Goal: Transaction & Acquisition: Purchase product/service

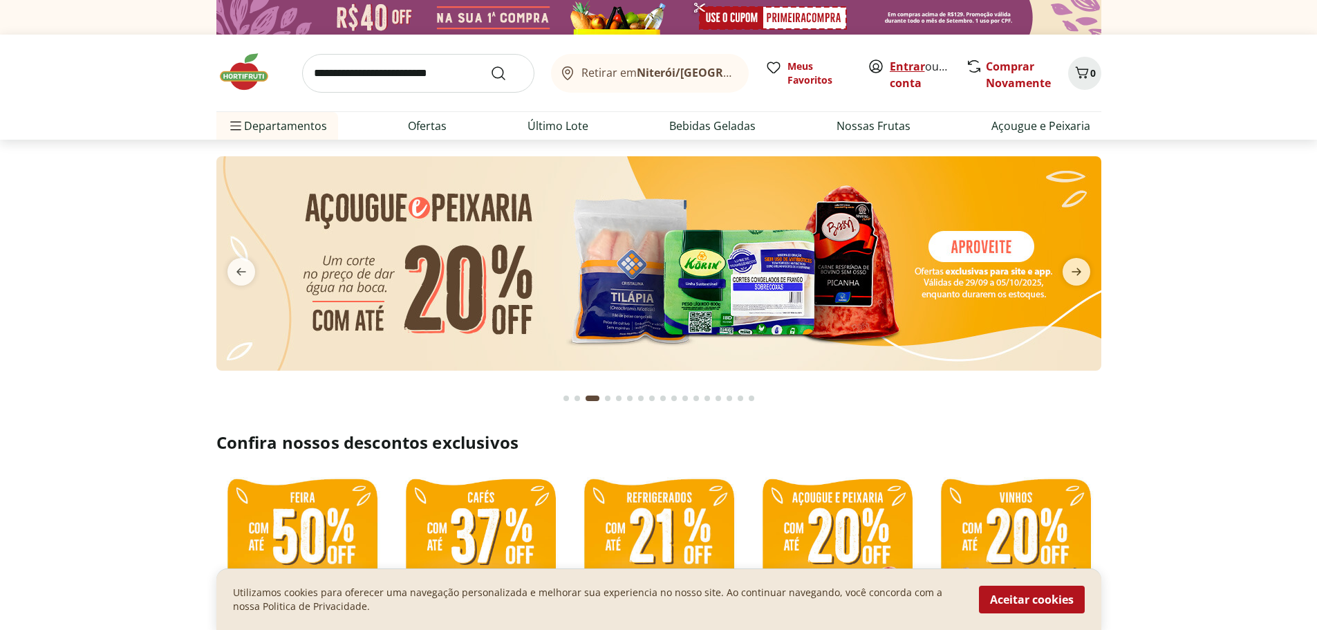
click at [911, 66] on link "Entrar" at bounding box center [907, 66] width 35 height 15
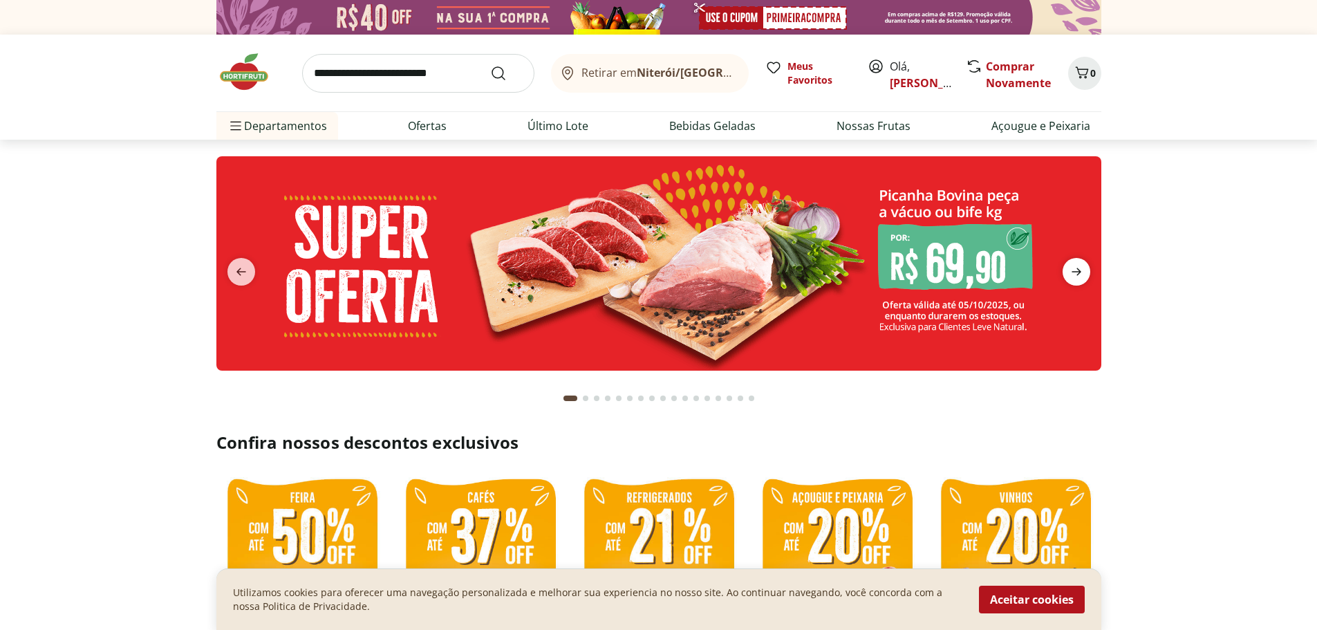
click at [1079, 272] on icon "next" at bounding box center [1077, 272] width 10 height 8
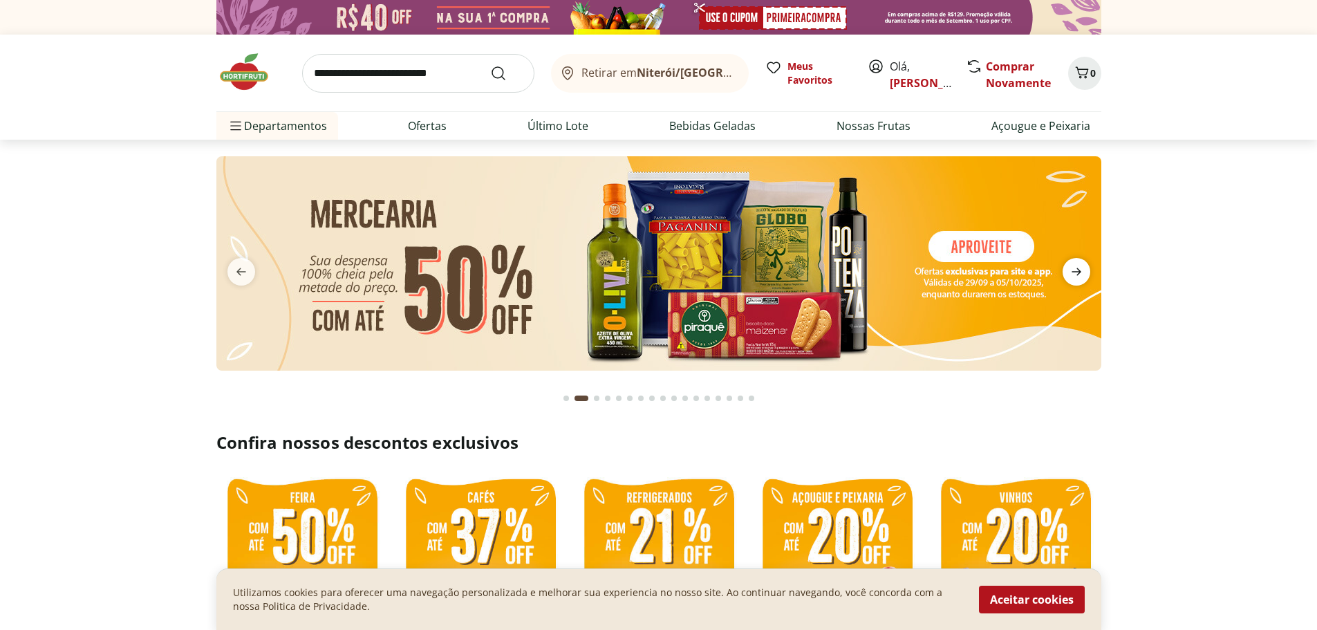
click at [1079, 272] on icon "next" at bounding box center [1077, 272] width 10 height 8
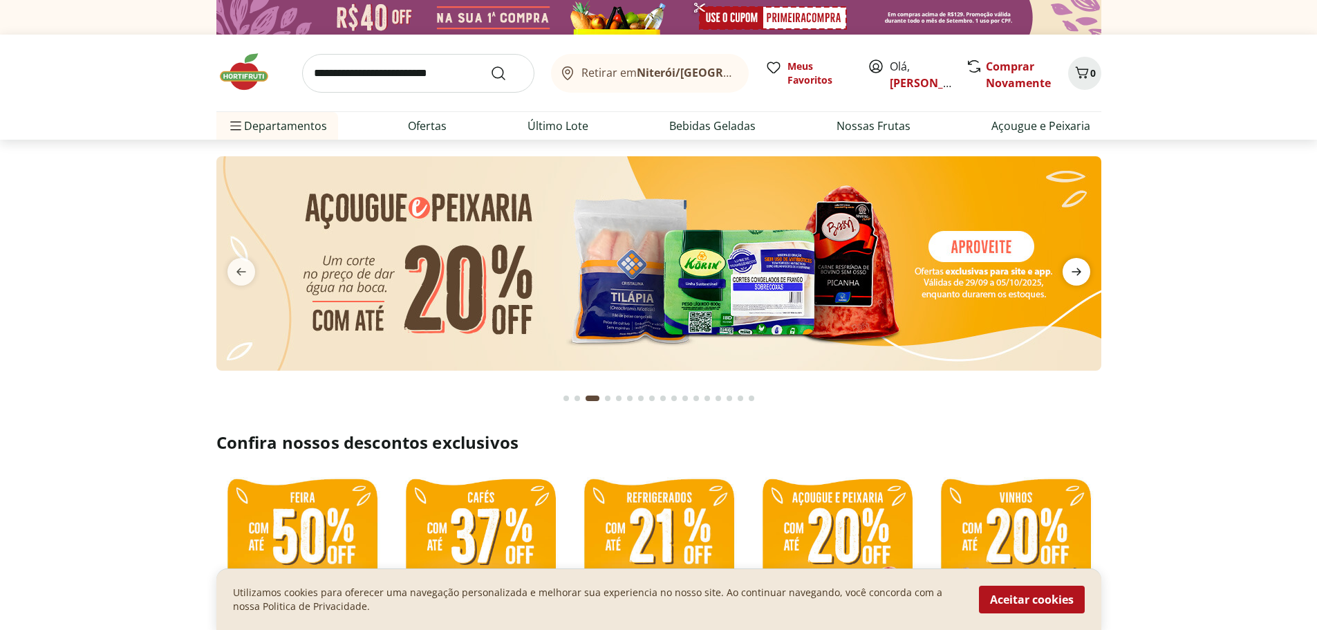
click at [1079, 272] on icon "next" at bounding box center [1077, 272] width 10 height 8
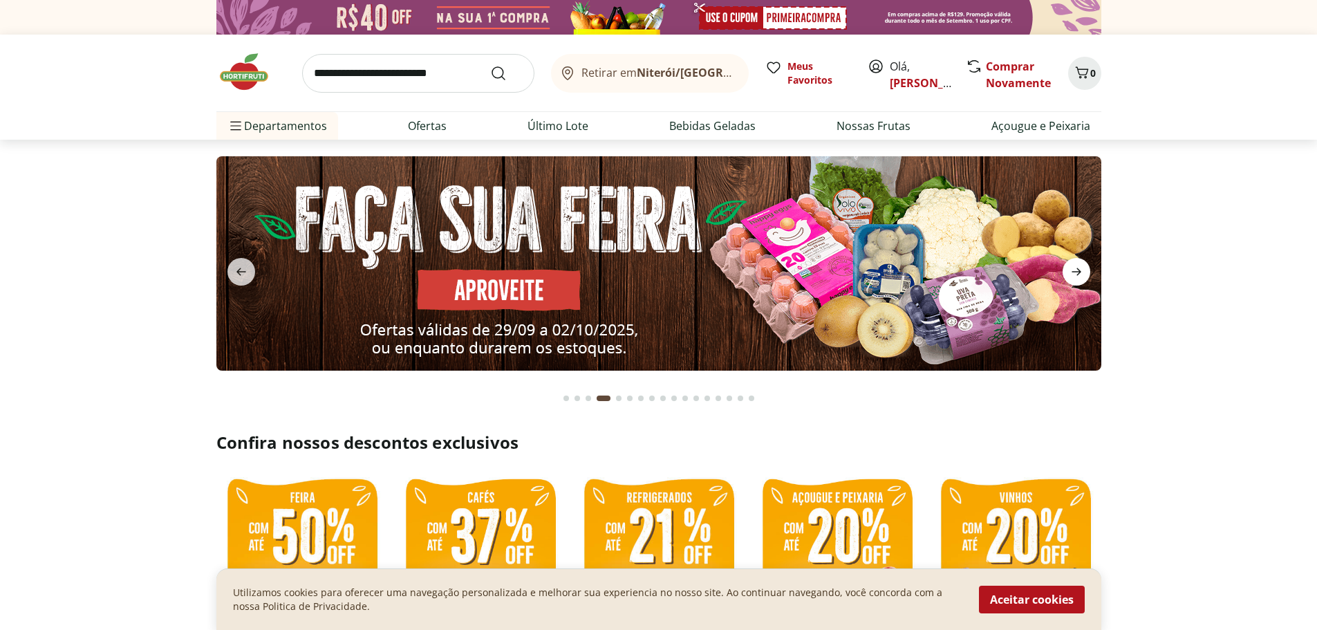
click at [1079, 272] on icon "next" at bounding box center [1077, 272] width 10 height 8
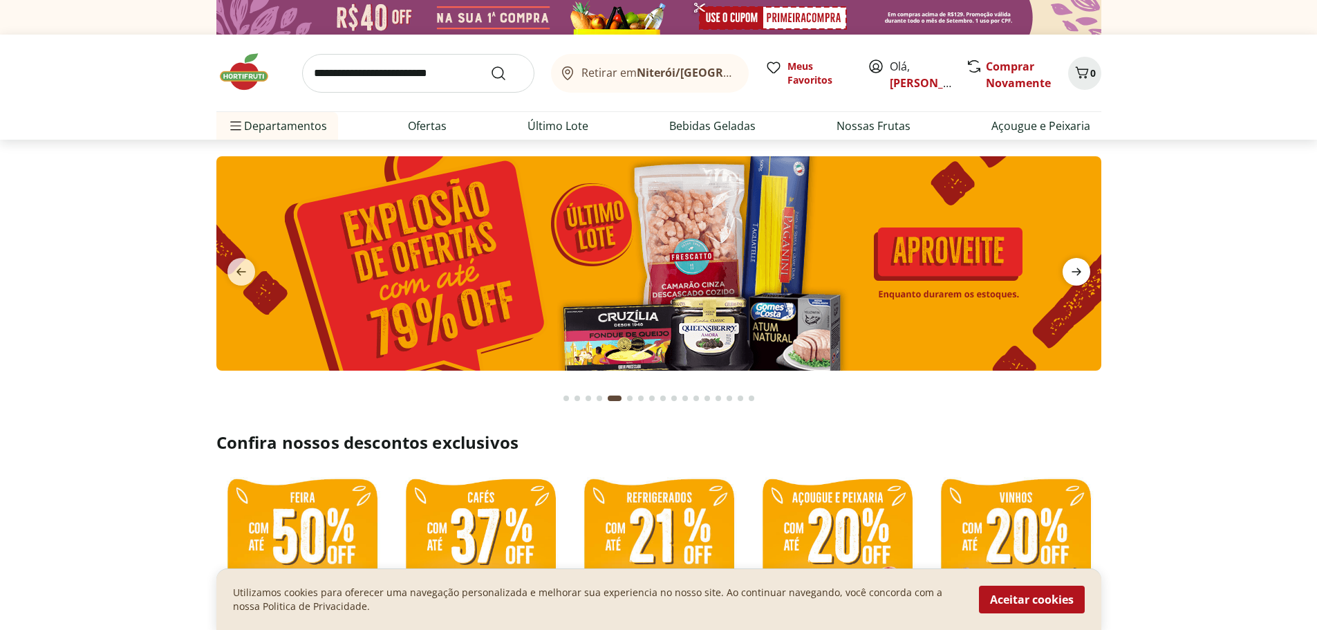
click at [1079, 272] on icon "next" at bounding box center [1077, 272] width 10 height 8
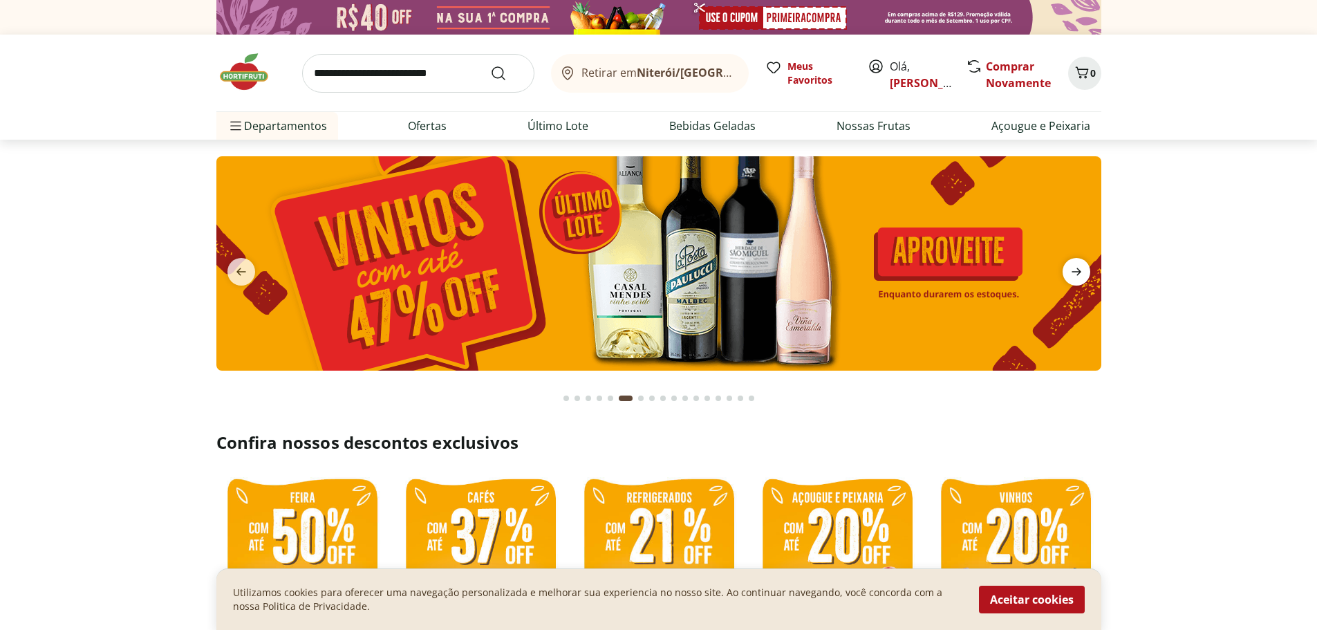
click at [1079, 272] on icon "next" at bounding box center [1077, 272] width 10 height 8
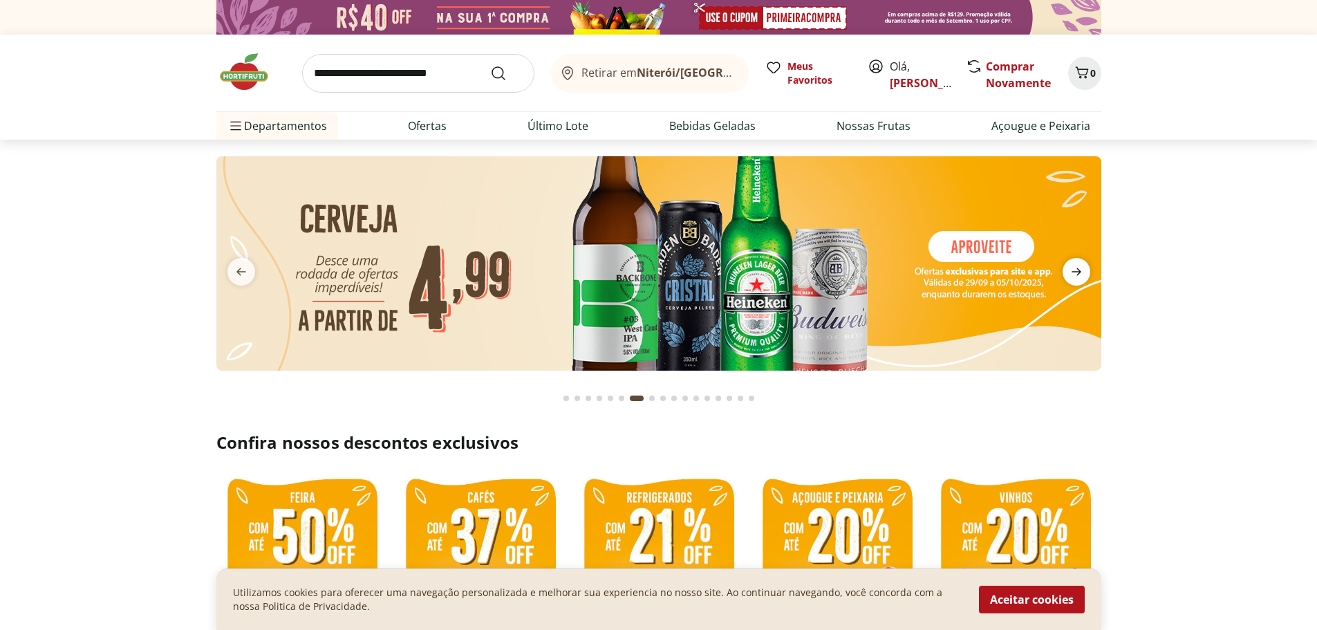
click at [1079, 272] on icon "next" at bounding box center [1077, 272] width 10 height 8
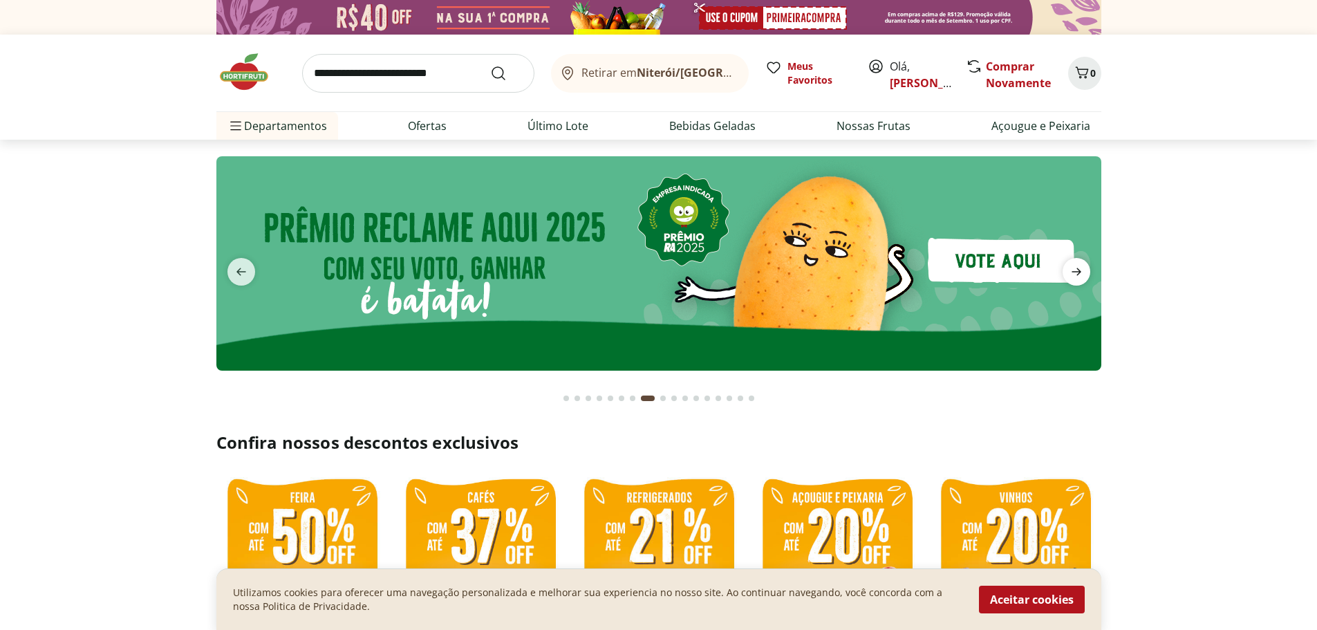
click at [1079, 272] on icon "next" at bounding box center [1077, 272] width 10 height 8
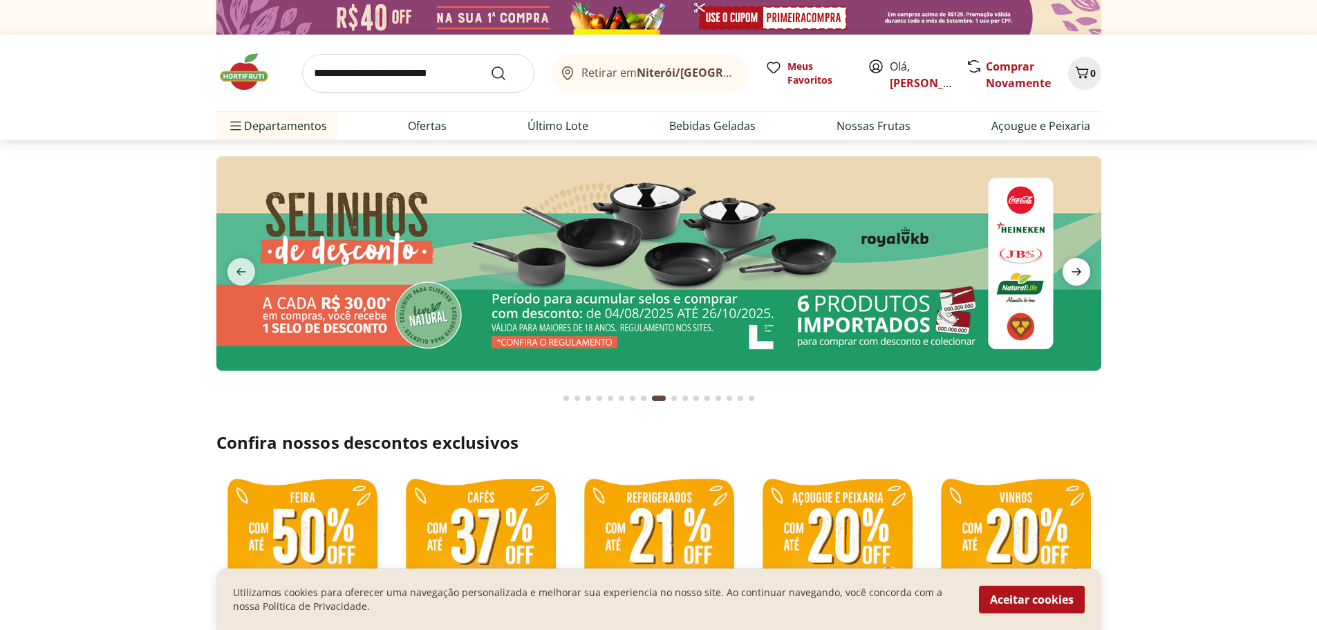
click at [1079, 272] on icon "next" at bounding box center [1077, 272] width 10 height 8
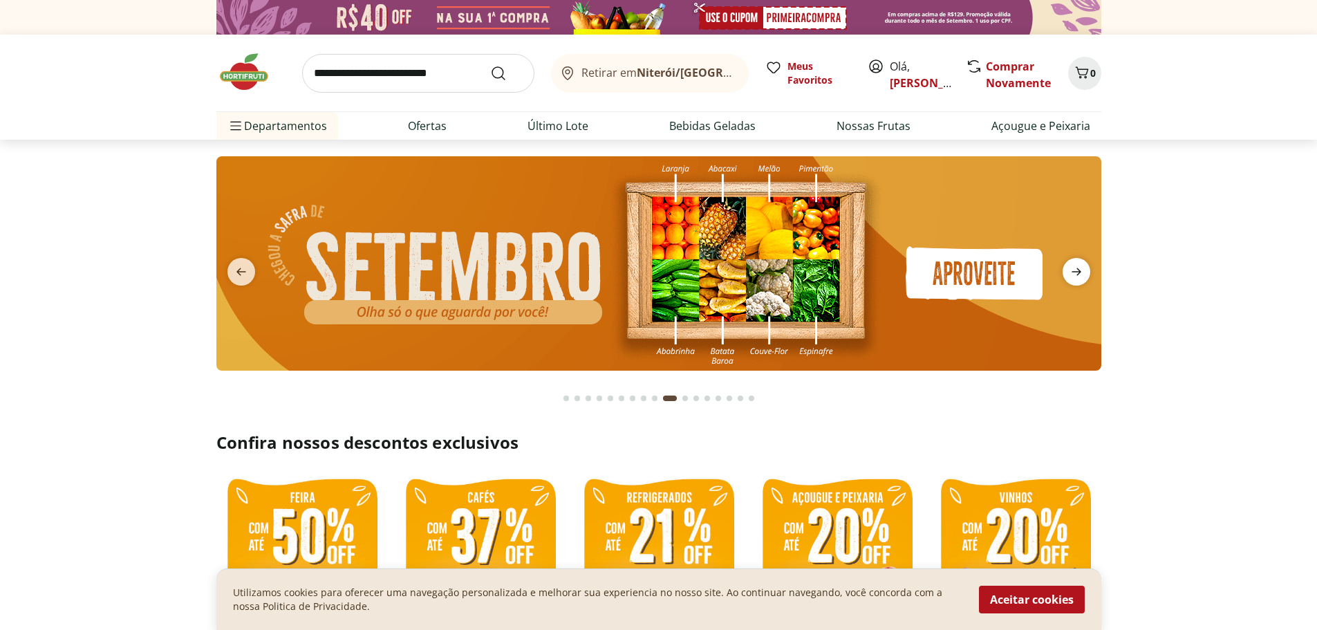
click at [1079, 272] on icon "next" at bounding box center [1077, 272] width 10 height 8
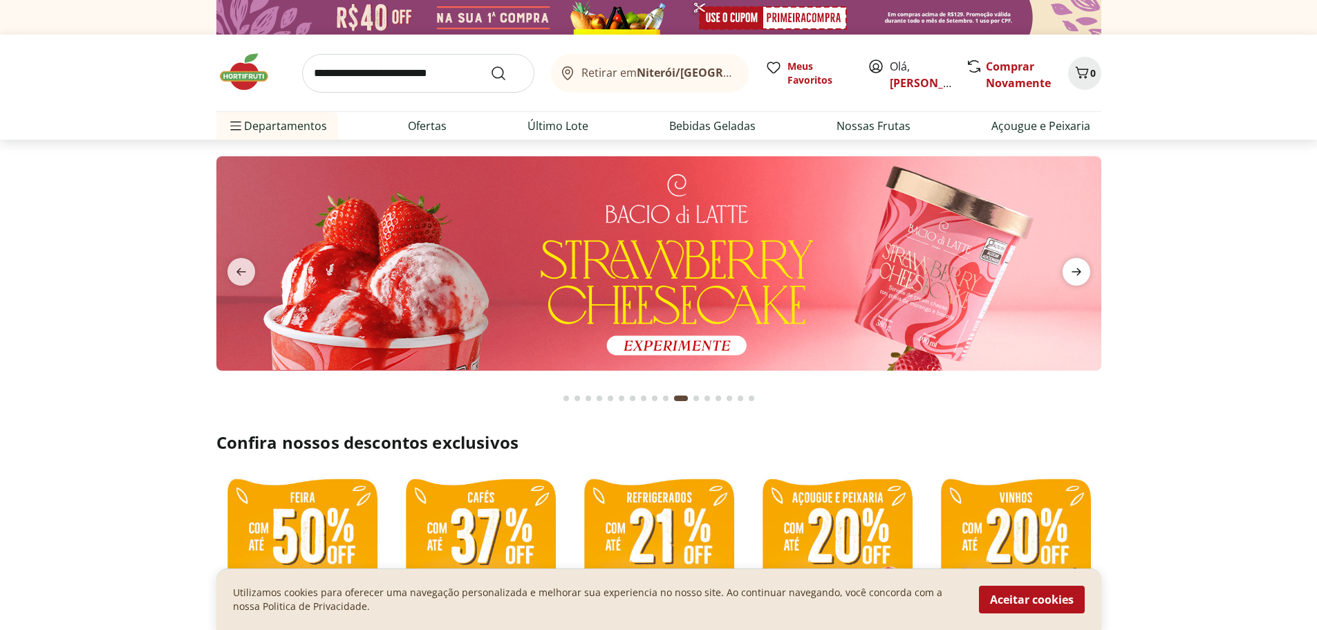
click at [1079, 272] on icon "next" at bounding box center [1077, 272] width 10 height 8
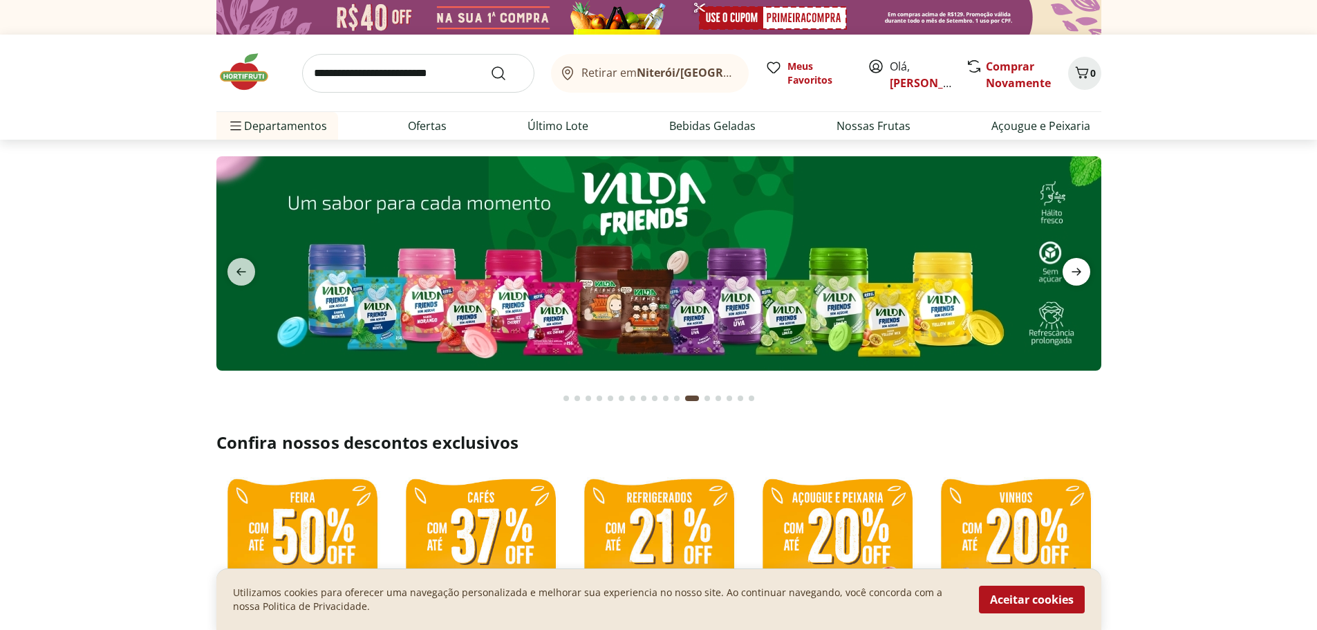
click at [1079, 272] on icon "next" at bounding box center [1077, 272] width 10 height 8
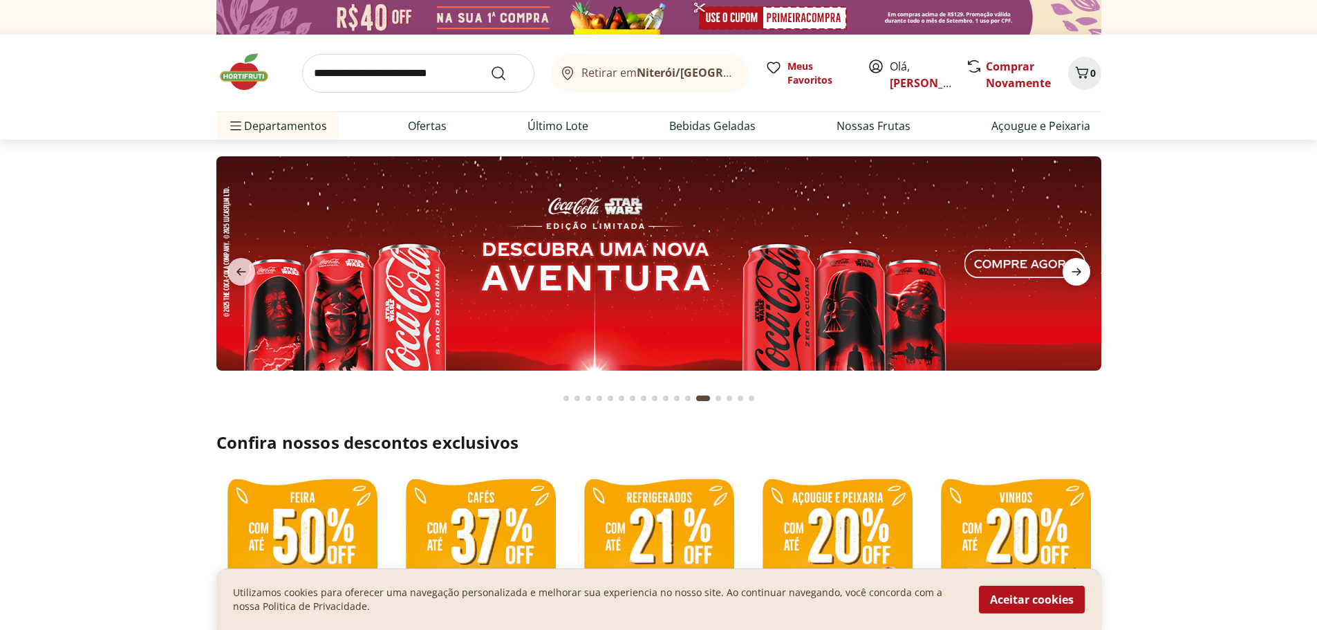
click at [1079, 272] on icon "next" at bounding box center [1077, 272] width 10 height 8
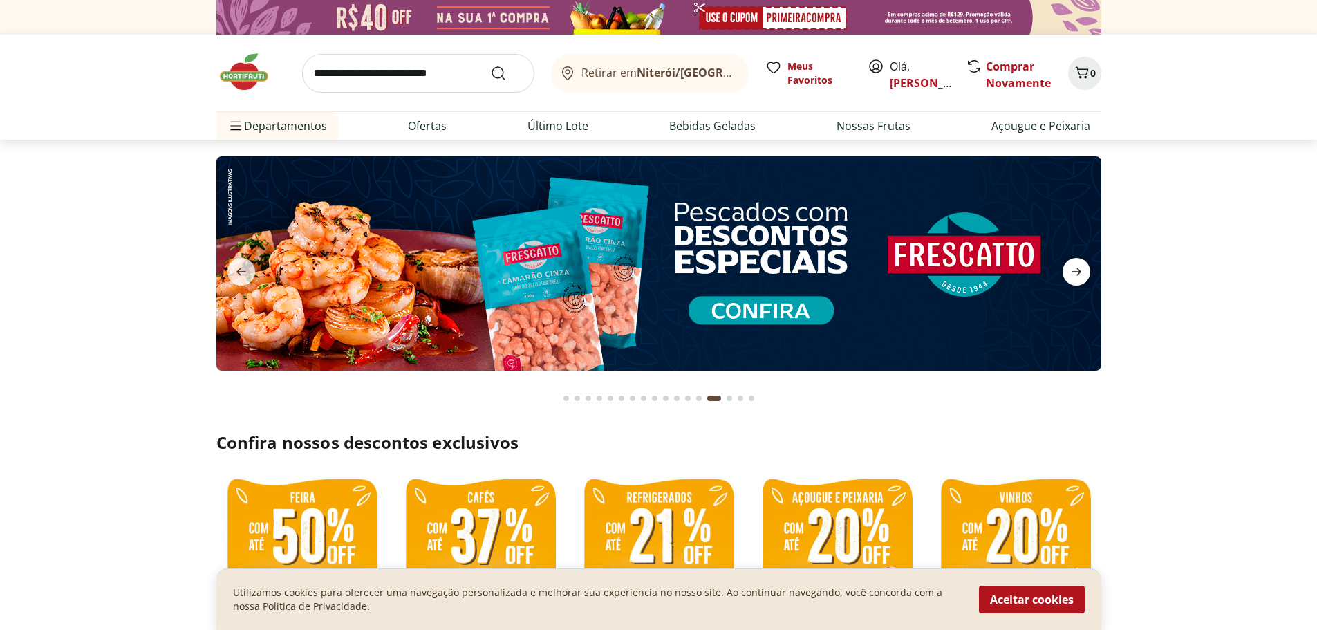
click at [1079, 272] on icon "next" at bounding box center [1077, 272] width 10 height 8
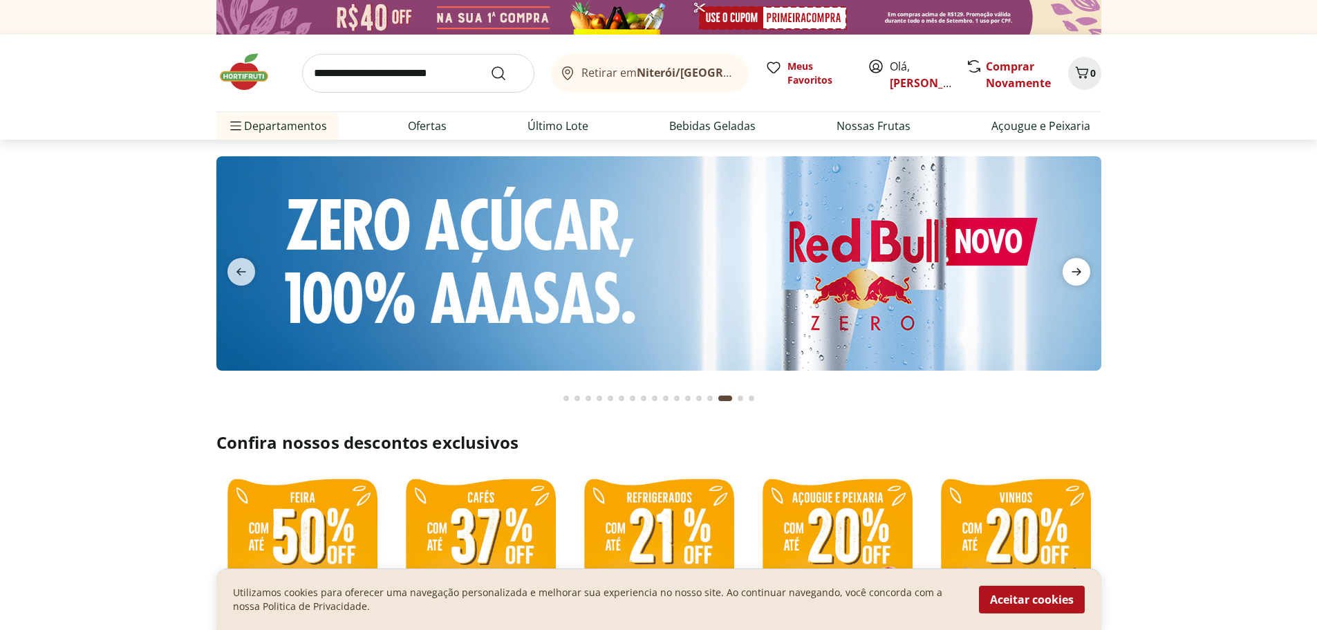
click at [1079, 272] on icon "next" at bounding box center [1077, 272] width 10 height 8
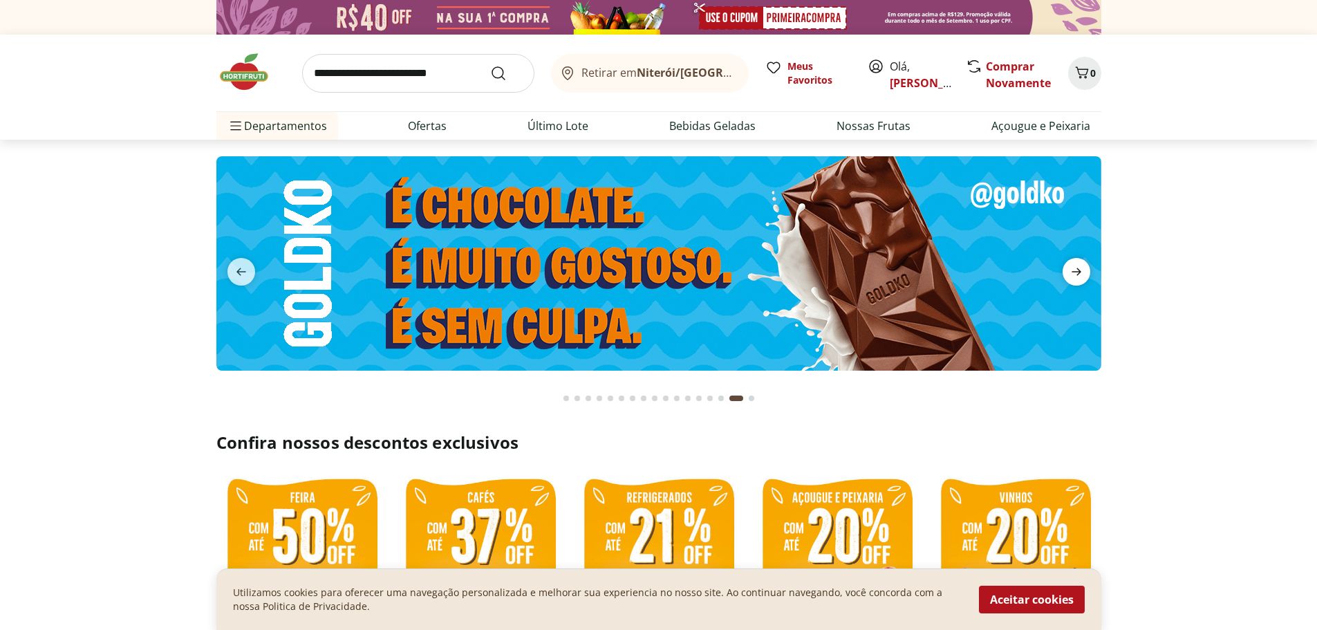
click at [1079, 272] on icon "next" at bounding box center [1077, 272] width 10 height 8
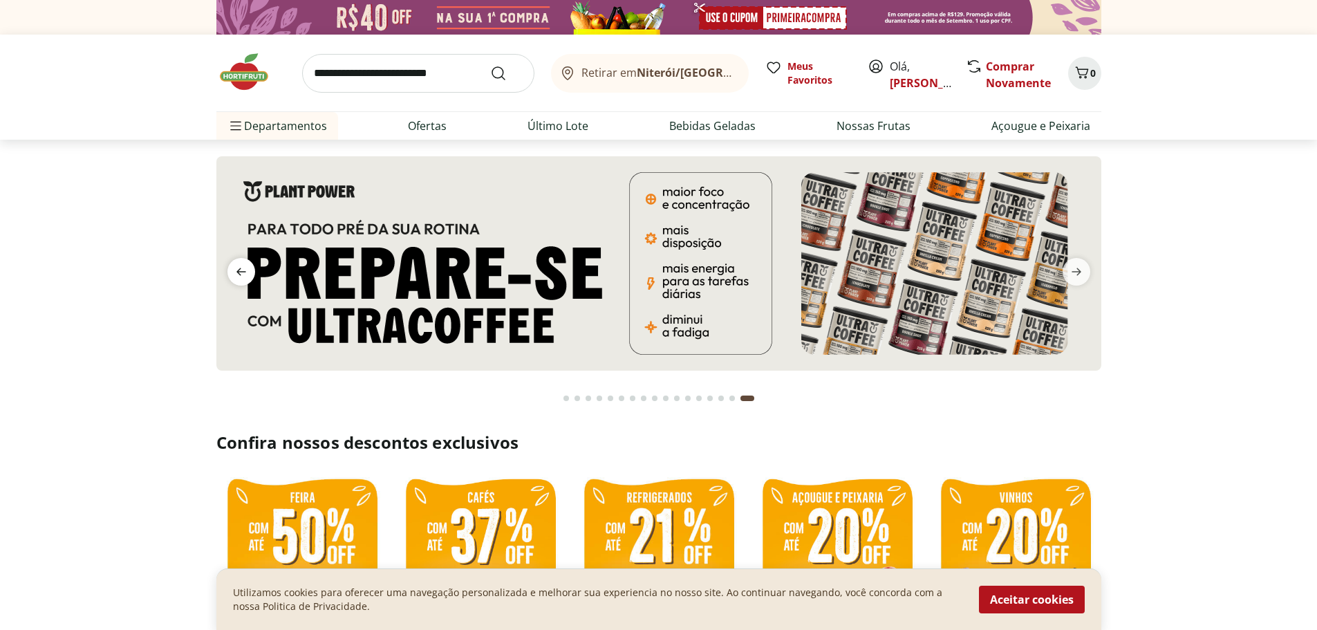
click at [243, 268] on icon "previous" at bounding box center [241, 271] width 17 height 17
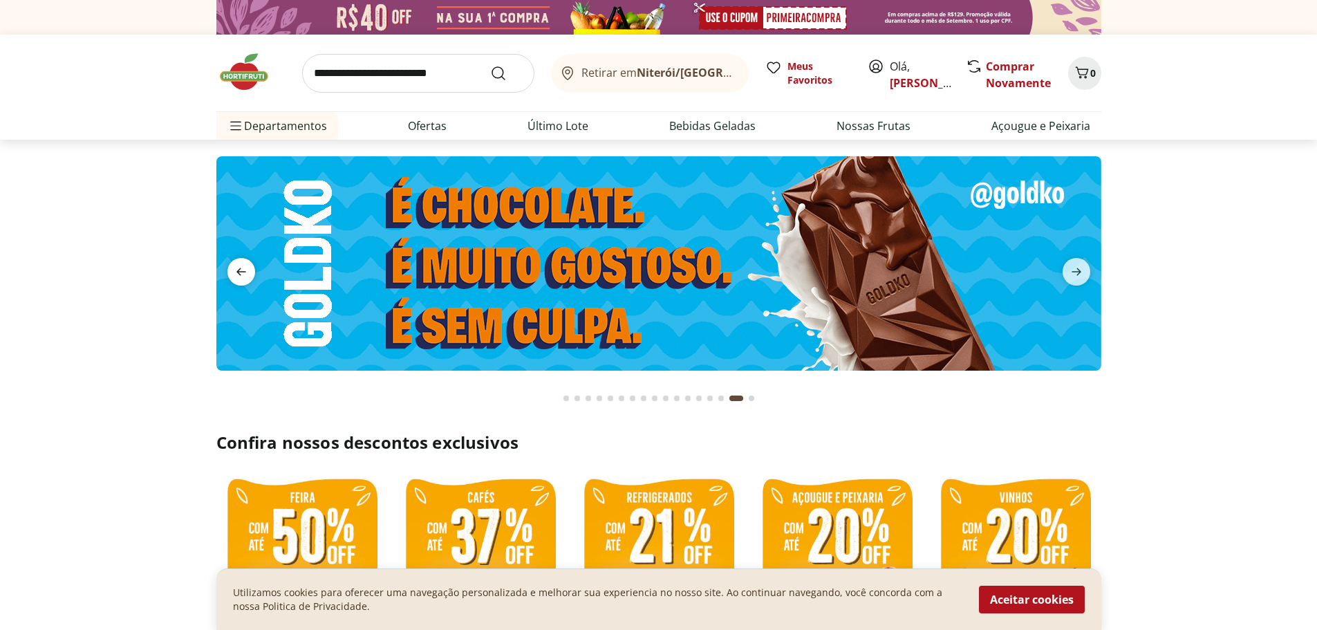
click at [243, 268] on icon "previous" at bounding box center [241, 271] width 17 height 17
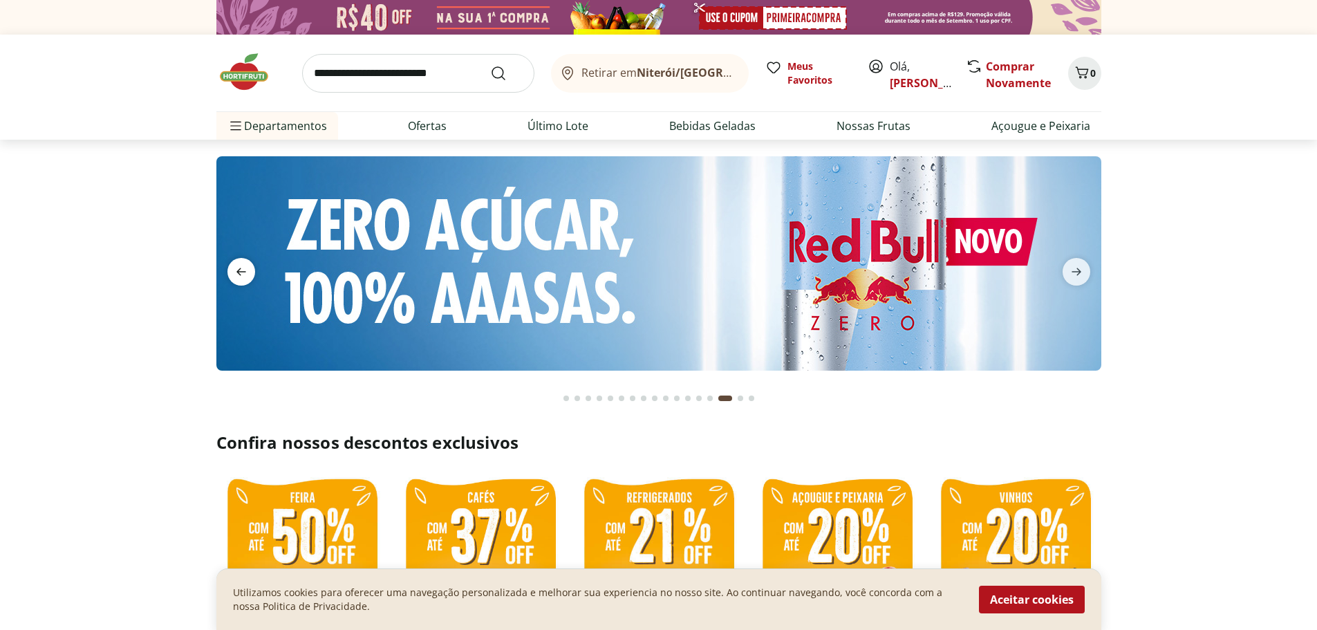
click at [243, 268] on icon "previous" at bounding box center [241, 271] width 17 height 17
click at [241, 270] on icon "previous" at bounding box center [241, 271] width 17 height 17
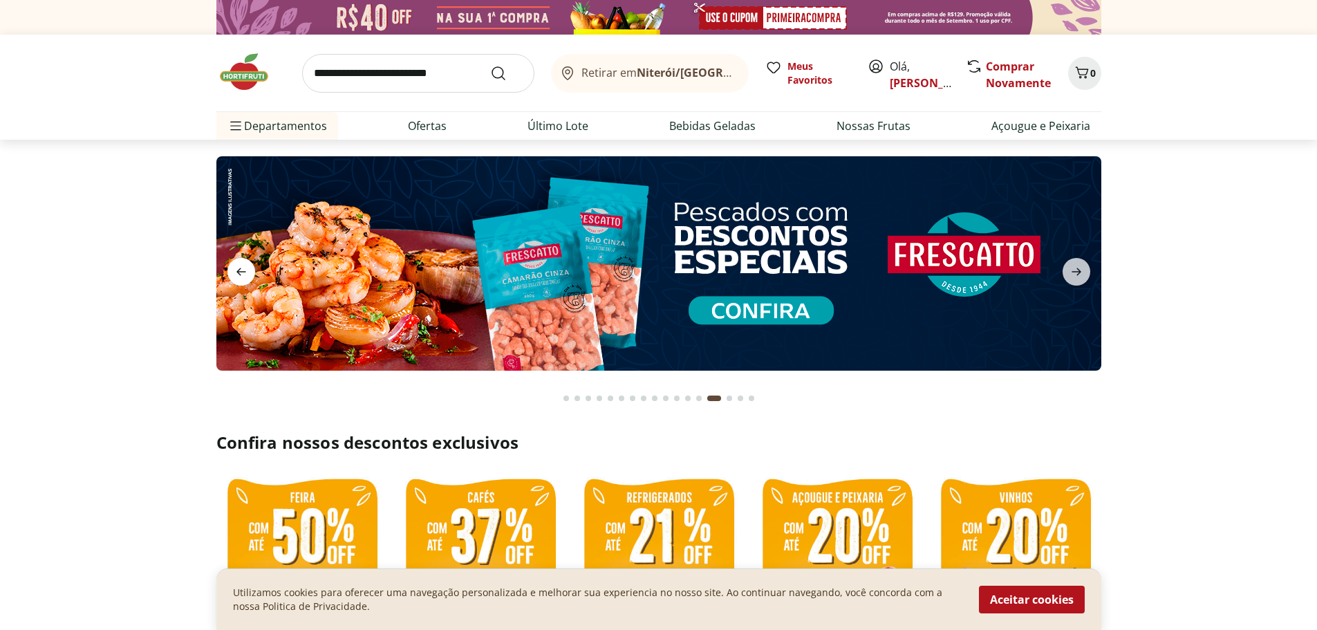
click at [241, 270] on icon "previous" at bounding box center [241, 271] width 17 height 17
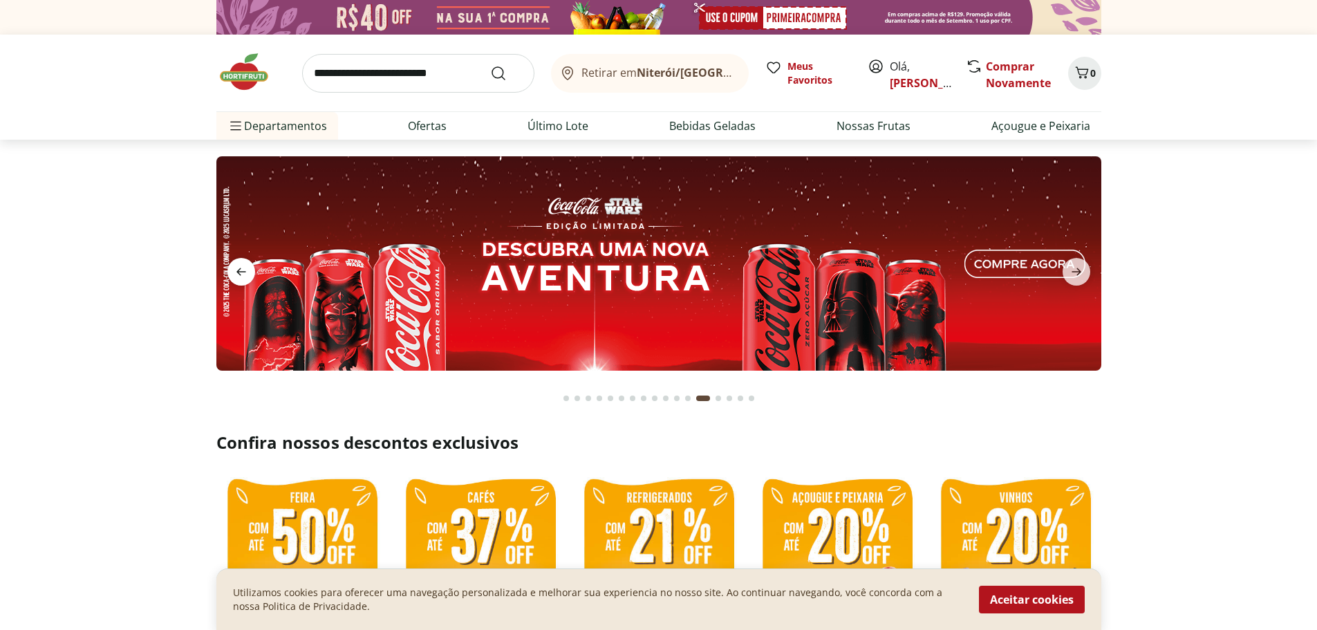
click at [241, 270] on icon "previous" at bounding box center [241, 271] width 17 height 17
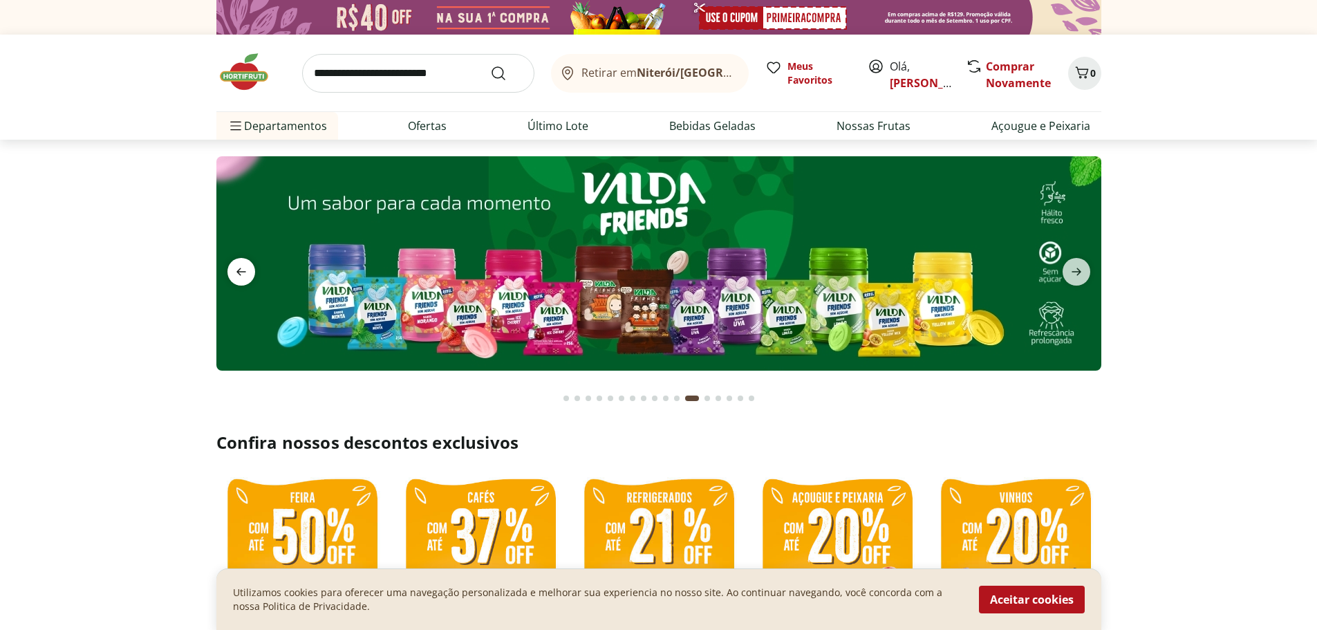
click at [241, 270] on icon "previous" at bounding box center [241, 271] width 17 height 17
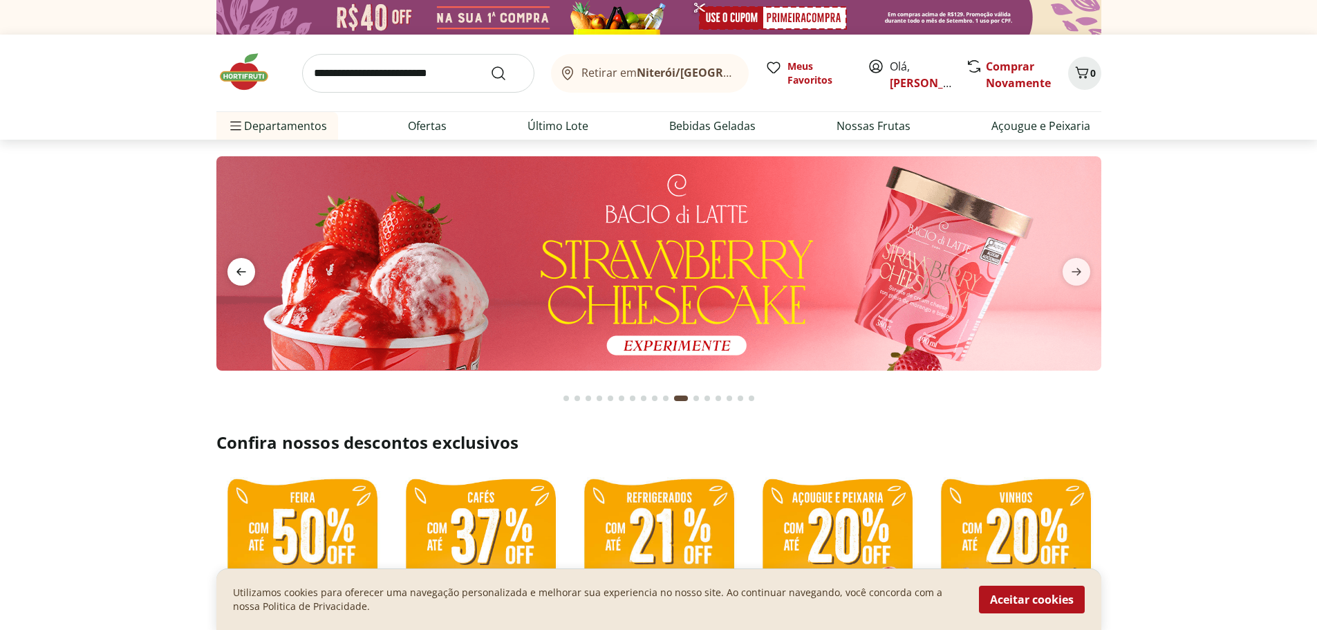
click at [241, 270] on icon "previous" at bounding box center [241, 271] width 17 height 17
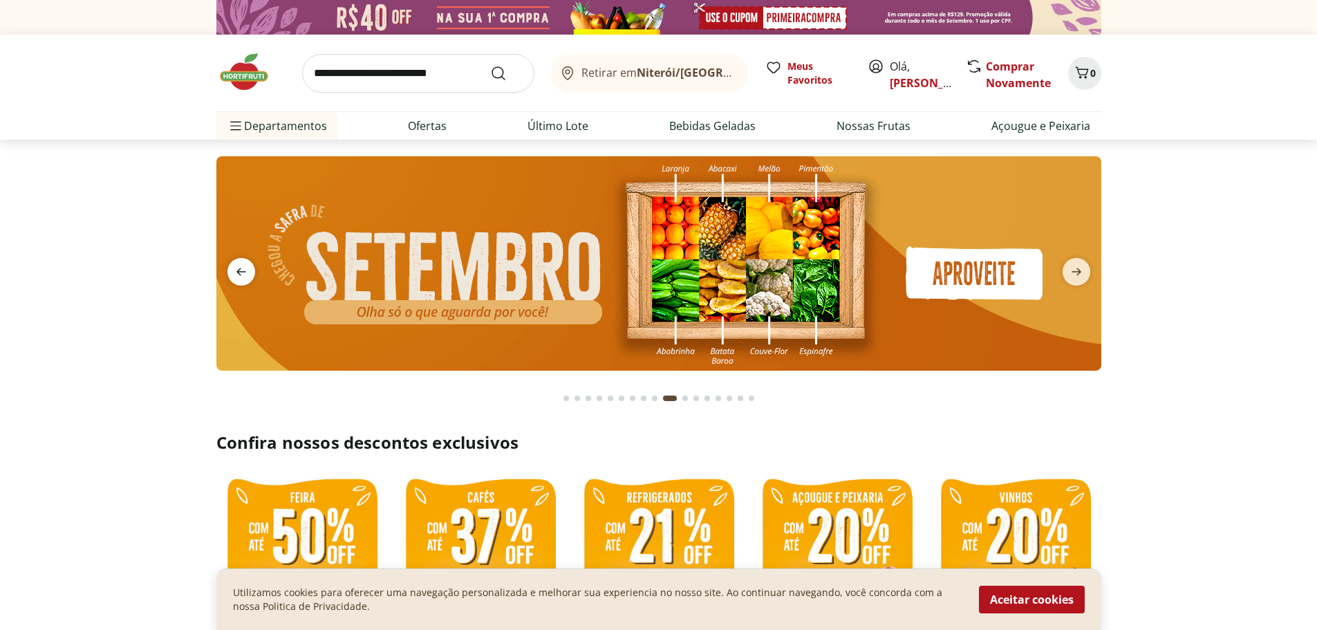
click at [241, 270] on icon "previous" at bounding box center [241, 271] width 17 height 17
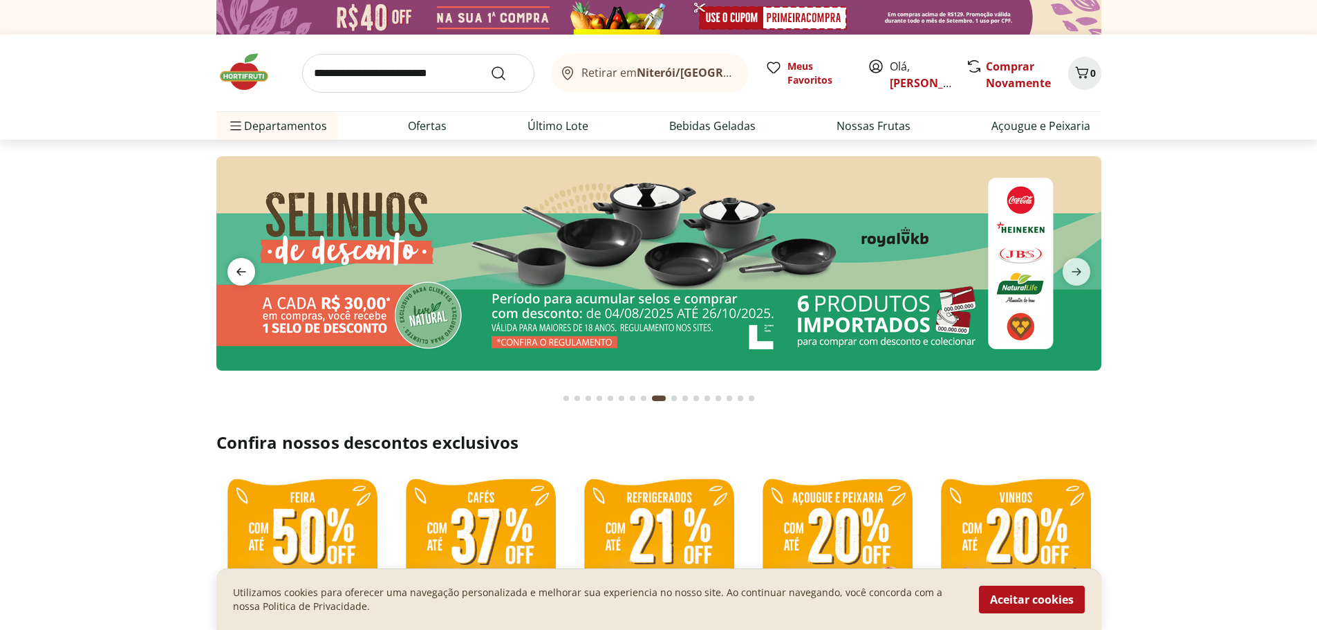
click at [241, 270] on icon "previous" at bounding box center [241, 271] width 17 height 17
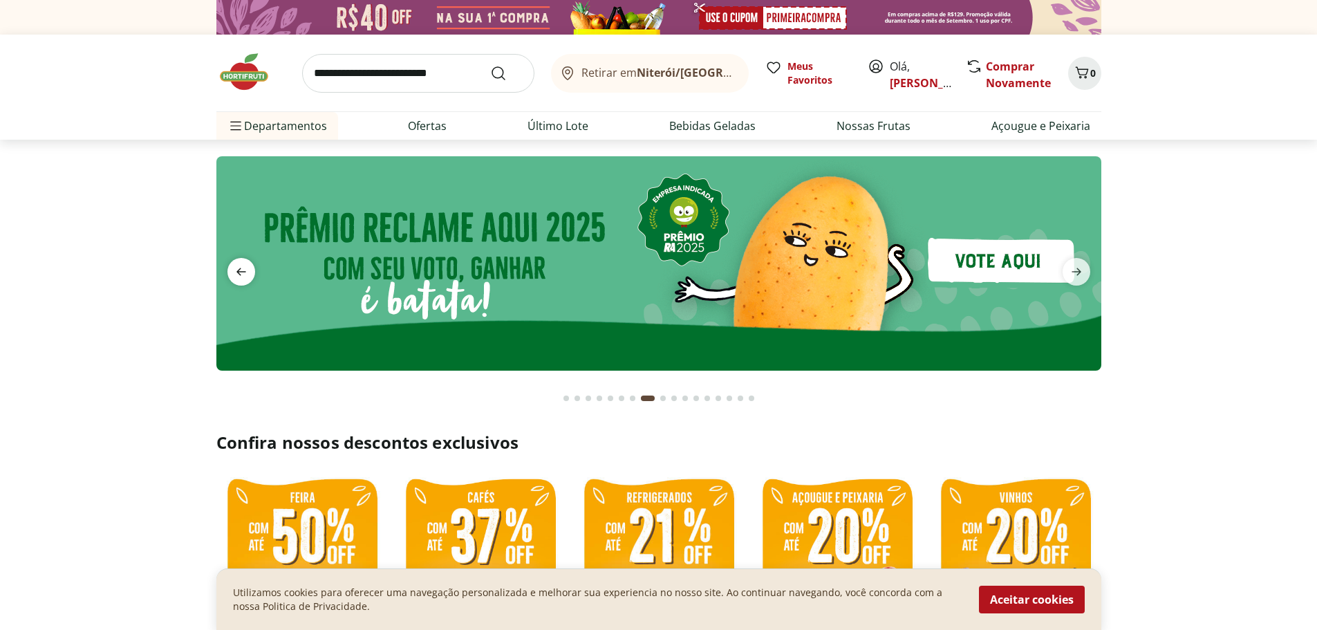
click at [241, 270] on icon "previous" at bounding box center [241, 271] width 17 height 17
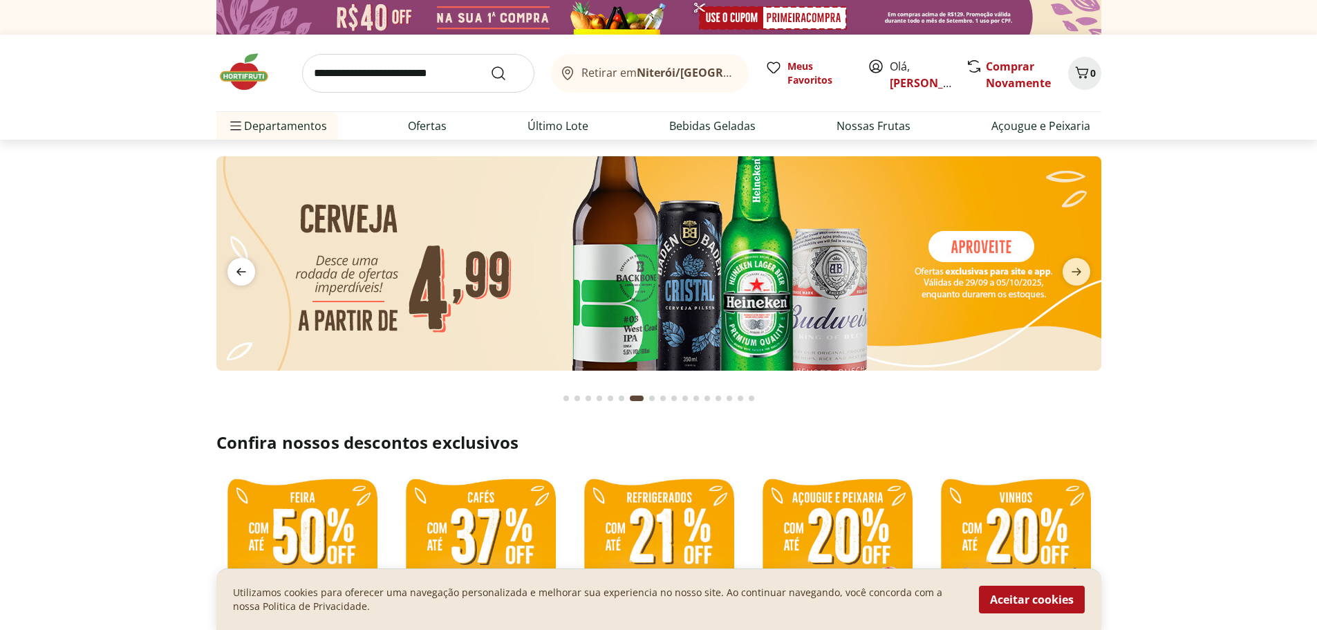
click at [241, 270] on icon "previous" at bounding box center [241, 271] width 17 height 17
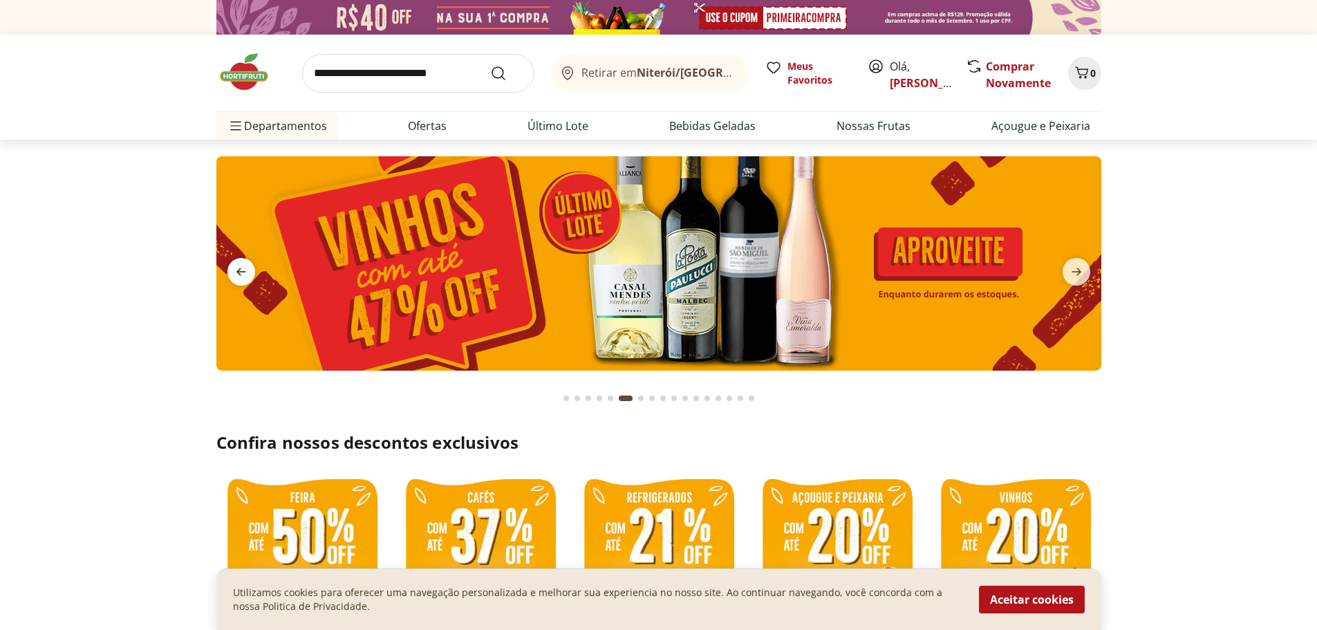
click at [241, 270] on icon "previous" at bounding box center [241, 271] width 17 height 17
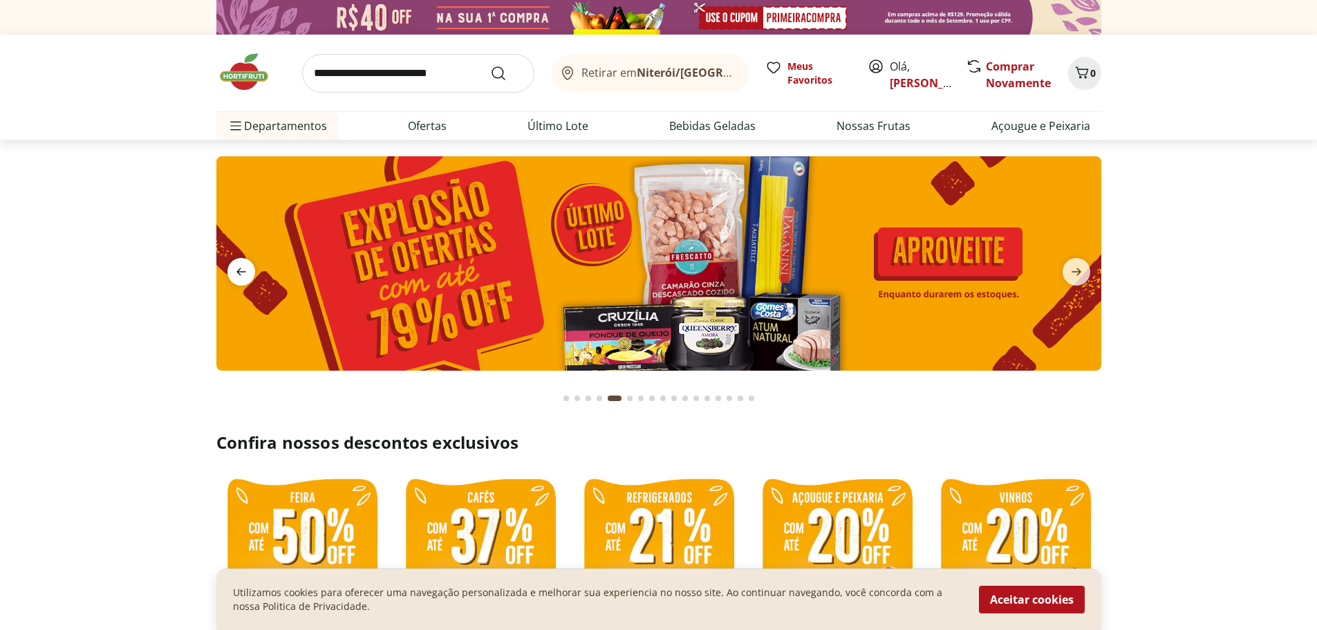
click at [241, 270] on icon "previous" at bounding box center [241, 271] width 17 height 17
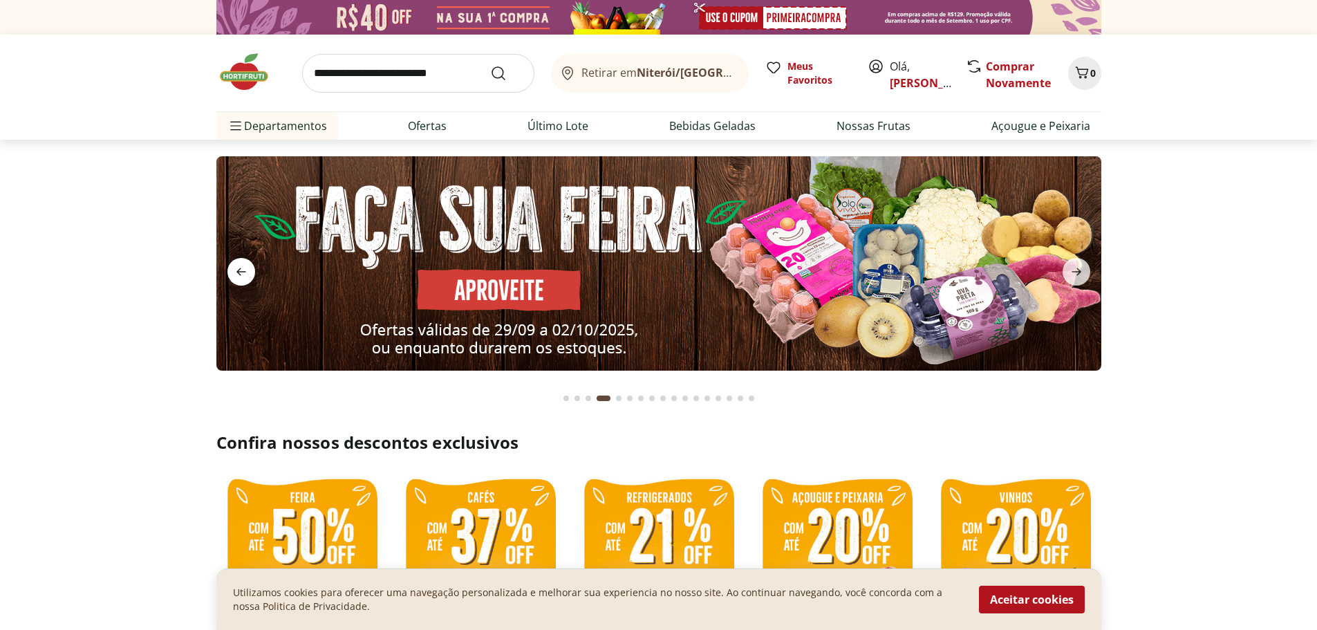
click at [241, 270] on icon "previous" at bounding box center [241, 271] width 17 height 17
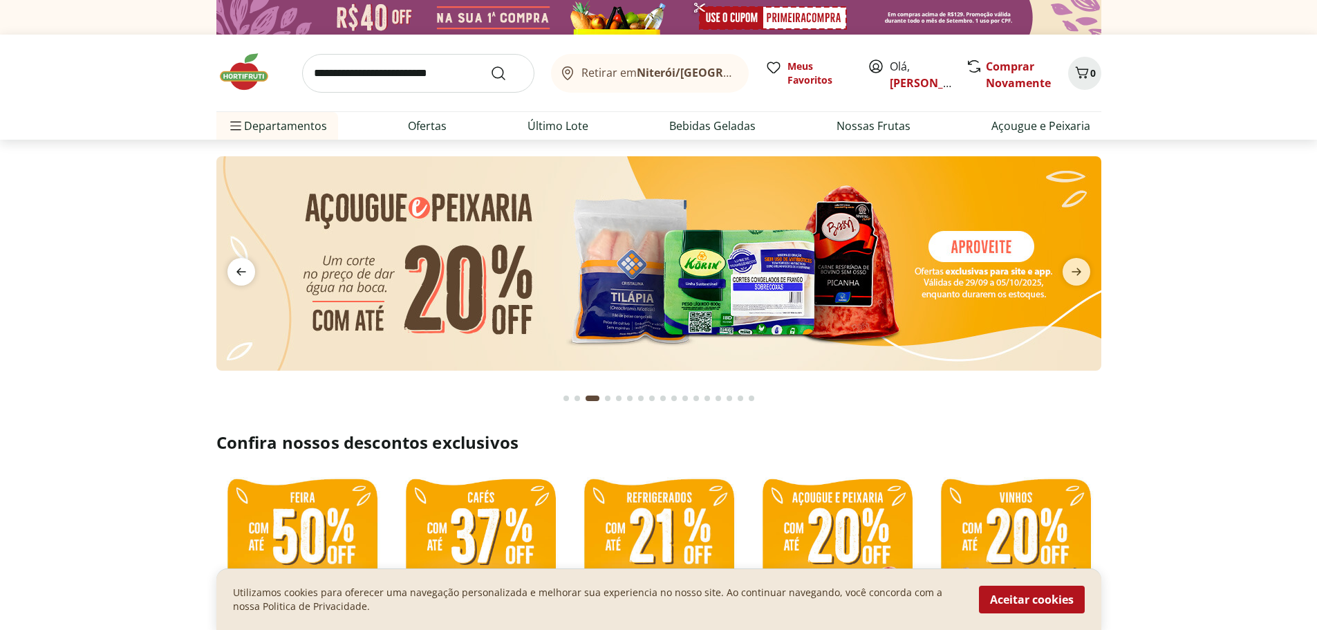
click at [241, 270] on icon "previous" at bounding box center [241, 271] width 17 height 17
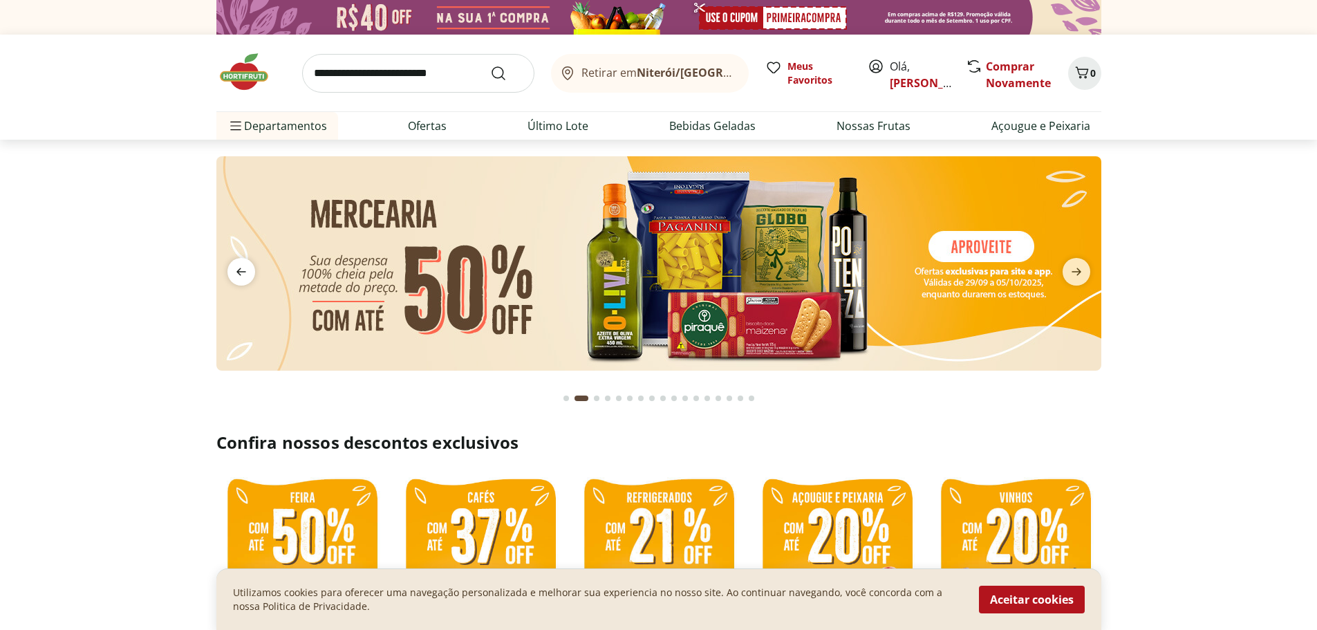
click at [241, 270] on icon "previous" at bounding box center [241, 271] width 17 height 17
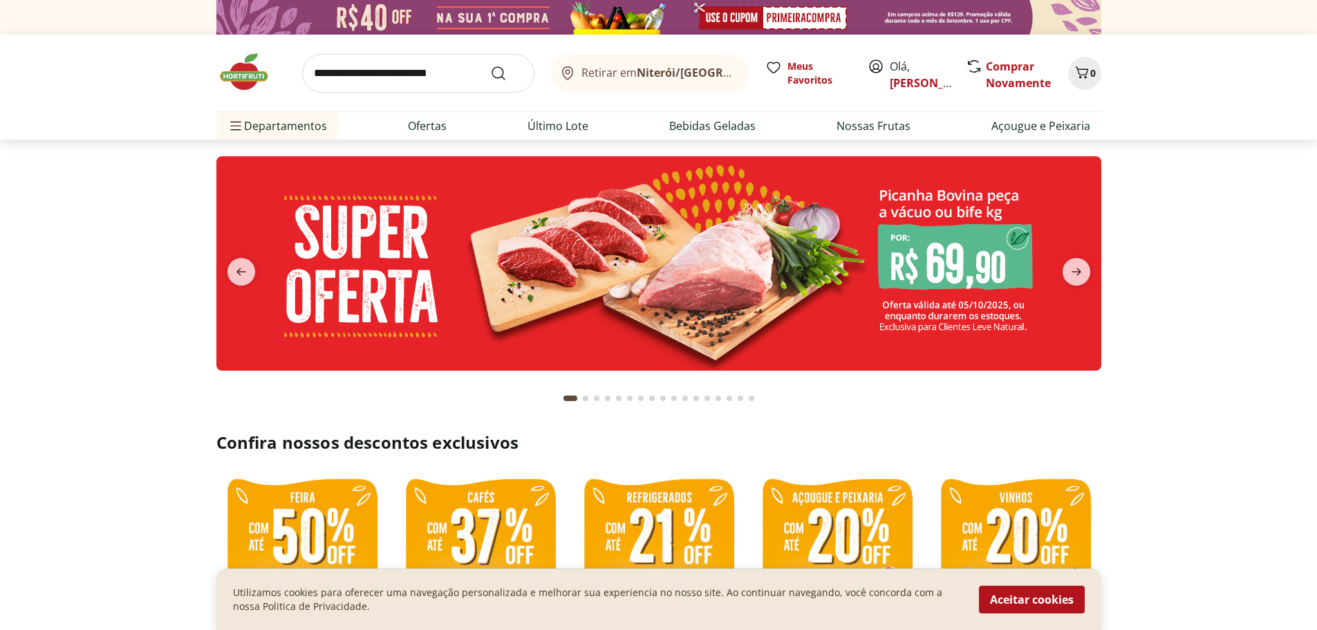
click at [707, 271] on img at bounding box center [658, 263] width 885 height 214
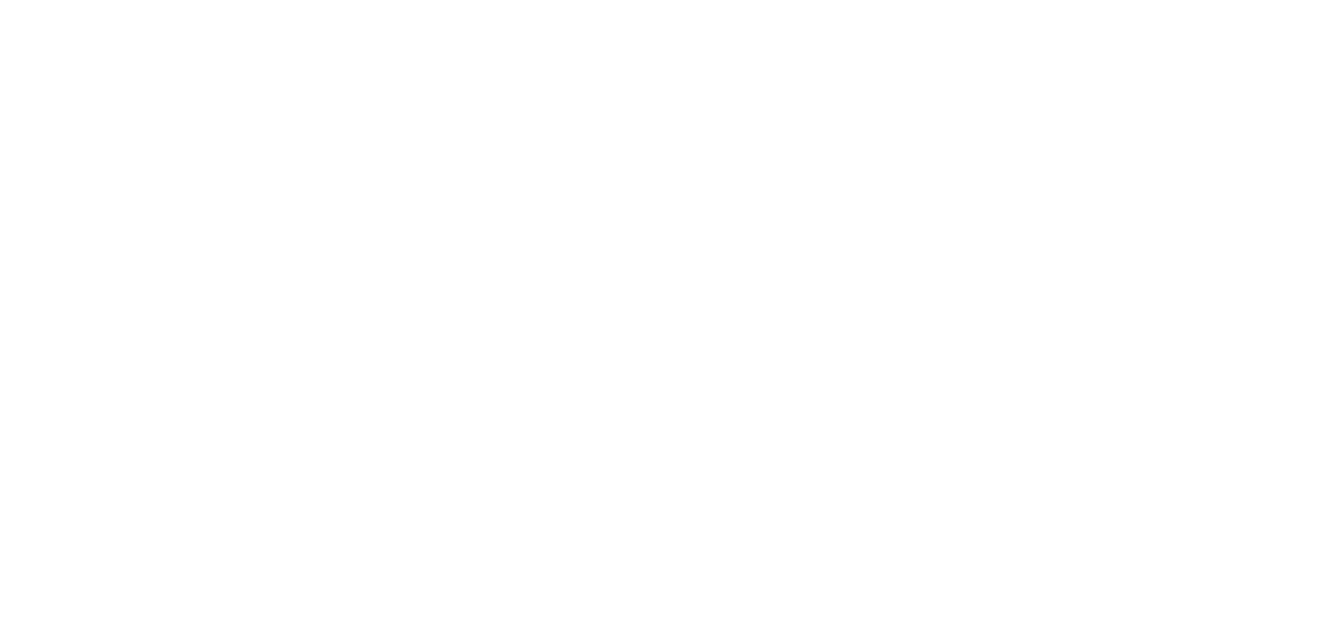
select select "**********"
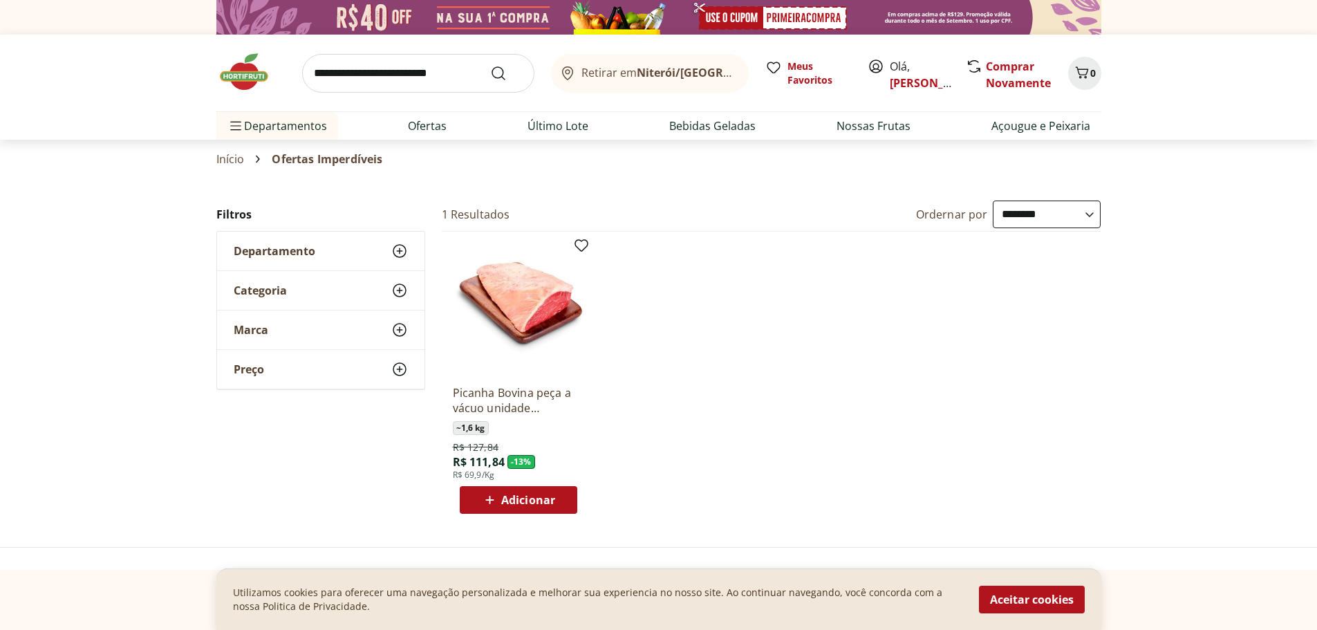
click at [1046, 593] on button "Aceitar cookies" at bounding box center [1032, 600] width 106 height 28
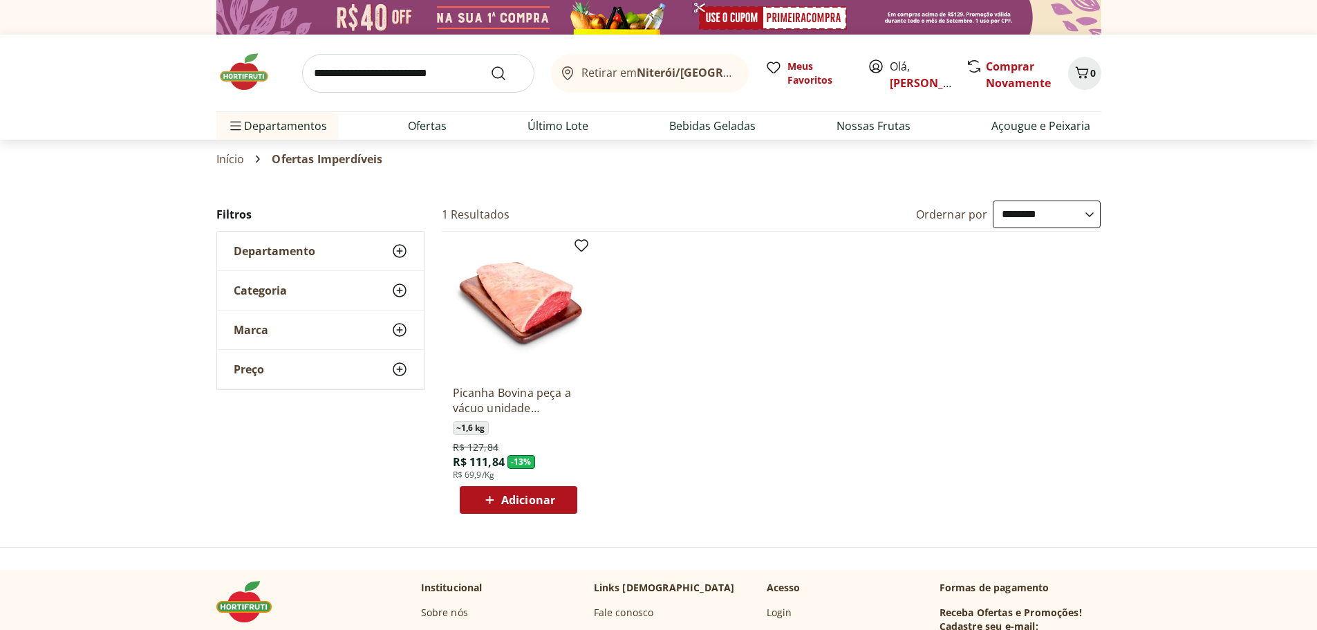
click at [243, 75] on img at bounding box center [250, 71] width 69 height 41
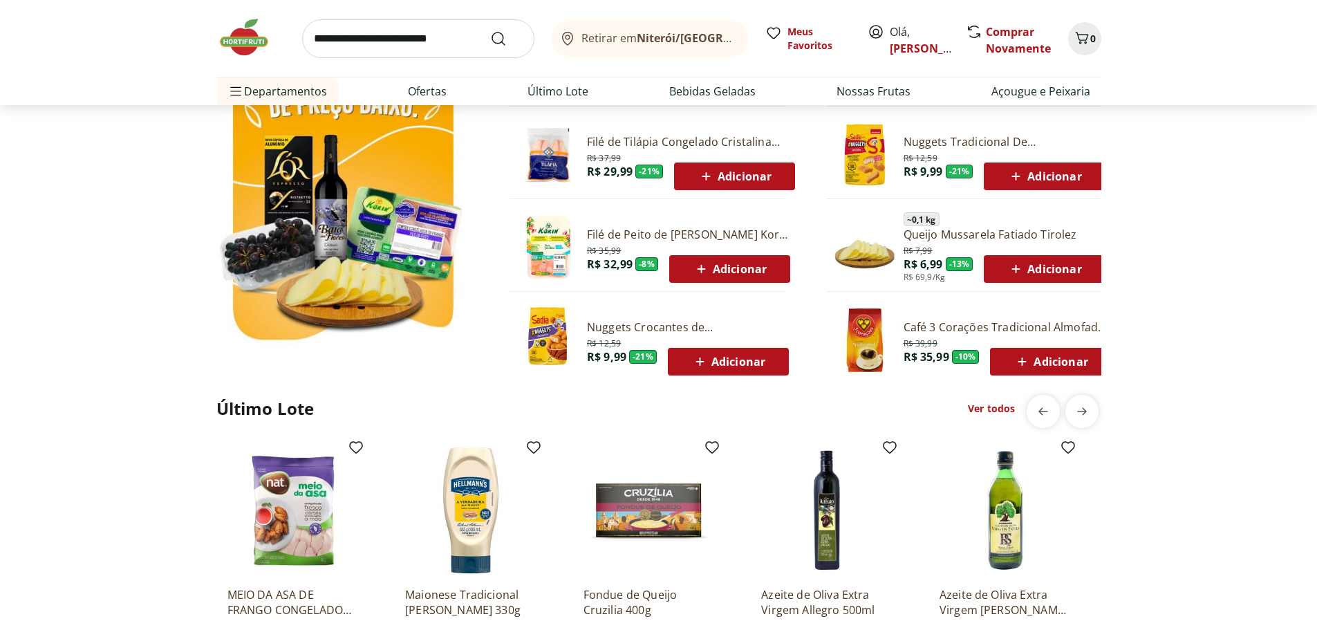
scroll to position [830, 0]
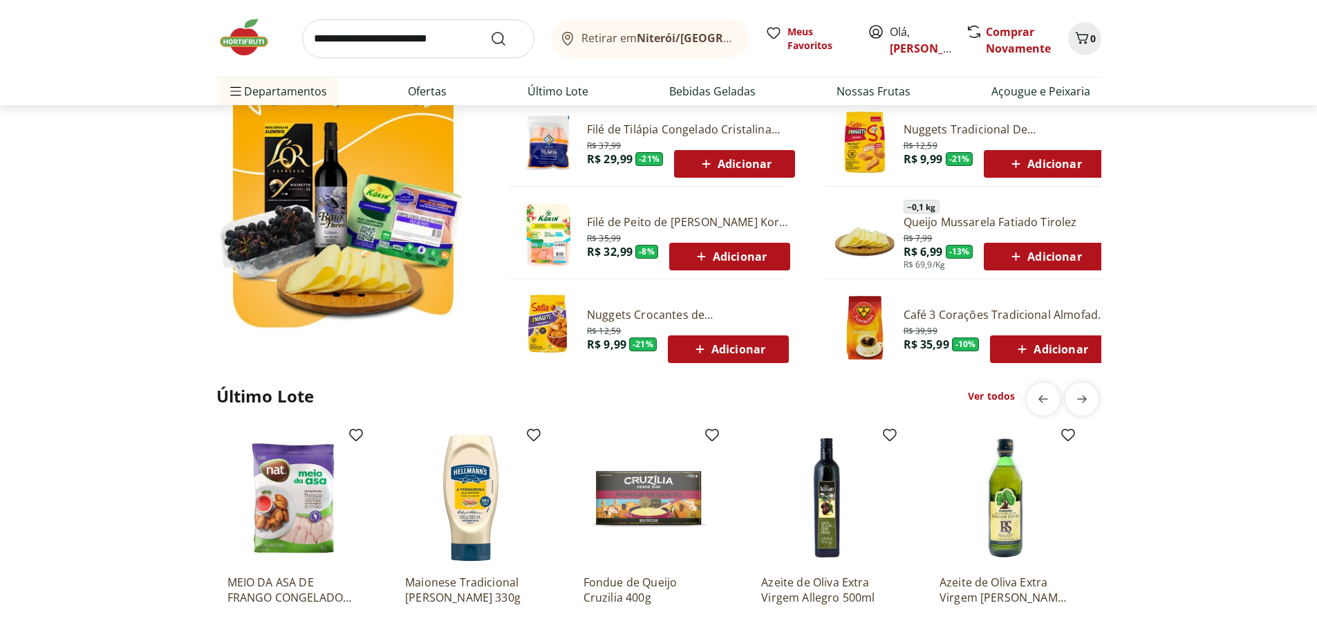
click at [999, 396] on link "Ver todos" at bounding box center [991, 396] width 47 height 14
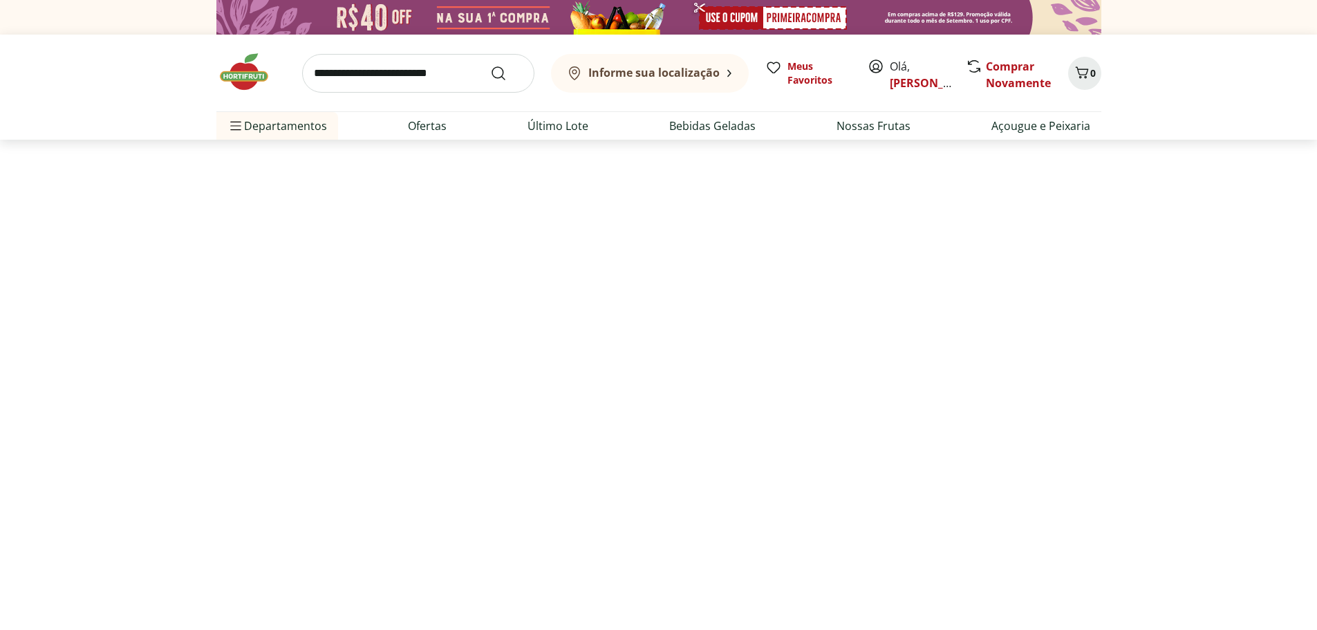
select select "**********"
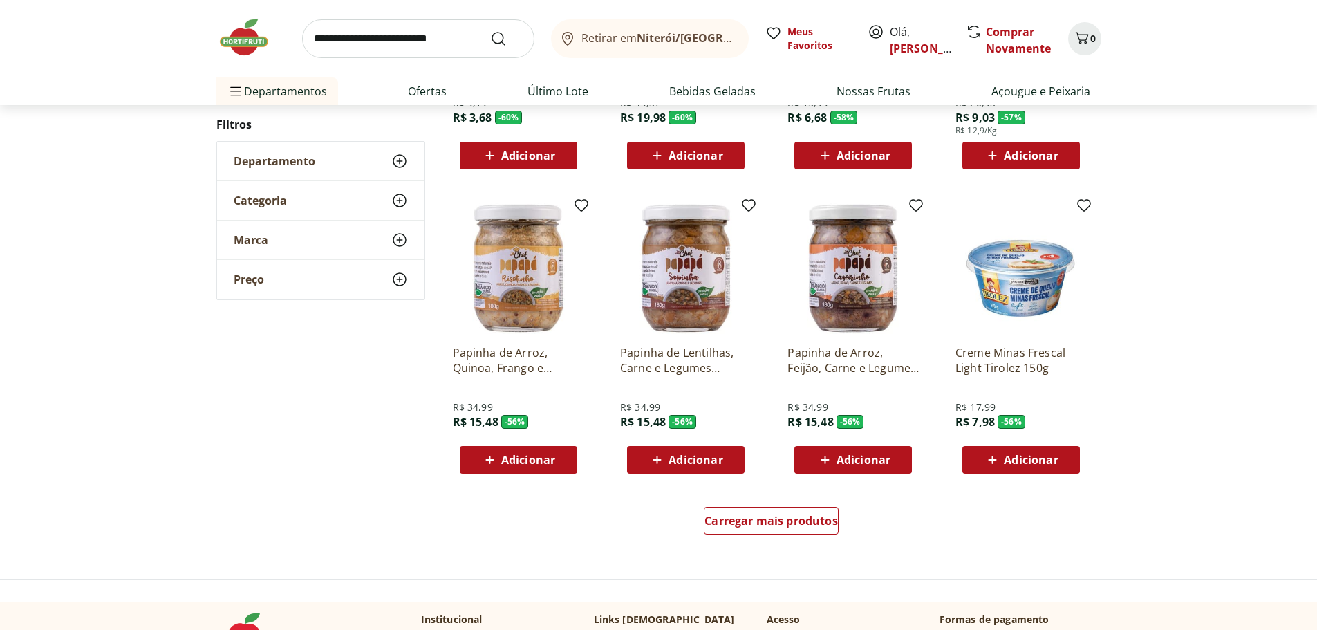
scroll to position [692, 0]
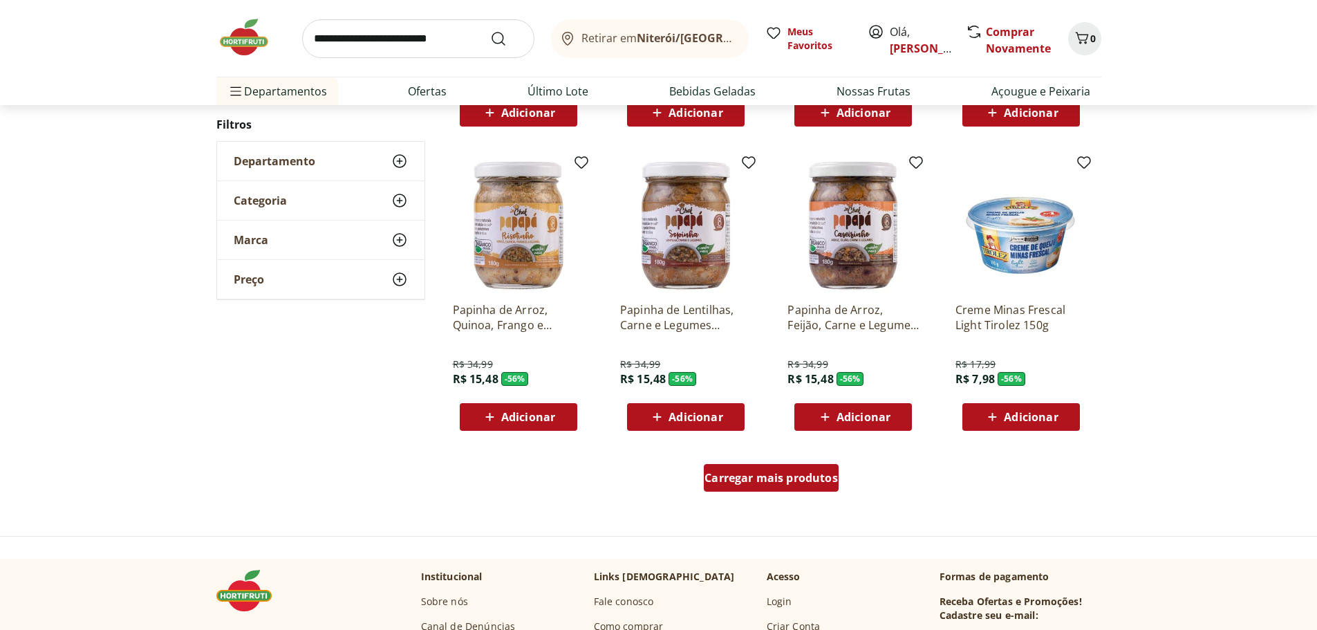
click at [789, 466] on div "Carregar mais produtos" at bounding box center [771, 478] width 135 height 28
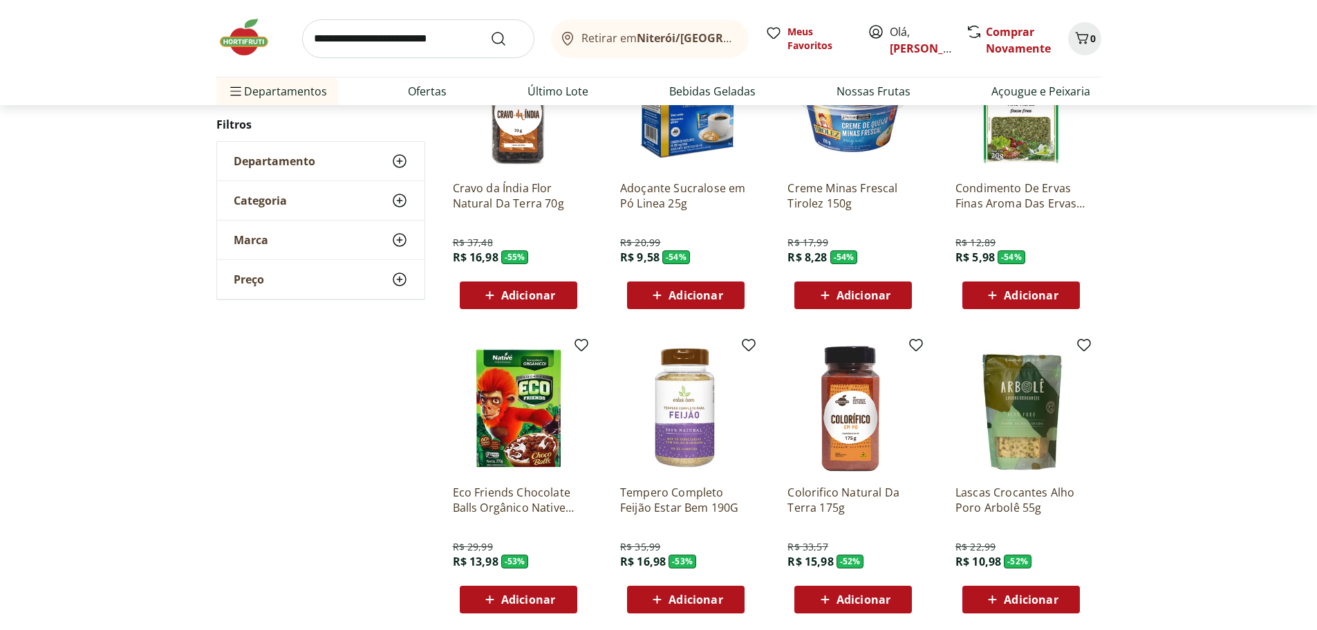
scroll to position [1176, 0]
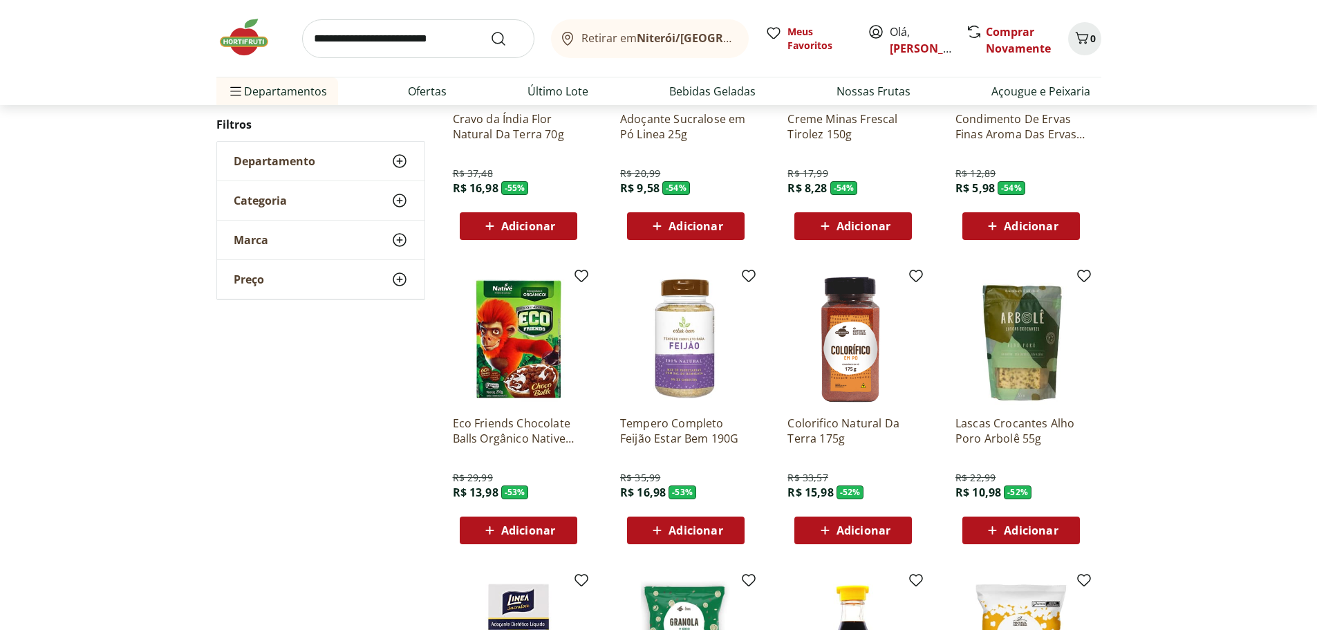
click at [868, 526] on span "Adicionar" at bounding box center [864, 530] width 54 height 11
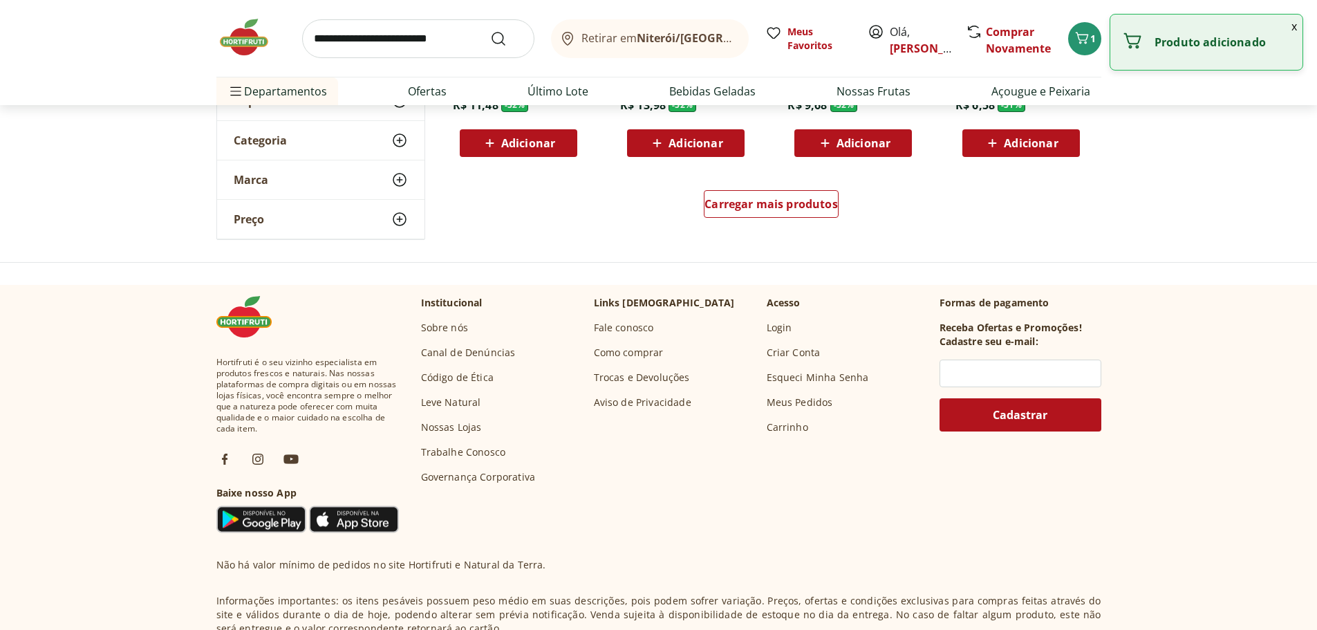
scroll to position [1521, 0]
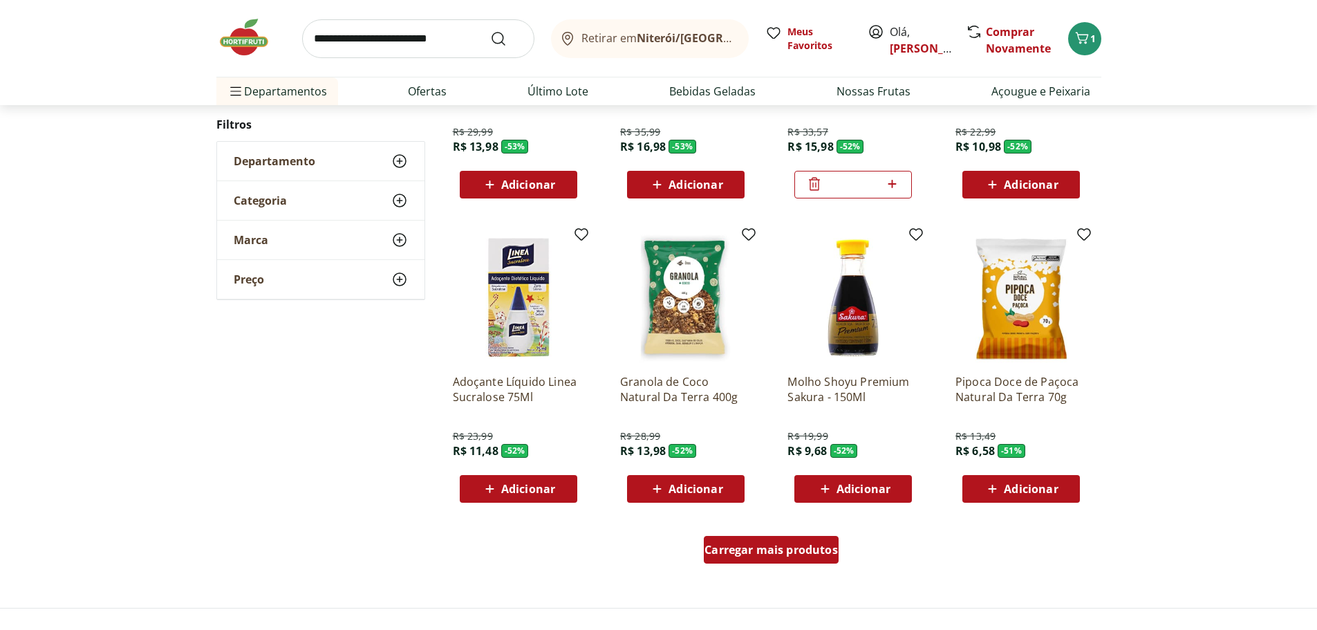
click at [817, 551] on span "Carregar mais produtos" at bounding box center [771, 549] width 133 height 11
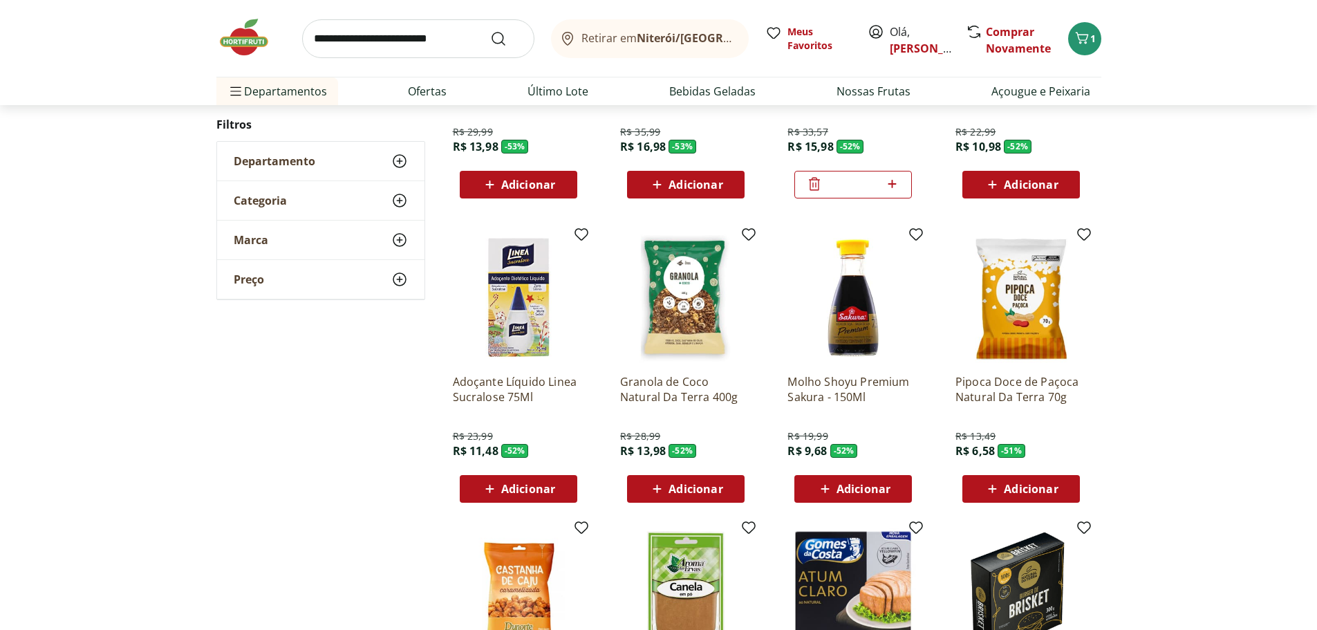
click at [508, 488] on span "Adicionar" at bounding box center [528, 488] width 54 height 11
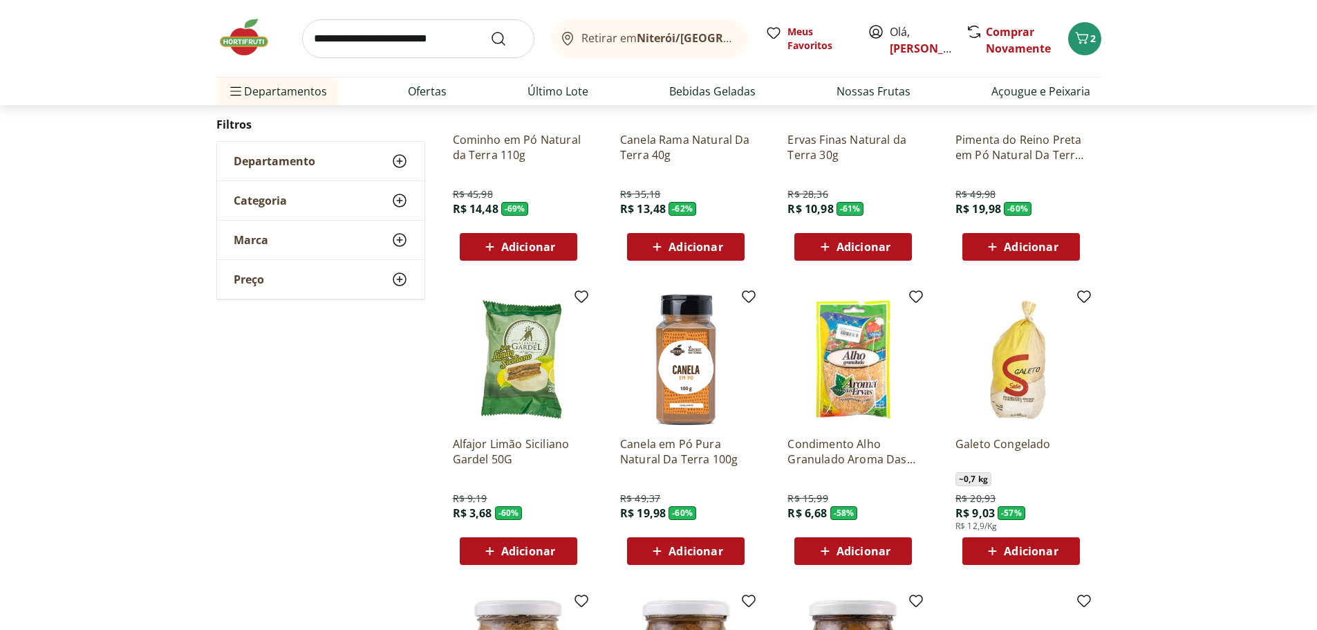
scroll to position [346, 0]
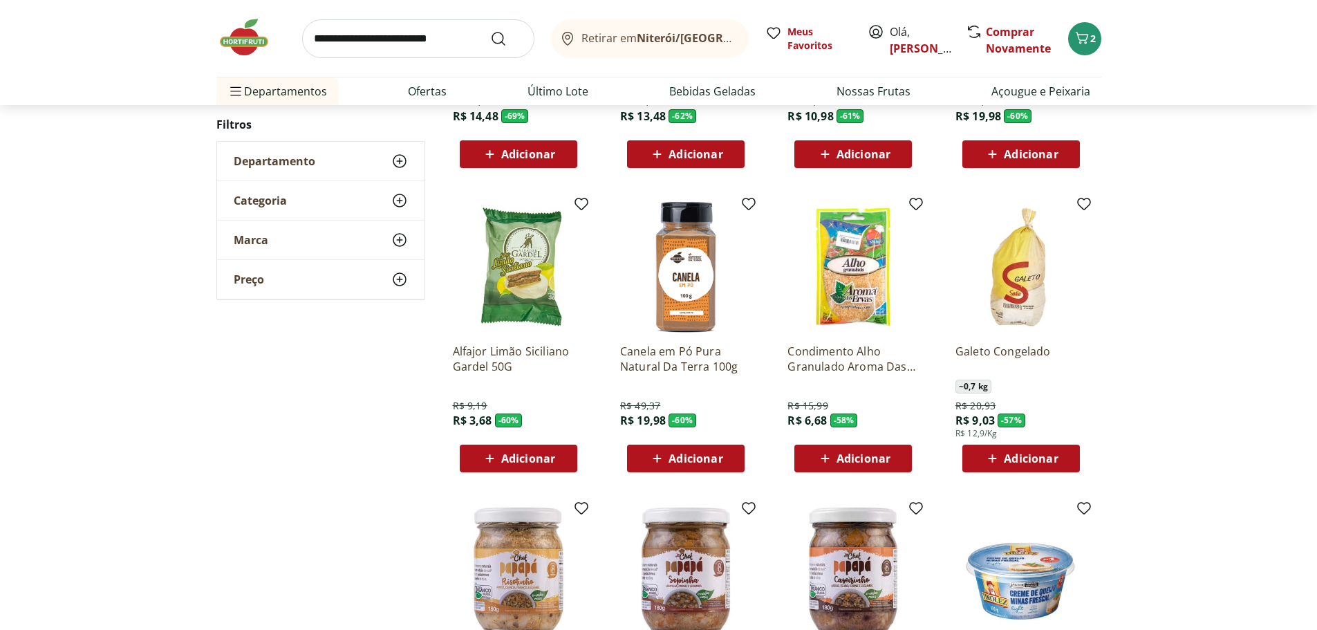
click at [717, 456] on span "Adicionar" at bounding box center [696, 458] width 54 height 11
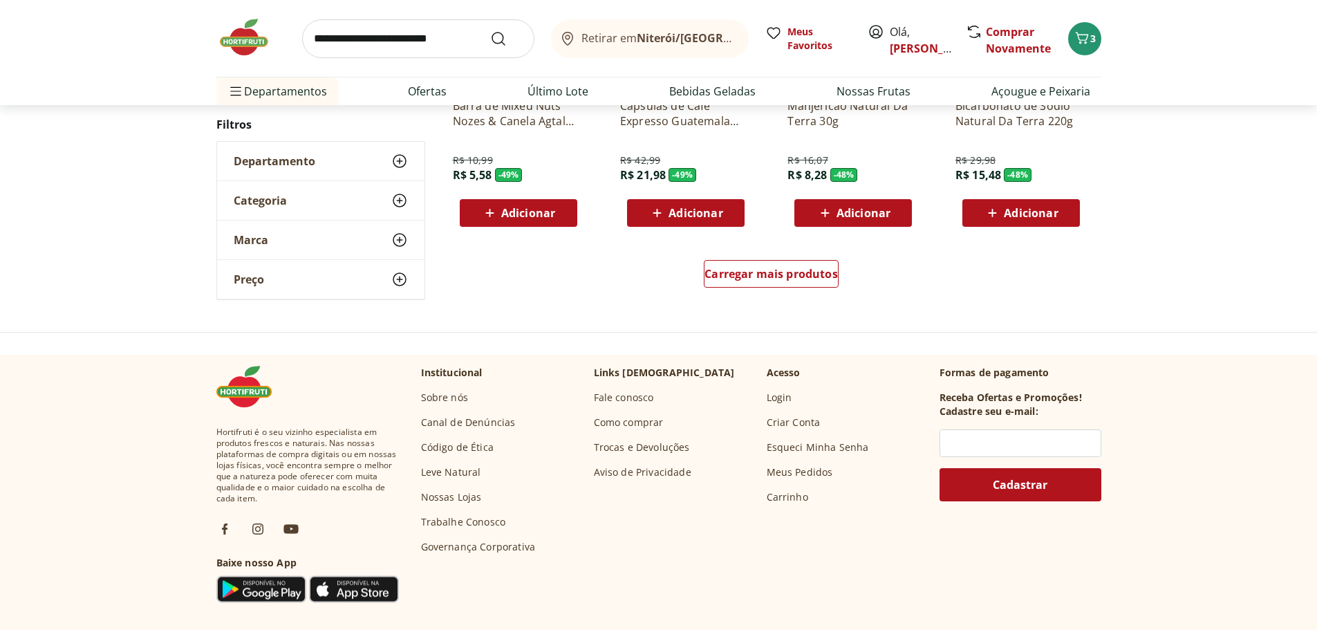
scroll to position [2542, 0]
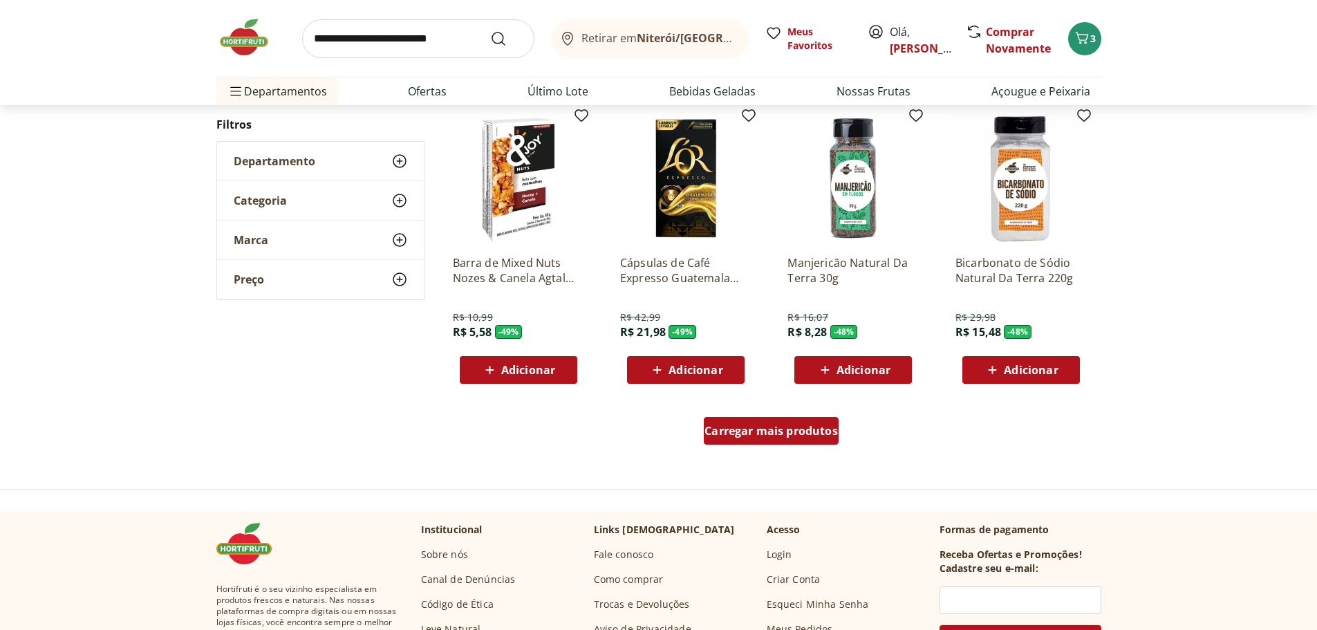
click at [791, 435] on span "Carregar mais produtos" at bounding box center [771, 430] width 133 height 11
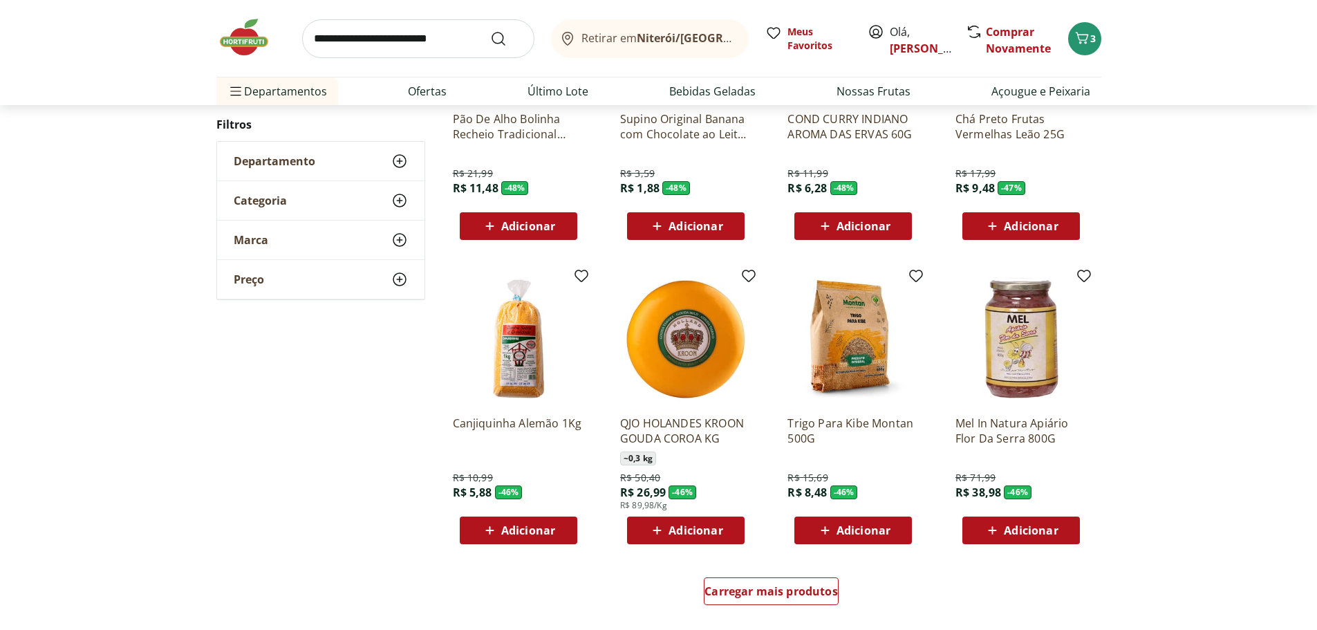
scroll to position [3372, 0]
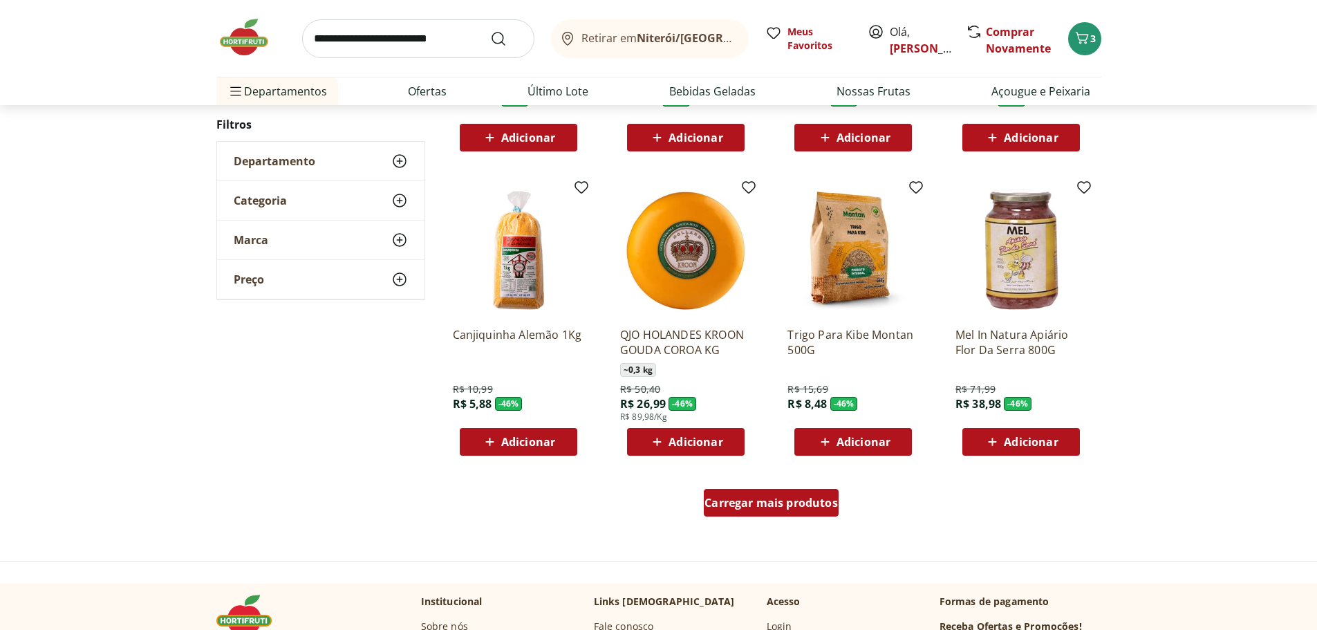
click at [784, 503] on span "Carregar mais produtos" at bounding box center [771, 502] width 133 height 11
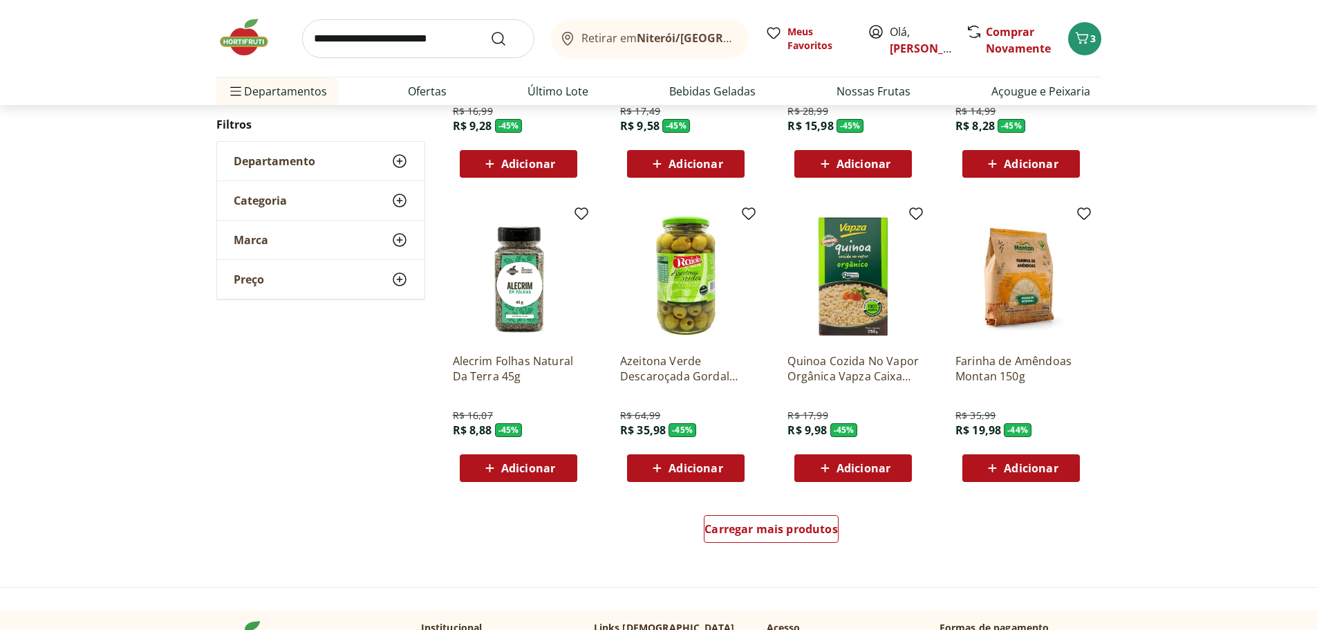
scroll to position [4271, 0]
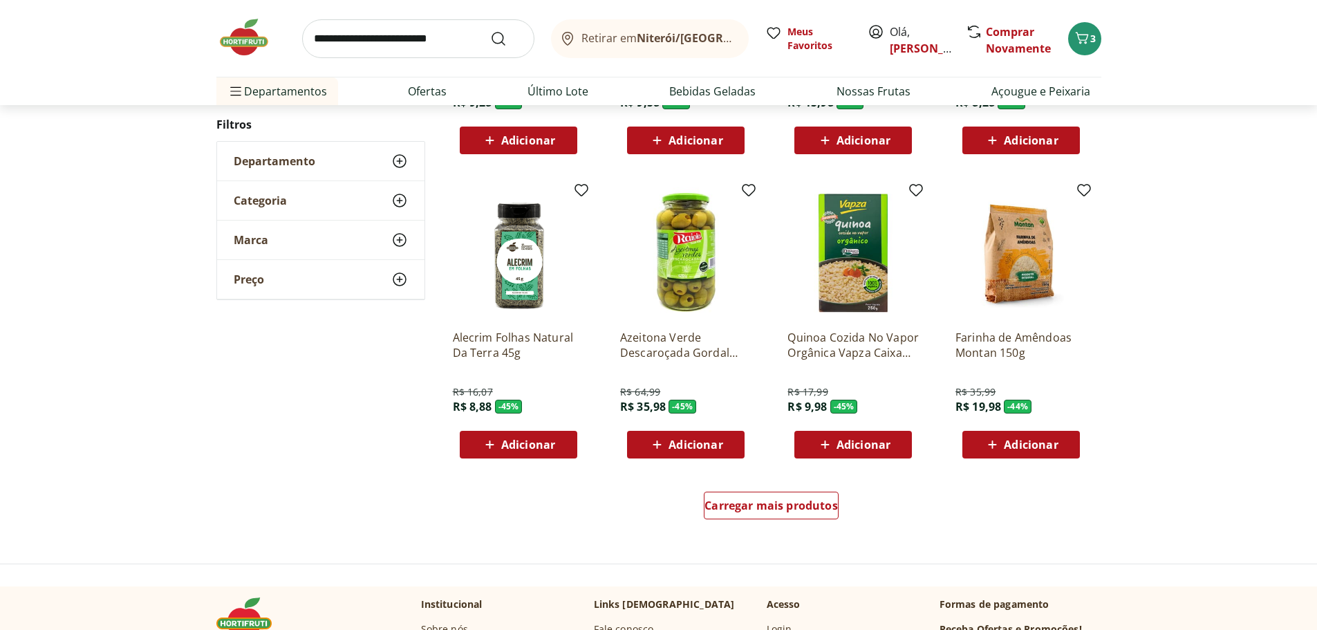
click at [544, 445] on span "Adicionar" at bounding box center [528, 444] width 54 height 11
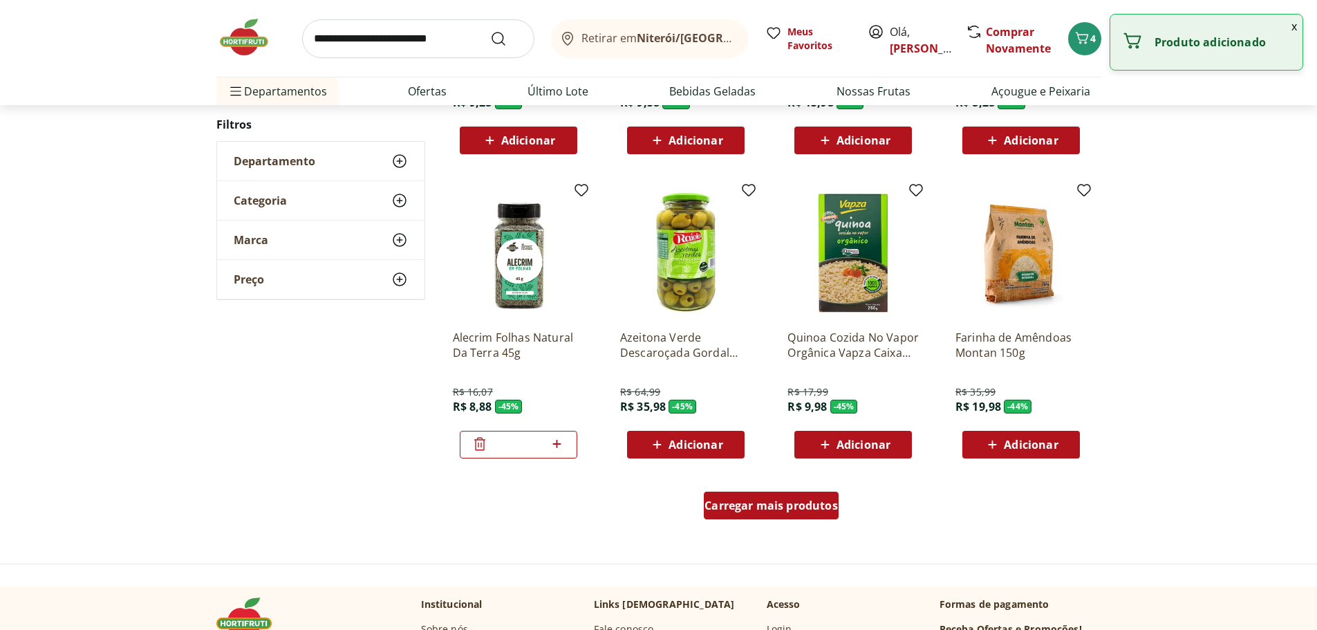
click at [808, 501] on span "Carregar mais produtos" at bounding box center [771, 505] width 133 height 11
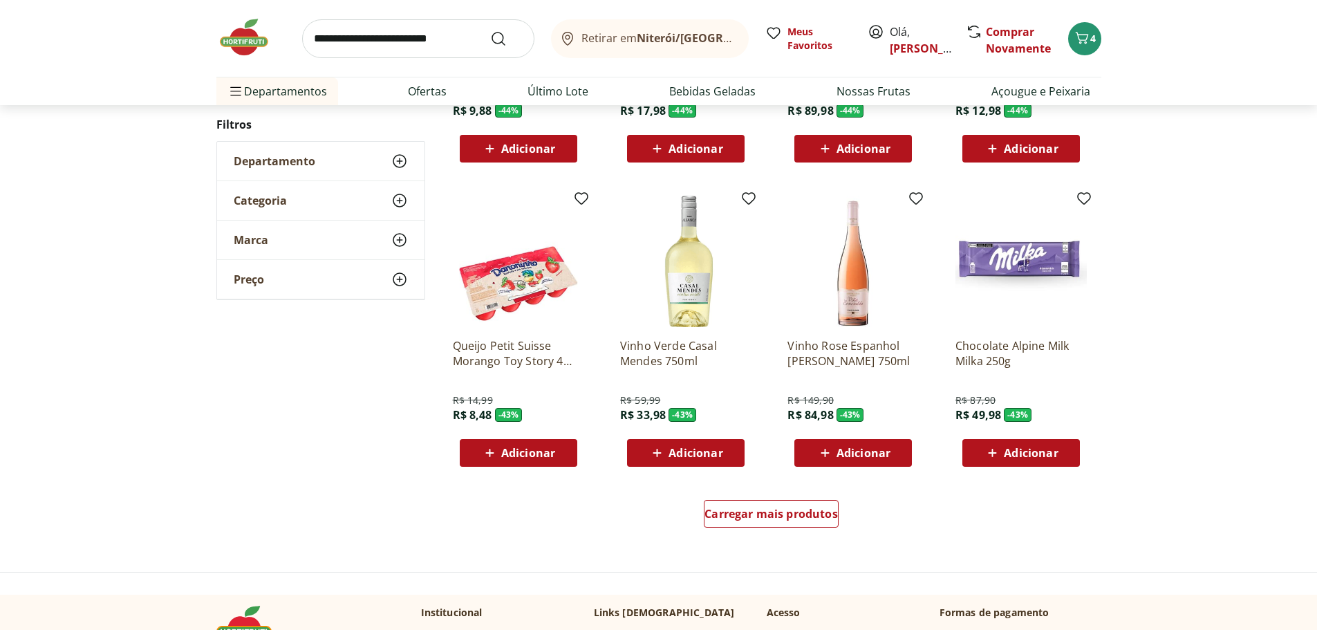
scroll to position [5378, 0]
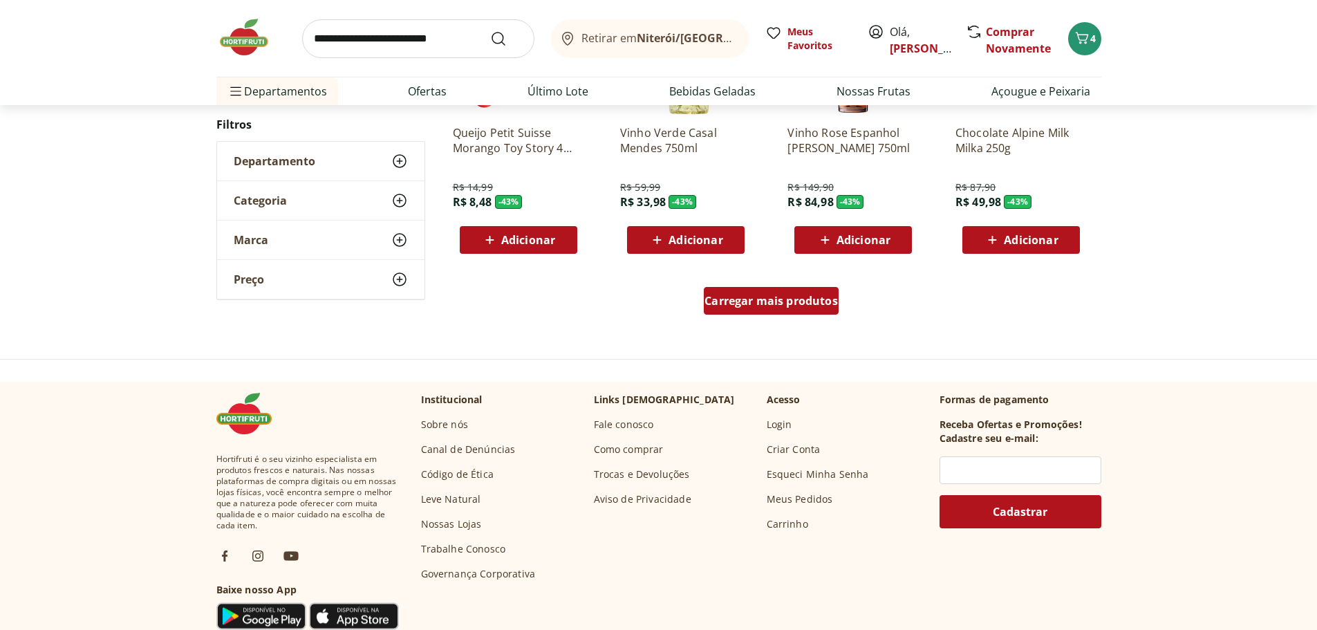
click at [768, 302] on span "Carregar mais produtos" at bounding box center [771, 300] width 133 height 11
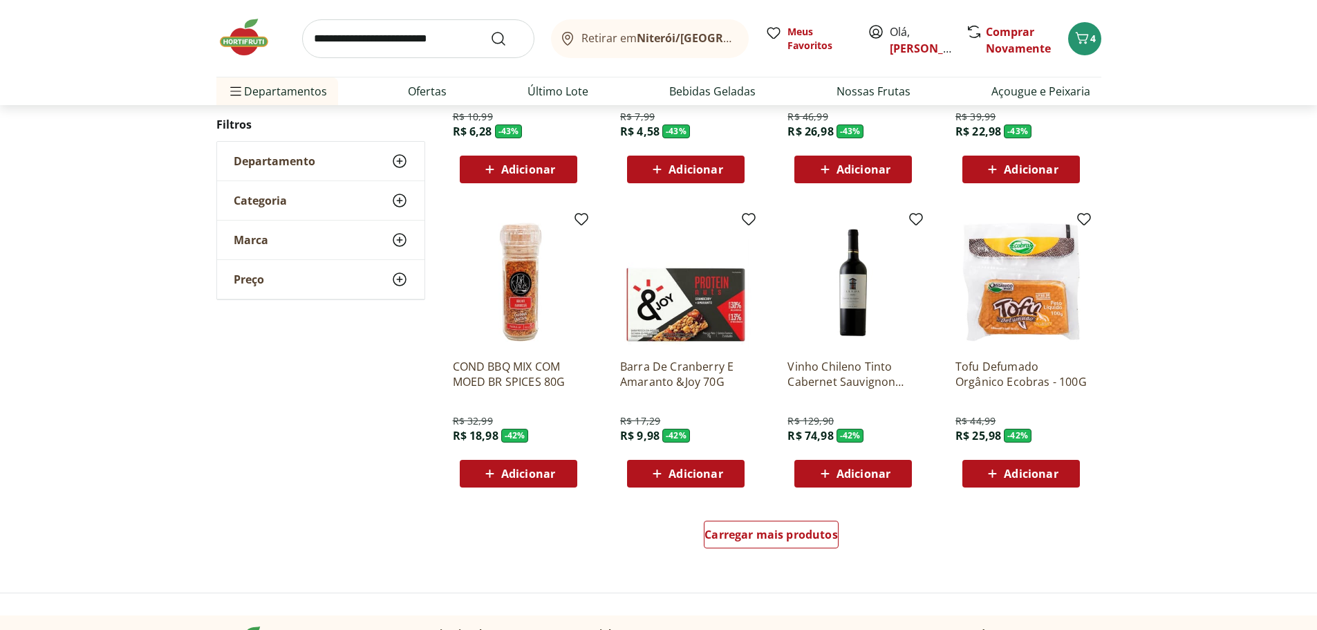
scroll to position [6069, 0]
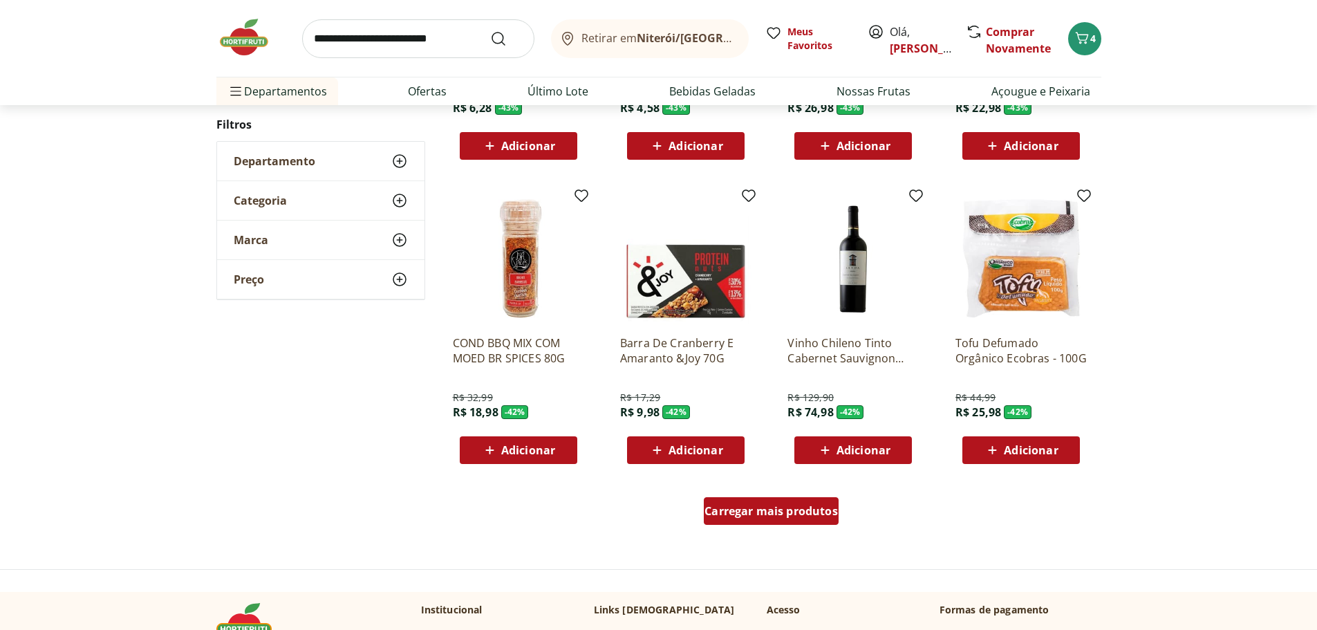
click at [813, 515] on span "Carregar mais produtos" at bounding box center [771, 511] width 133 height 11
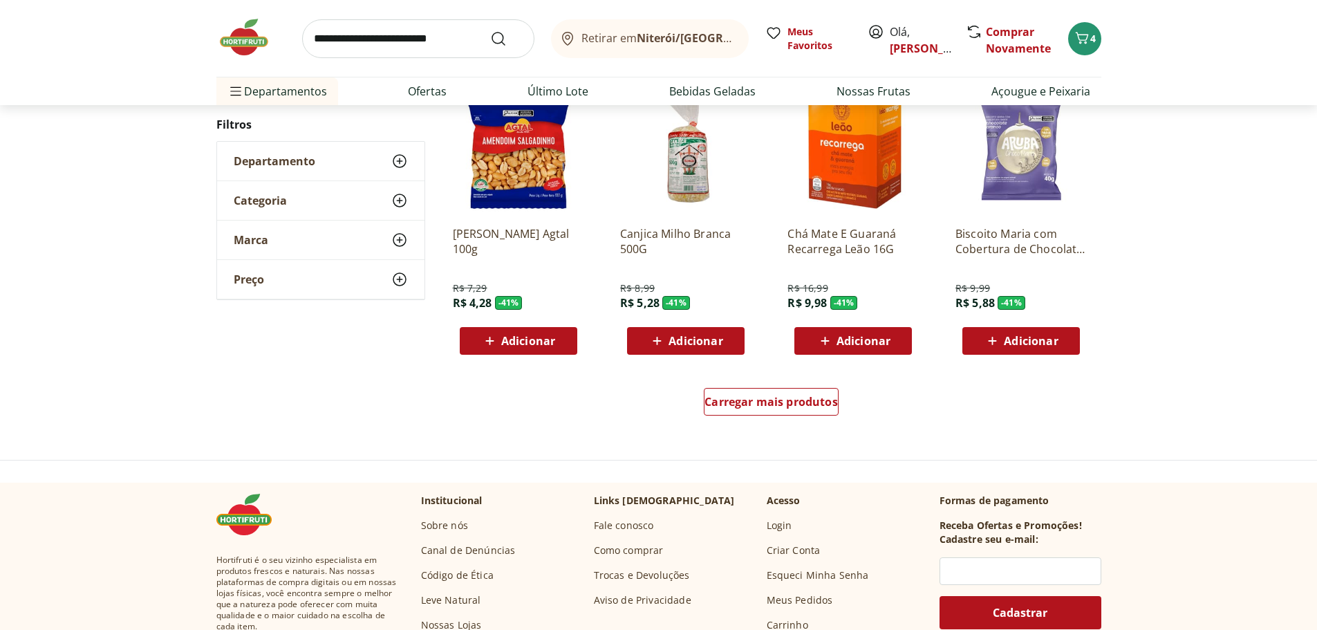
scroll to position [7107, 0]
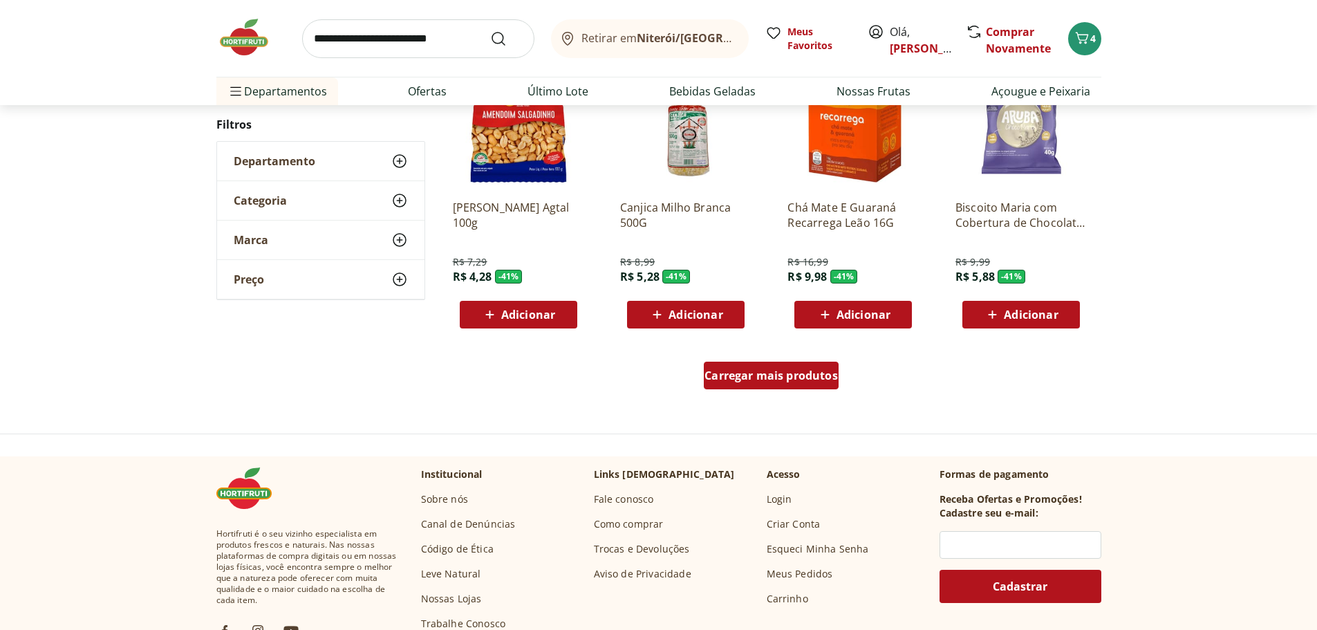
click at [783, 378] on span "Carregar mais produtos" at bounding box center [771, 375] width 133 height 11
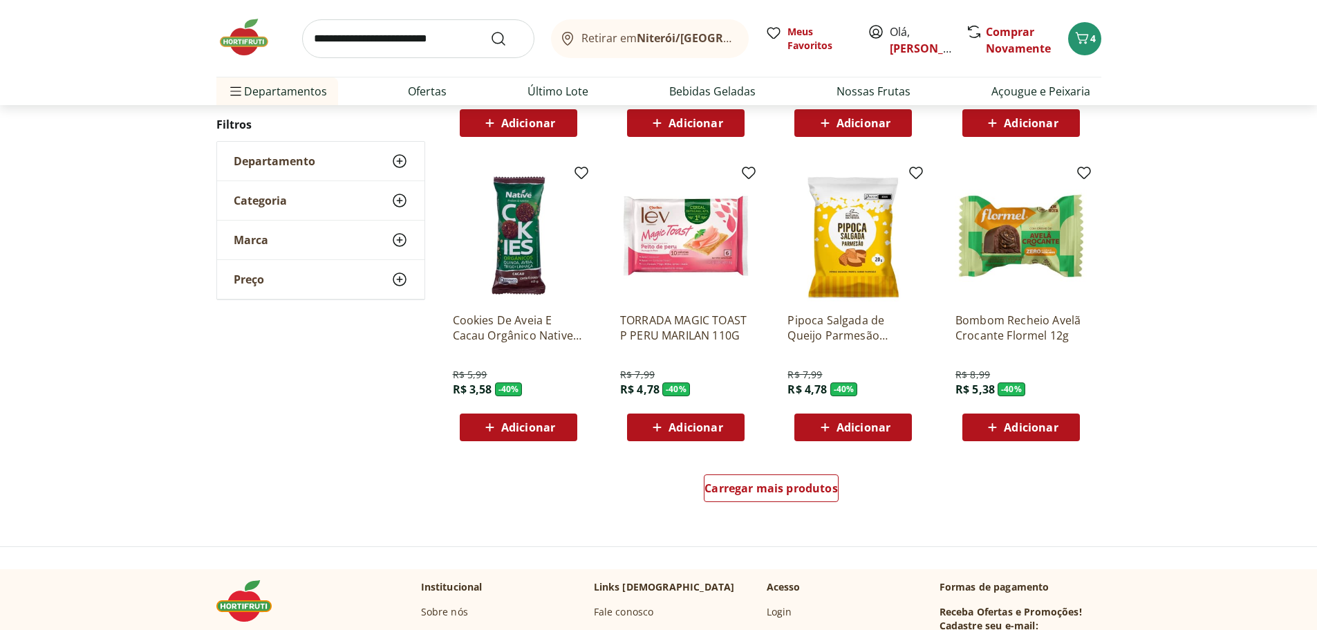
scroll to position [7937, 0]
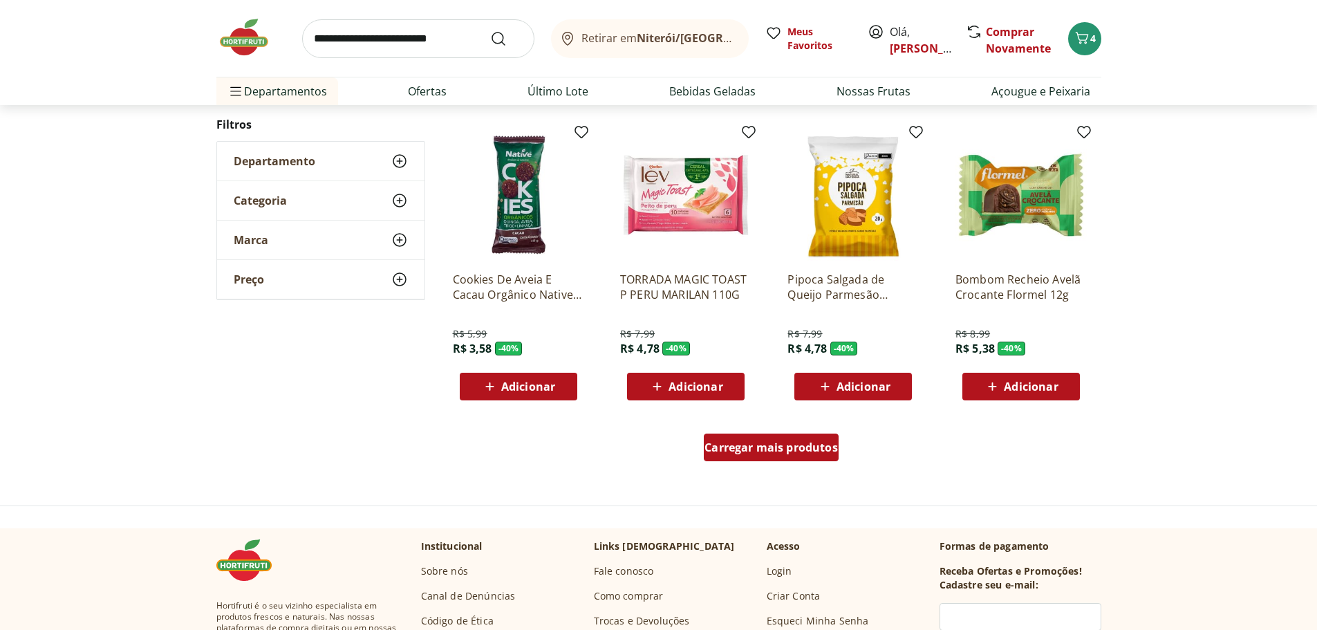
click at [766, 444] on span "Carregar mais produtos" at bounding box center [771, 447] width 133 height 11
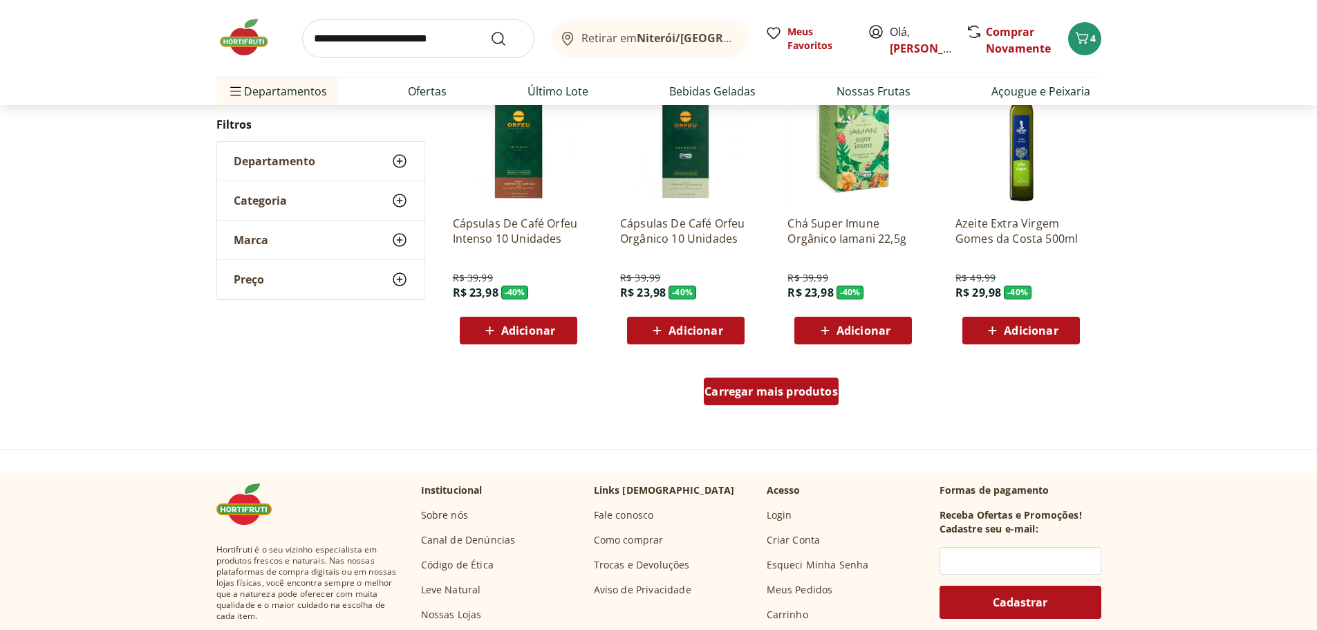
scroll to position [8905, 0]
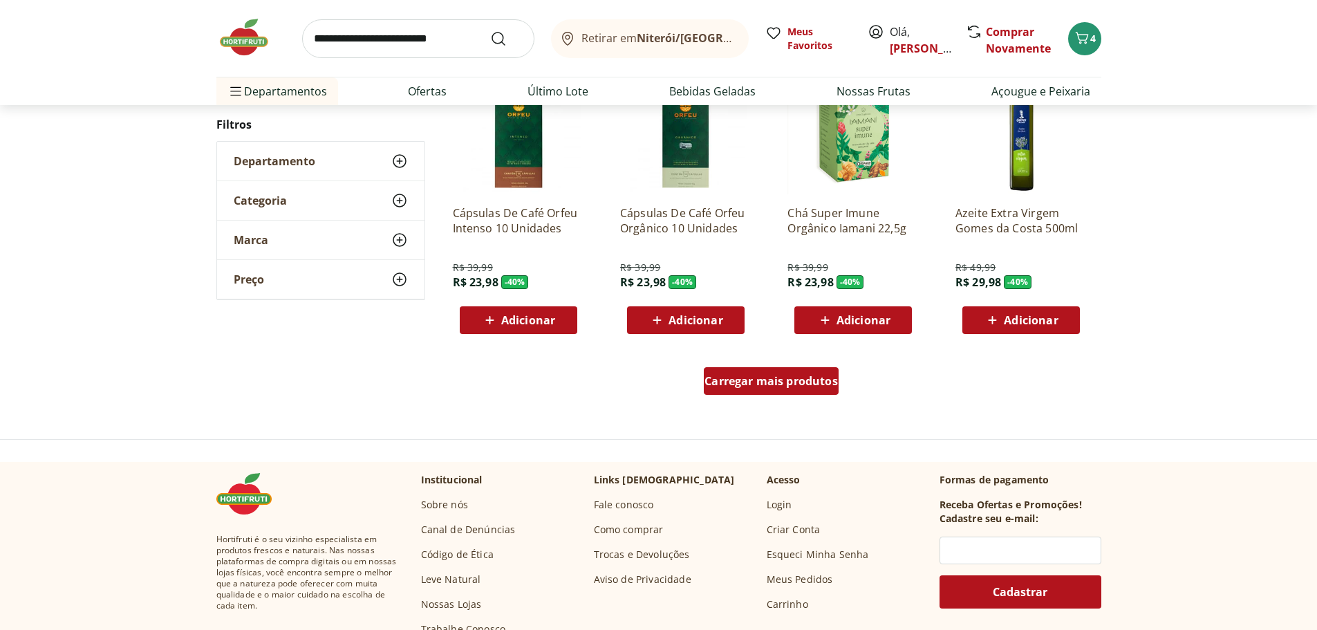
click at [800, 382] on span "Carregar mais produtos" at bounding box center [771, 381] width 133 height 11
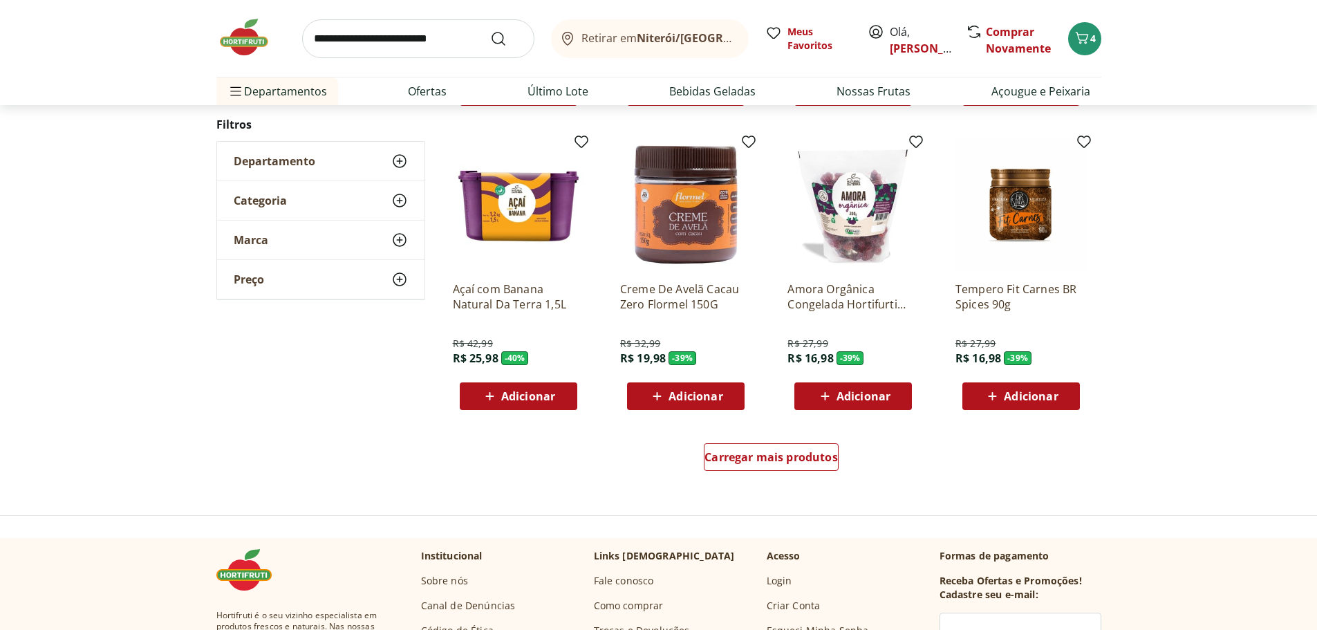
scroll to position [9735, 0]
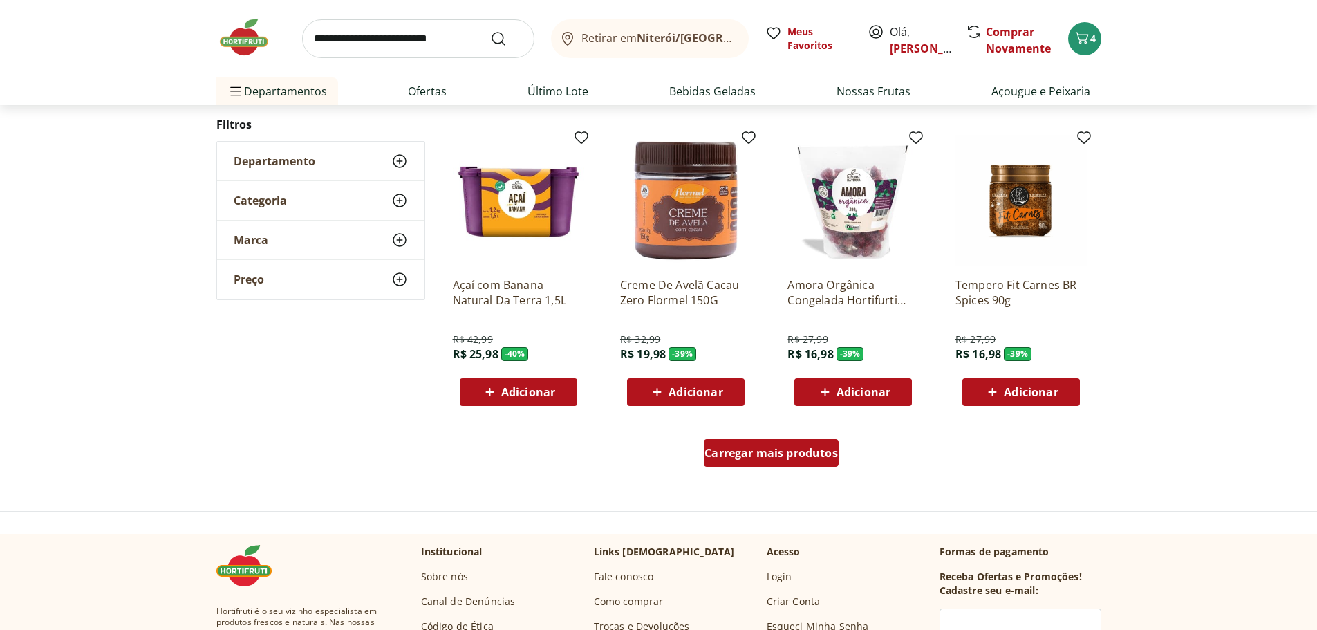
click at [777, 451] on span "Carregar mais produtos" at bounding box center [771, 452] width 133 height 11
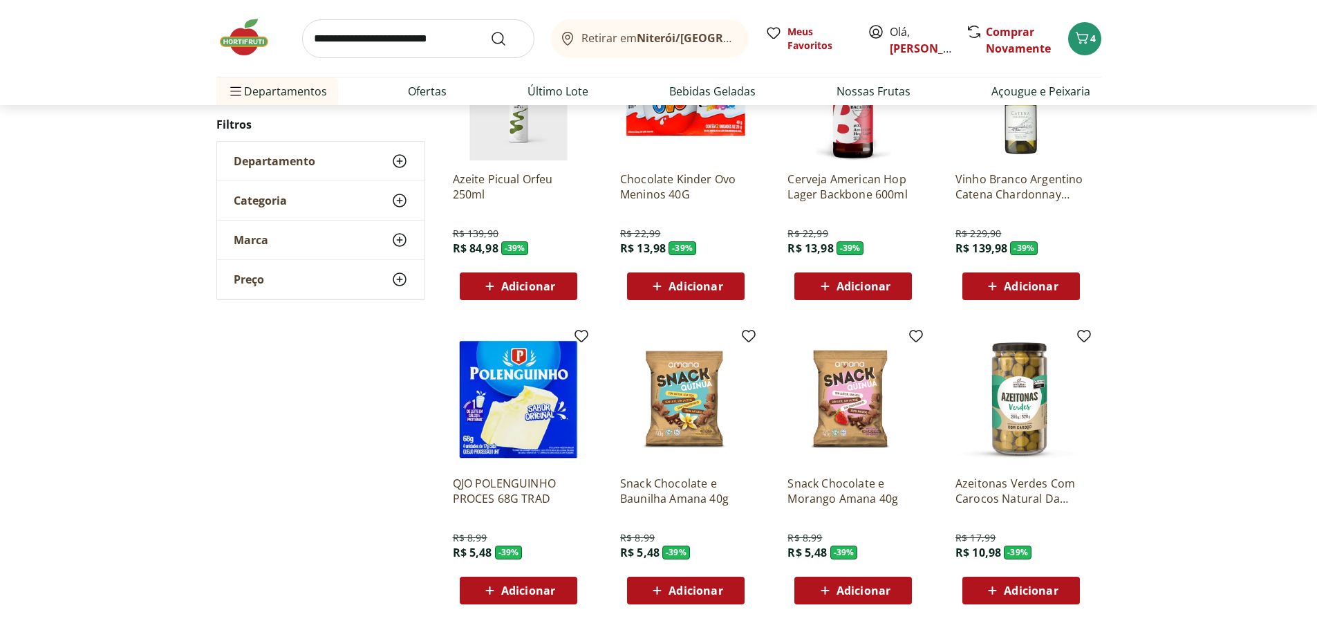
scroll to position [10150, 0]
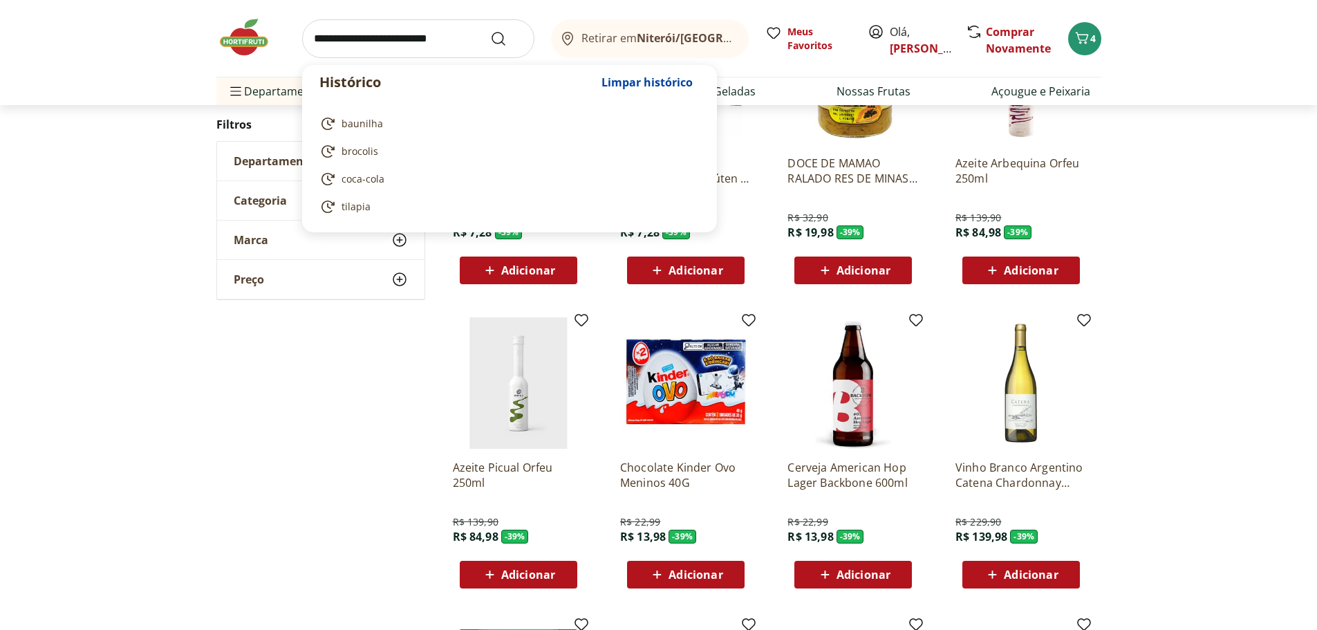
click at [431, 43] on input "search" at bounding box center [418, 38] width 232 height 39
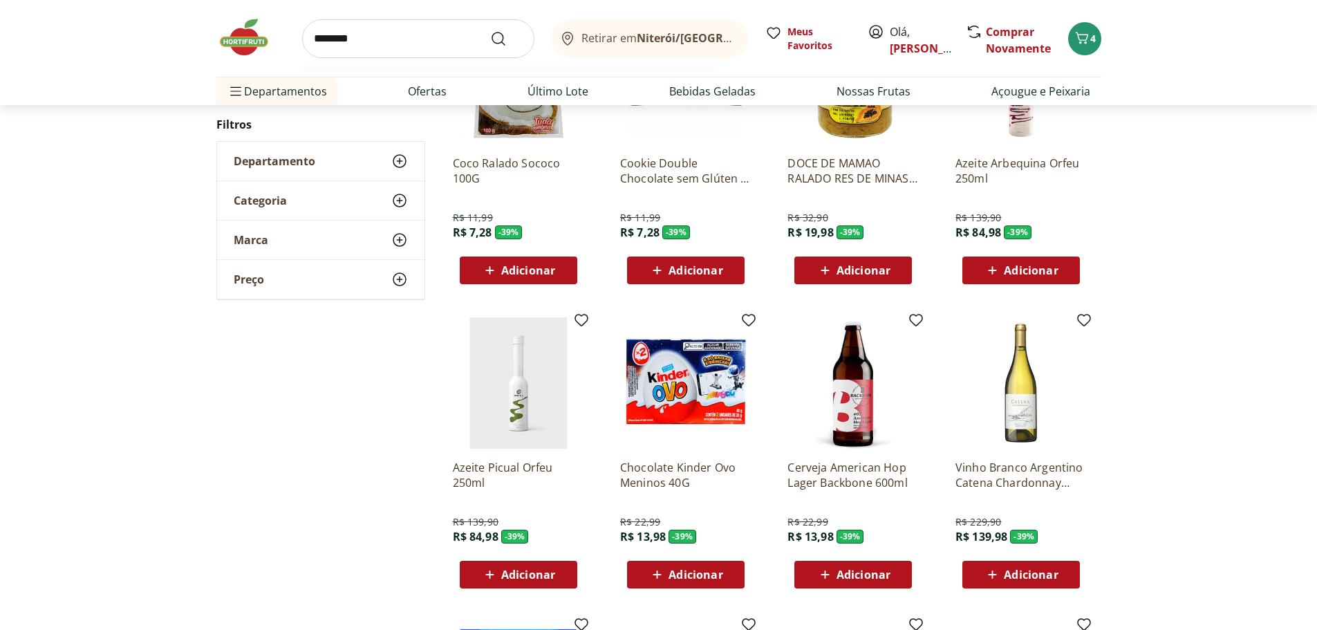
type input "********"
click at [490, 30] on button "Submit Search" at bounding box center [506, 38] width 33 height 17
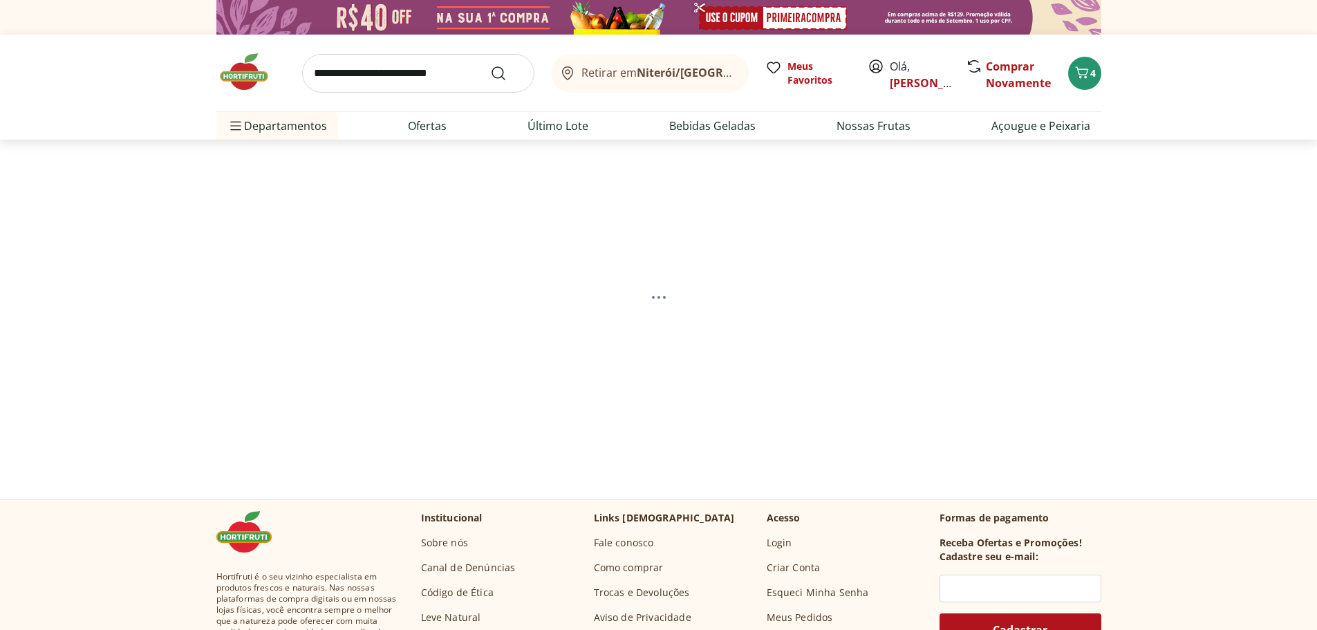
select select "**********"
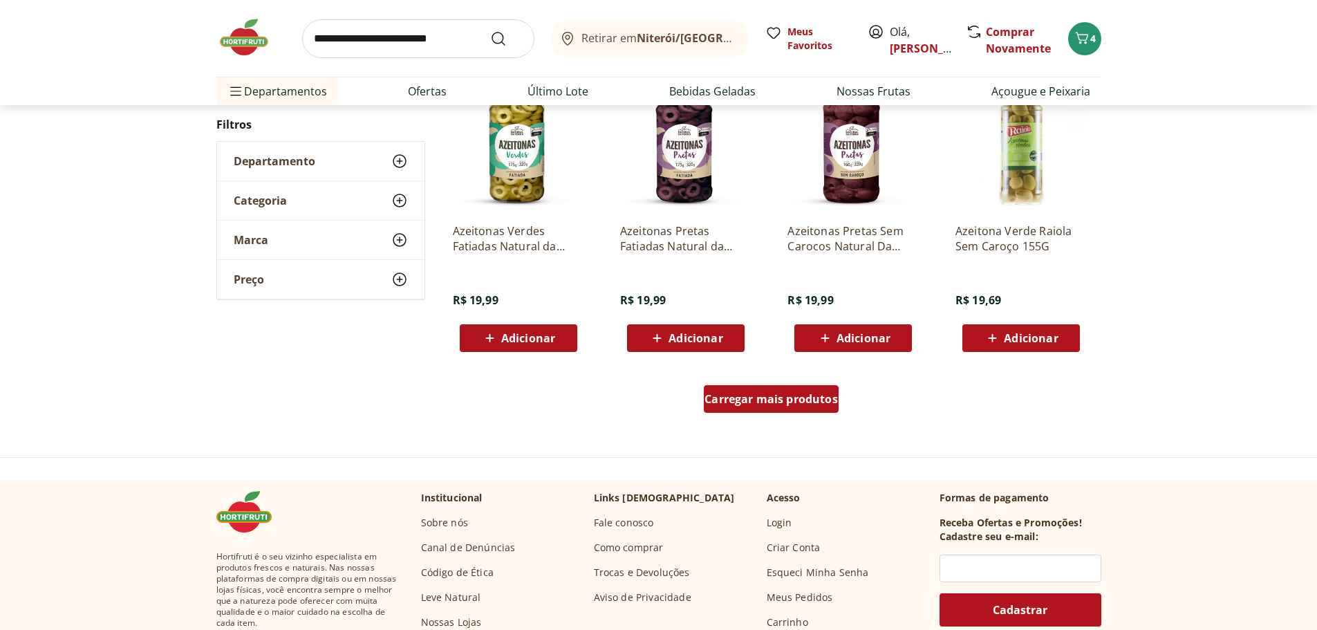
scroll to position [830, 0]
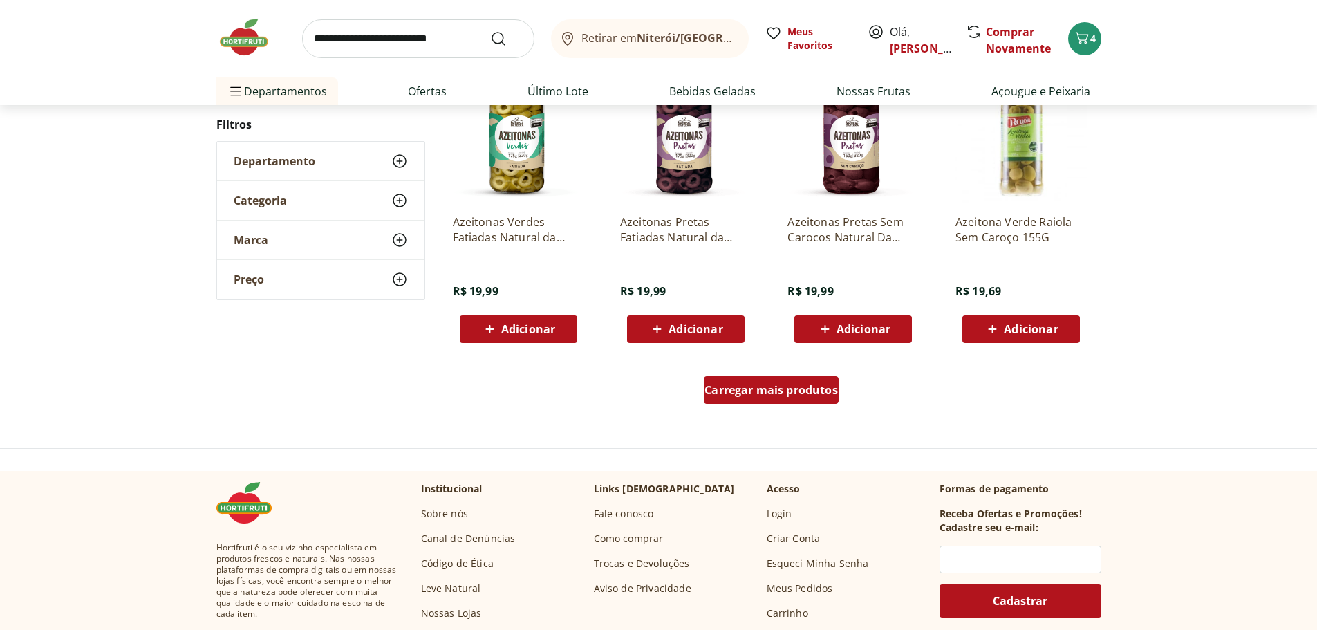
click at [806, 394] on span "Carregar mais produtos" at bounding box center [771, 390] width 133 height 11
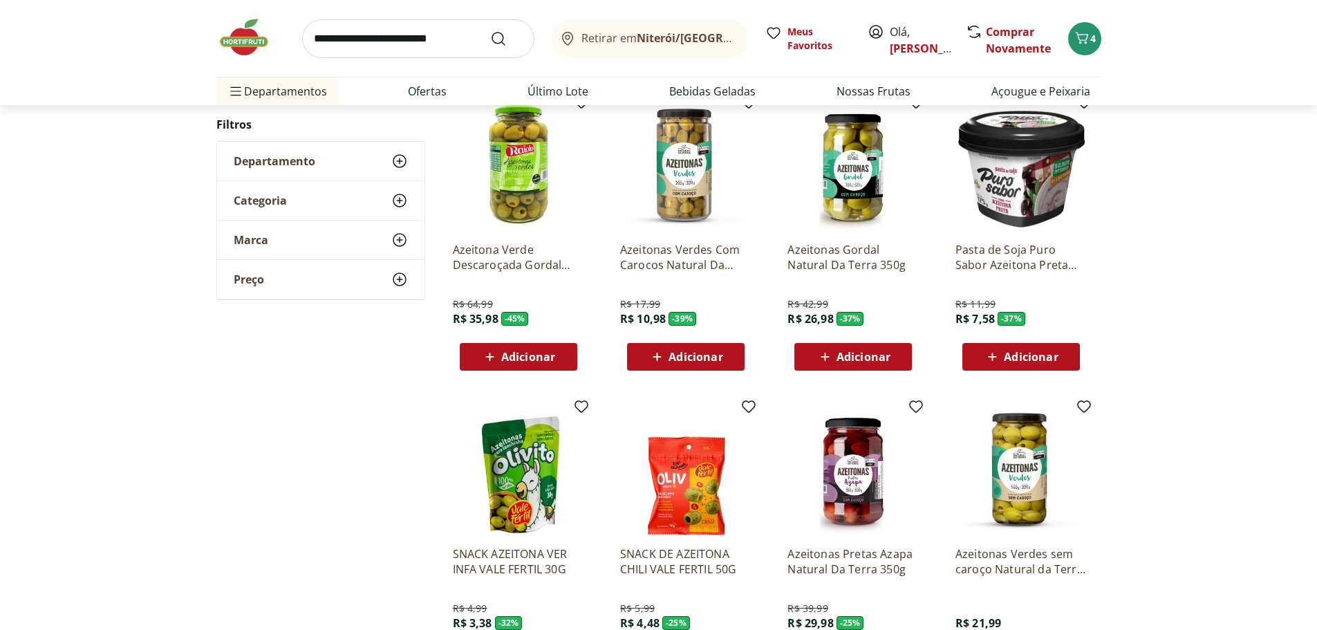
scroll to position [0, 0]
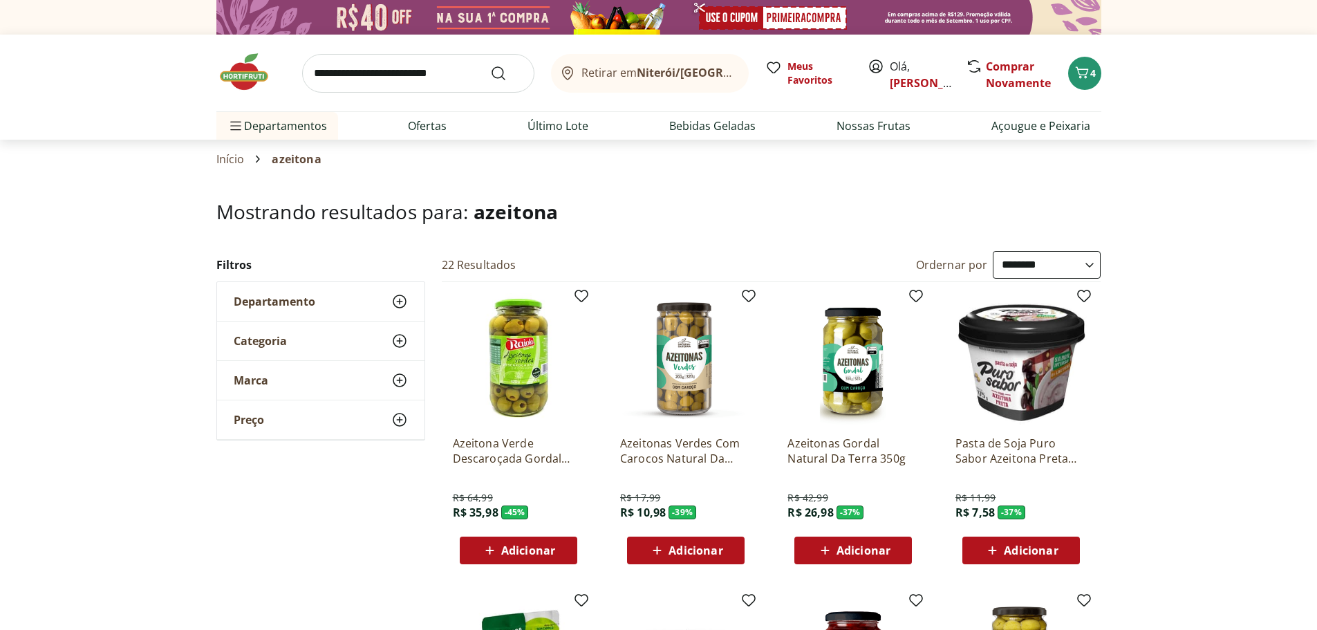
click at [342, 71] on input "search" at bounding box center [418, 73] width 232 height 39
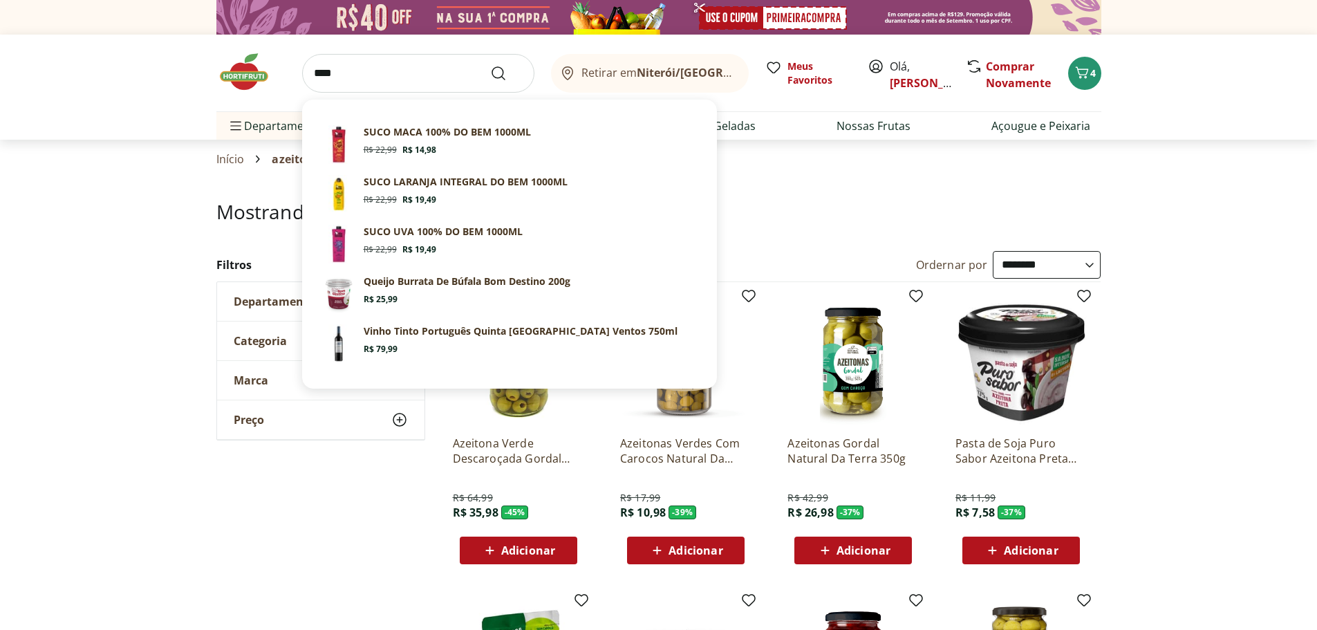
click at [490, 65] on button "Submit Search" at bounding box center [506, 73] width 33 height 17
type input "***"
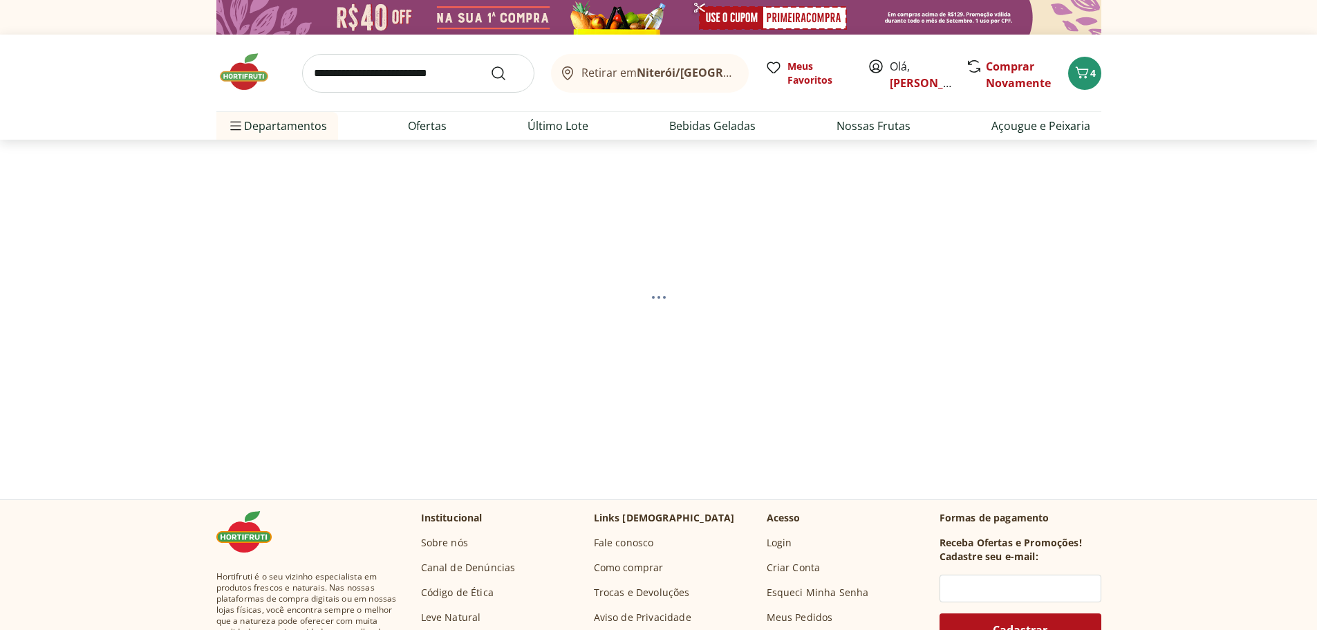
click at [326, 101] on div "Retirar em [GEOGRAPHIC_DATA]/[PERSON_NAME], [PERSON_NAME] Novamente 4" at bounding box center [658, 73] width 885 height 77
click at [368, 82] on input "search" at bounding box center [418, 73] width 232 height 39
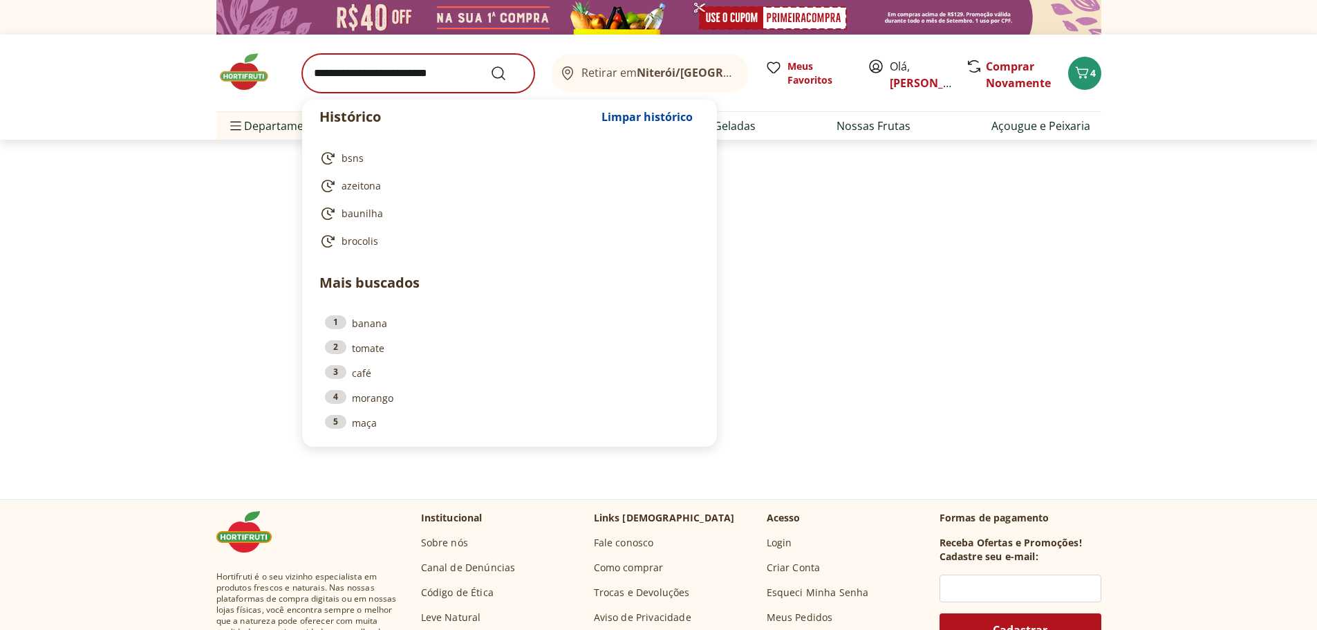
select select "**********"
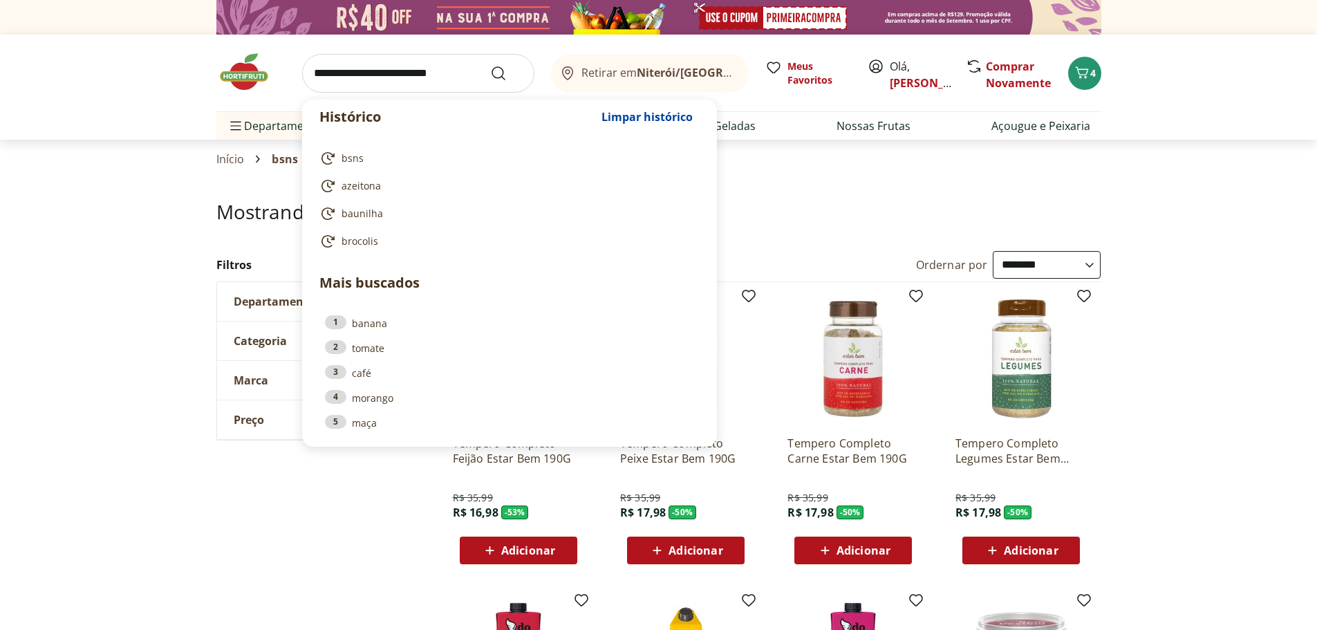
click at [381, 76] on input "search" at bounding box center [418, 73] width 232 height 39
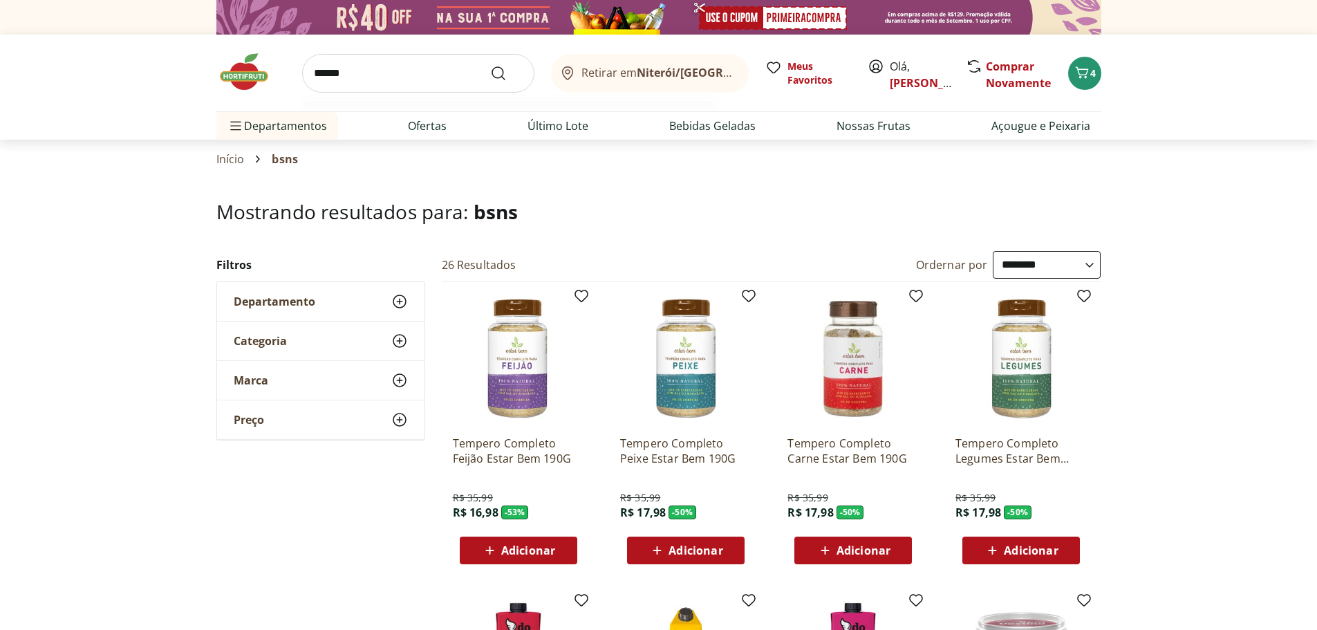
type input "******"
click at [490, 65] on button "Submit Search" at bounding box center [506, 73] width 33 height 17
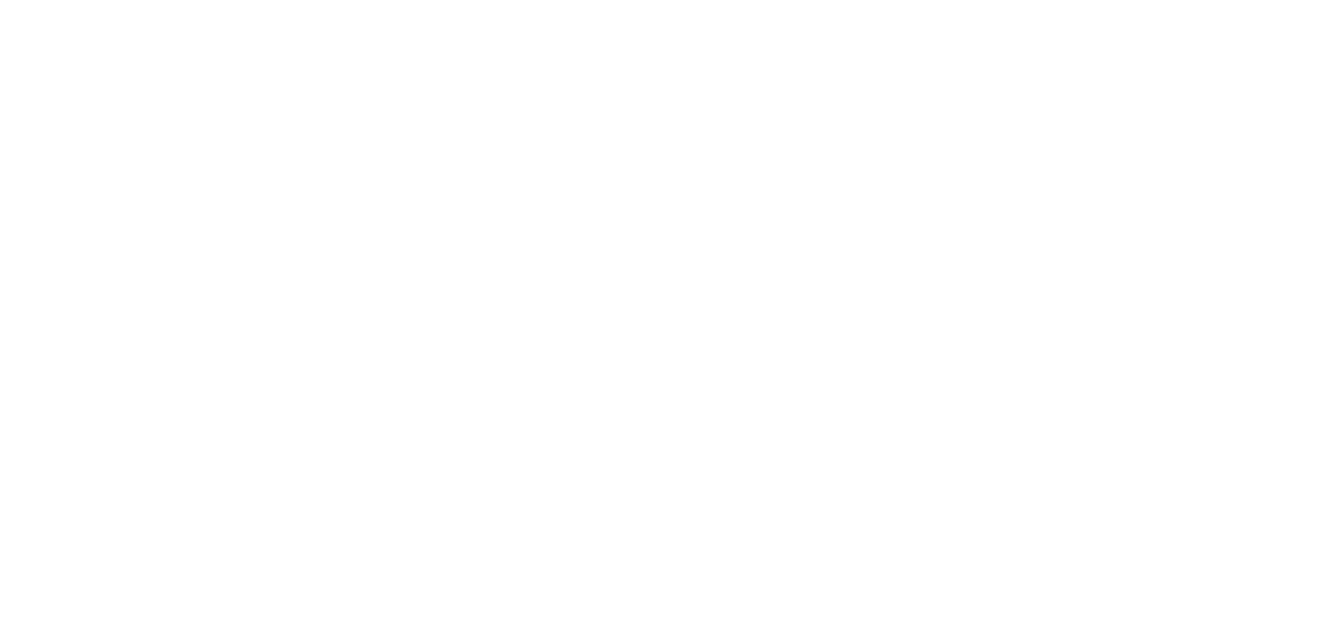
select select "**********"
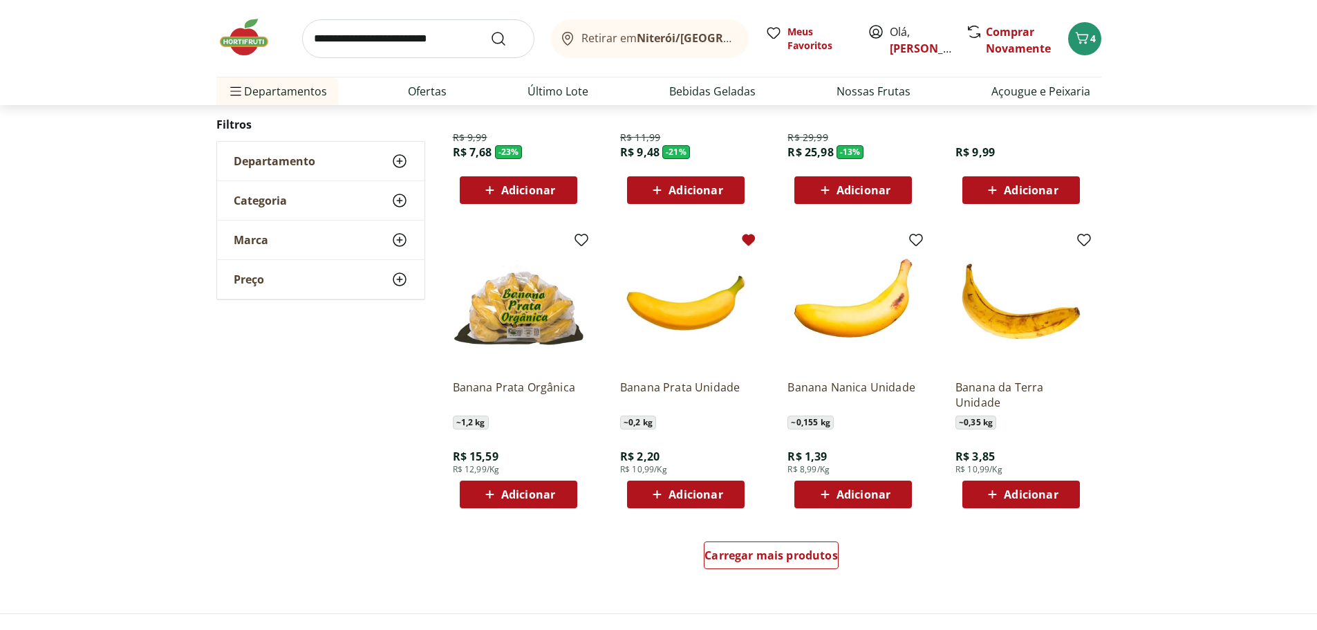
scroll to position [692, 0]
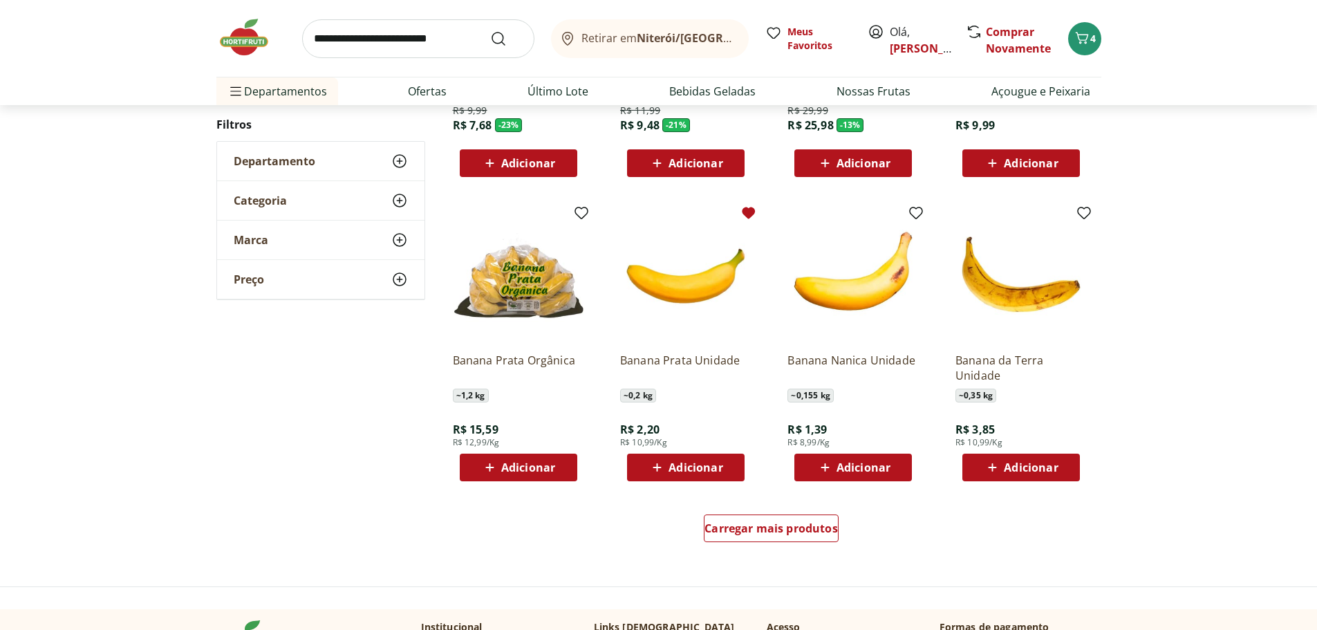
click at [692, 463] on span "Adicionar" at bounding box center [696, 467] width 54 height 11
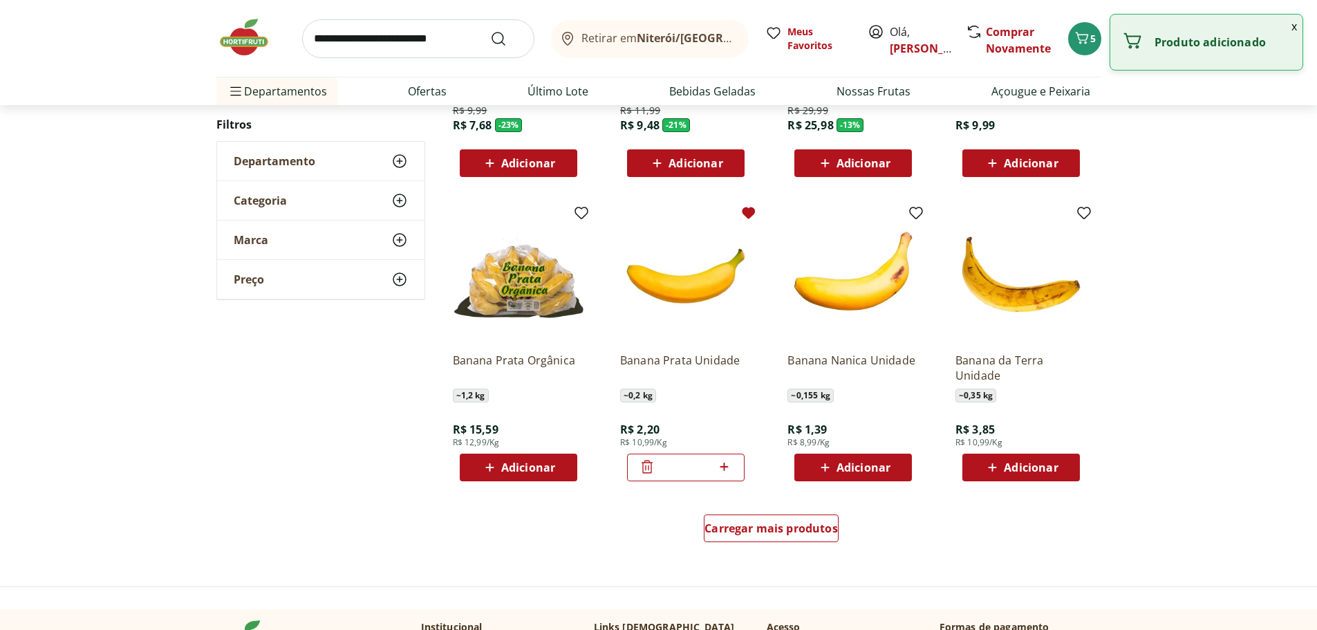
click at [728, 465] on icon at bounding box center [724, 467] width 17 height 17
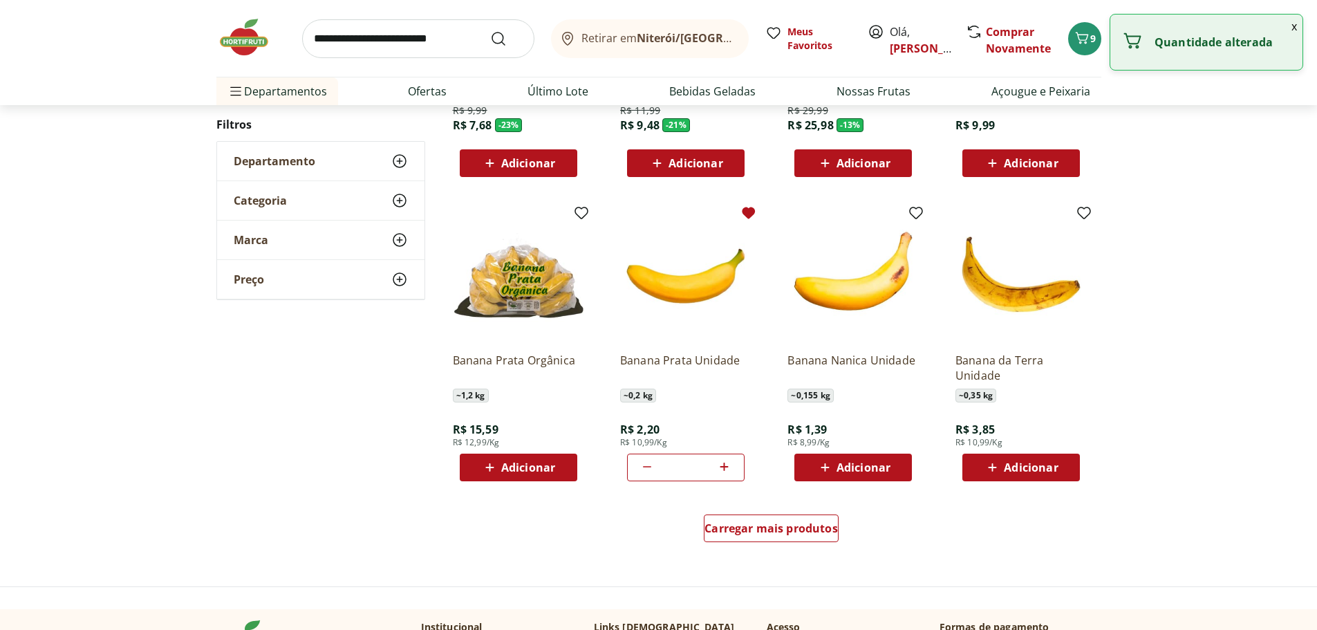
type input "*"
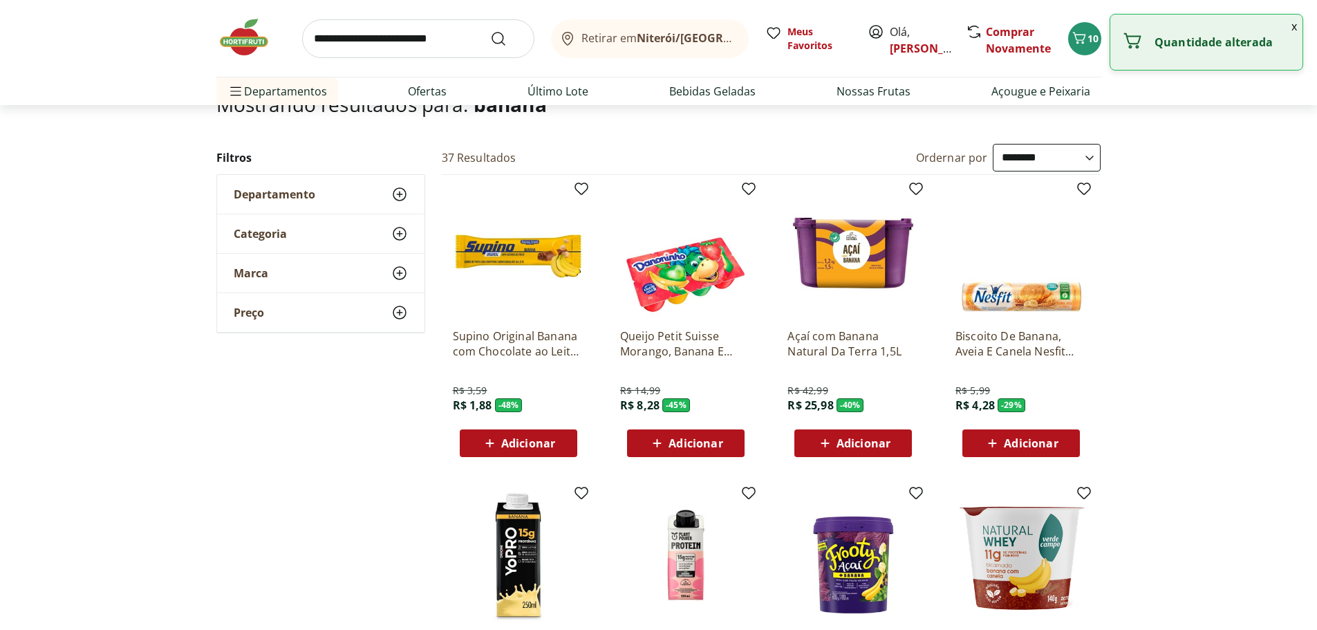
scroll to position [0, 0]
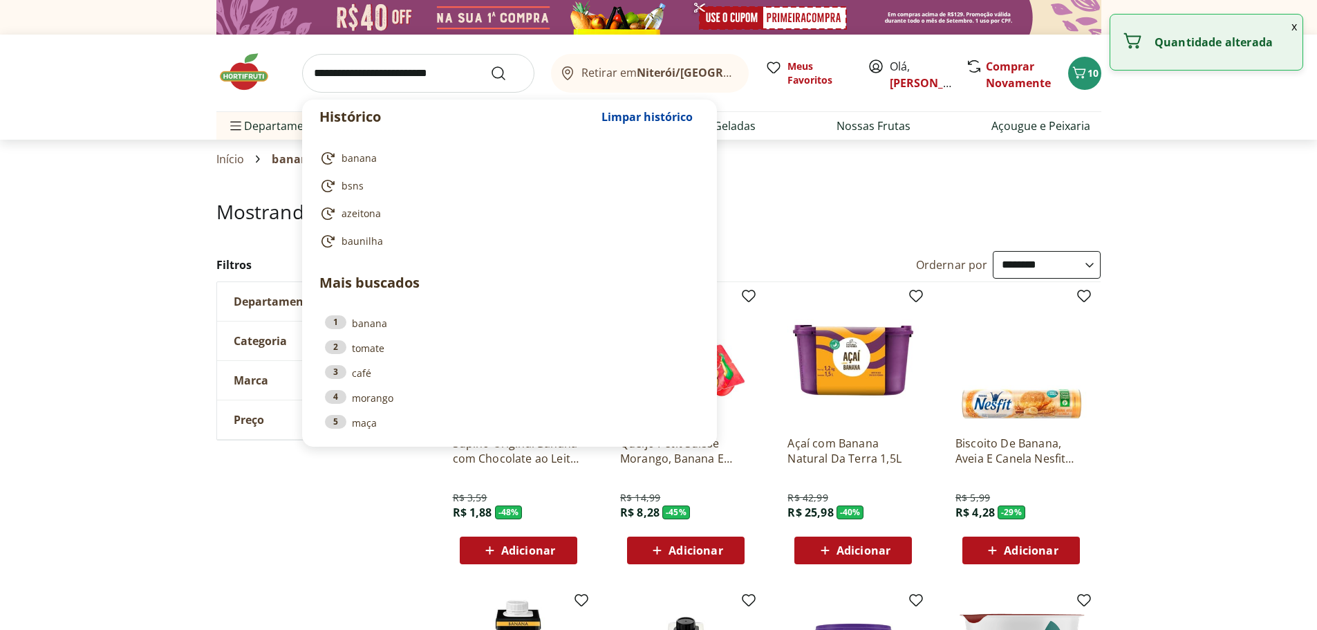
click at [434, 73] on input "search" at bounding box center [418, 73] width 232 height 39
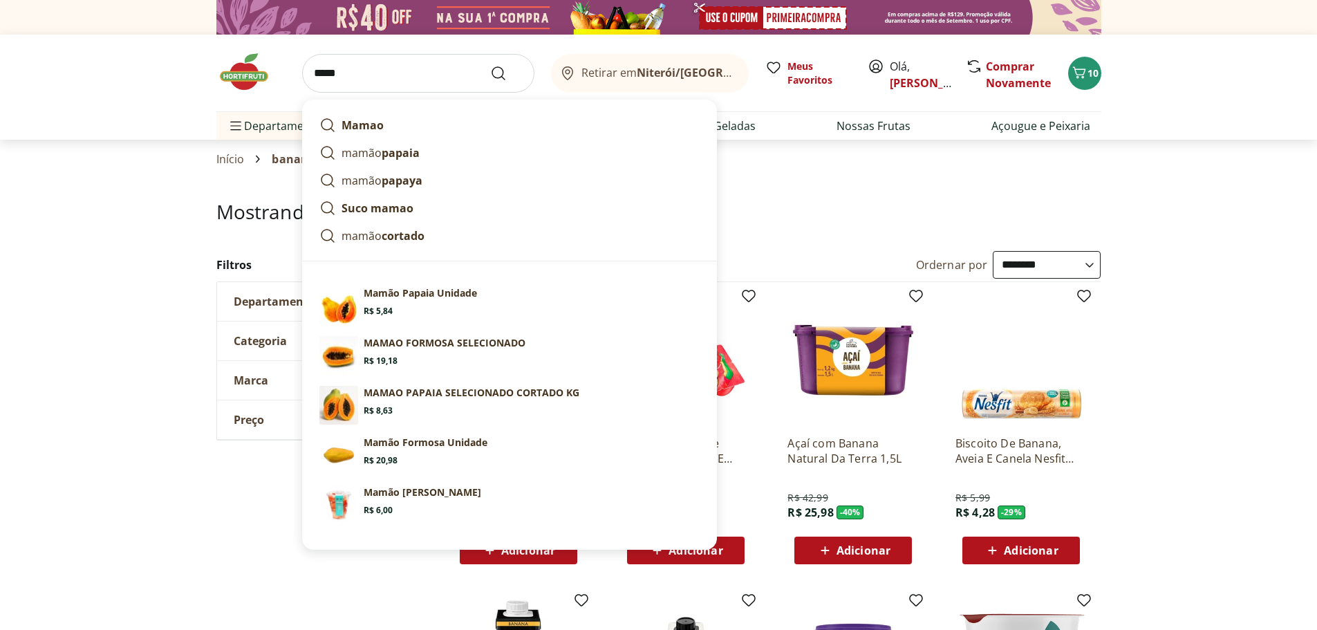
type input "*****"
click at [490, 65] on button "Submit Search" at bounding box center [506, 73] width 33 height 17
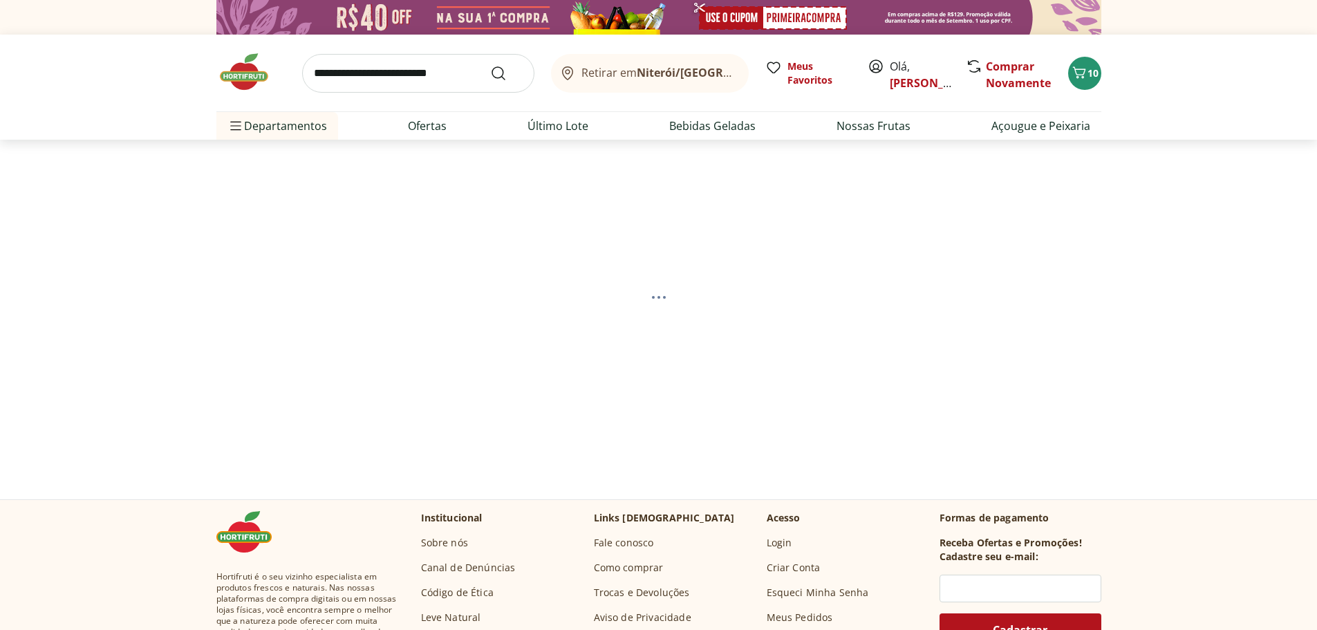
select select "**********"
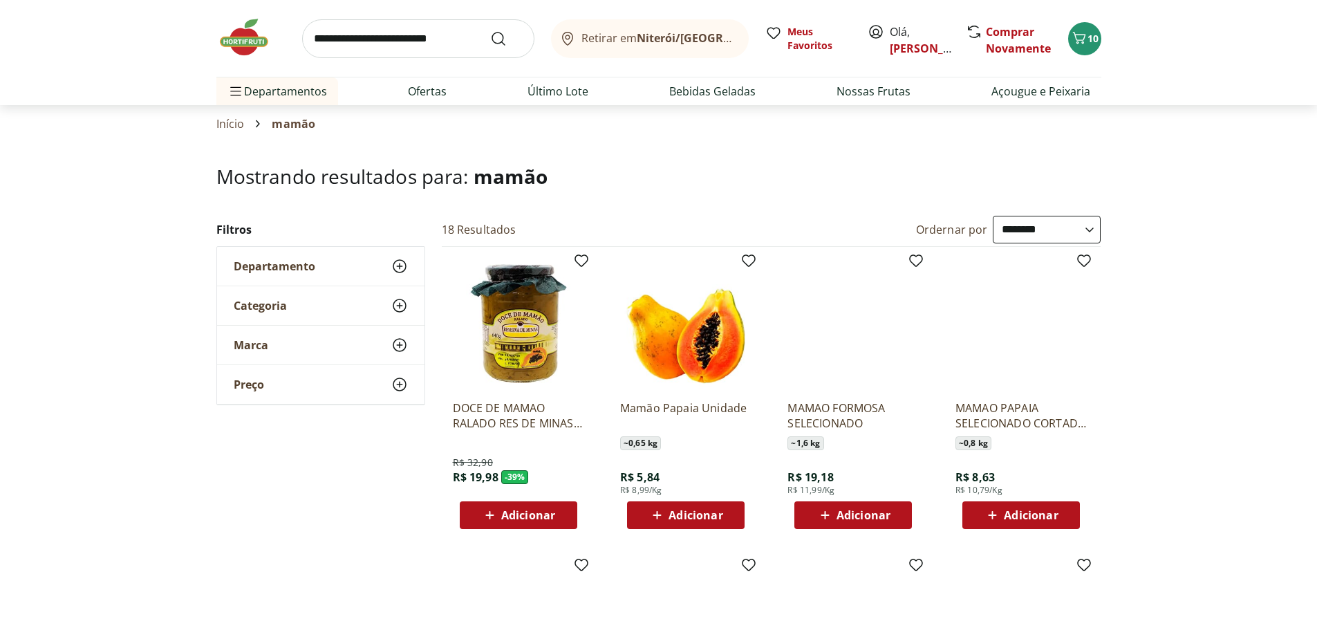
scroll to position [138, 0]
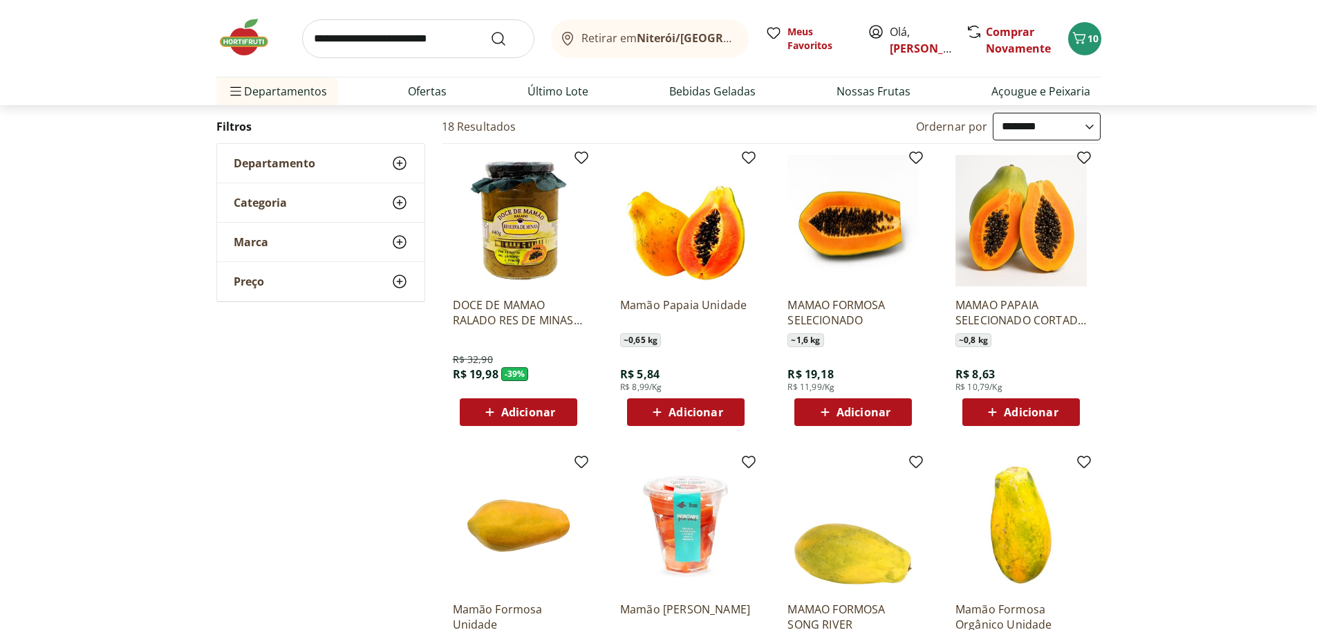
click at [713, 407] on span "Adicionar" at bounding box center [696, 412] width 54 height 11
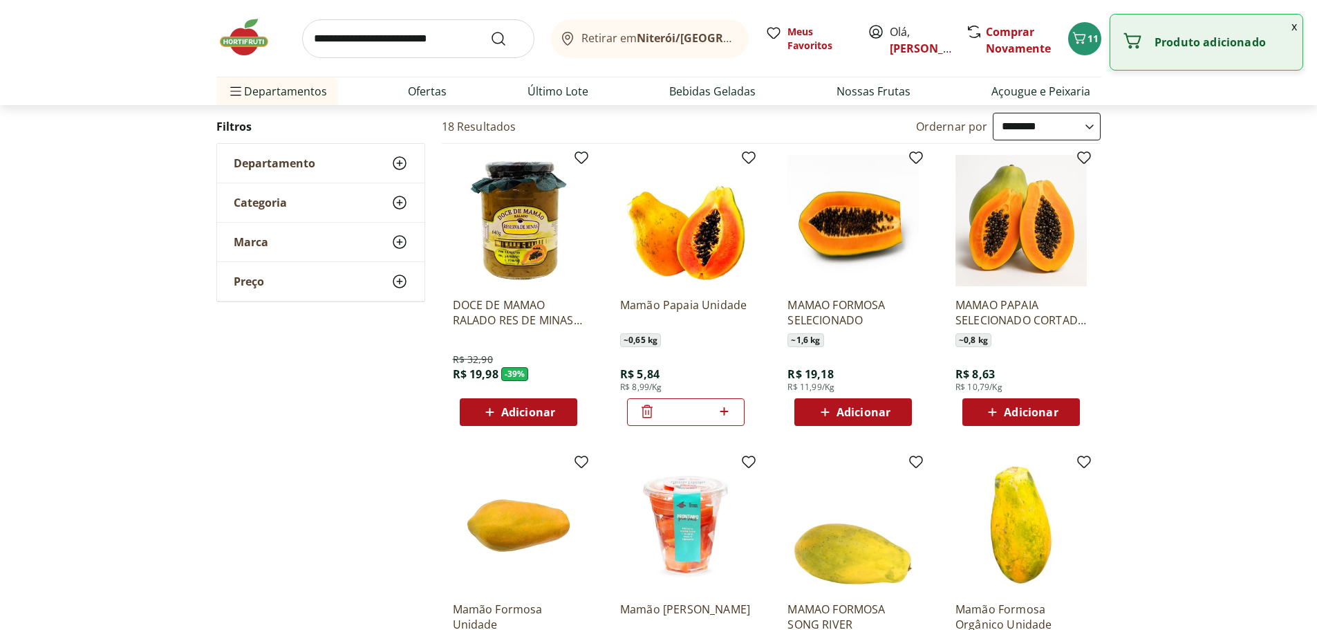
click at [729, 413] on icon at bounding box center [724, 411] width 17 height 17
click at [729, 411] on icon at bounding box center [724, 411] width 17 height 17
type input "*"
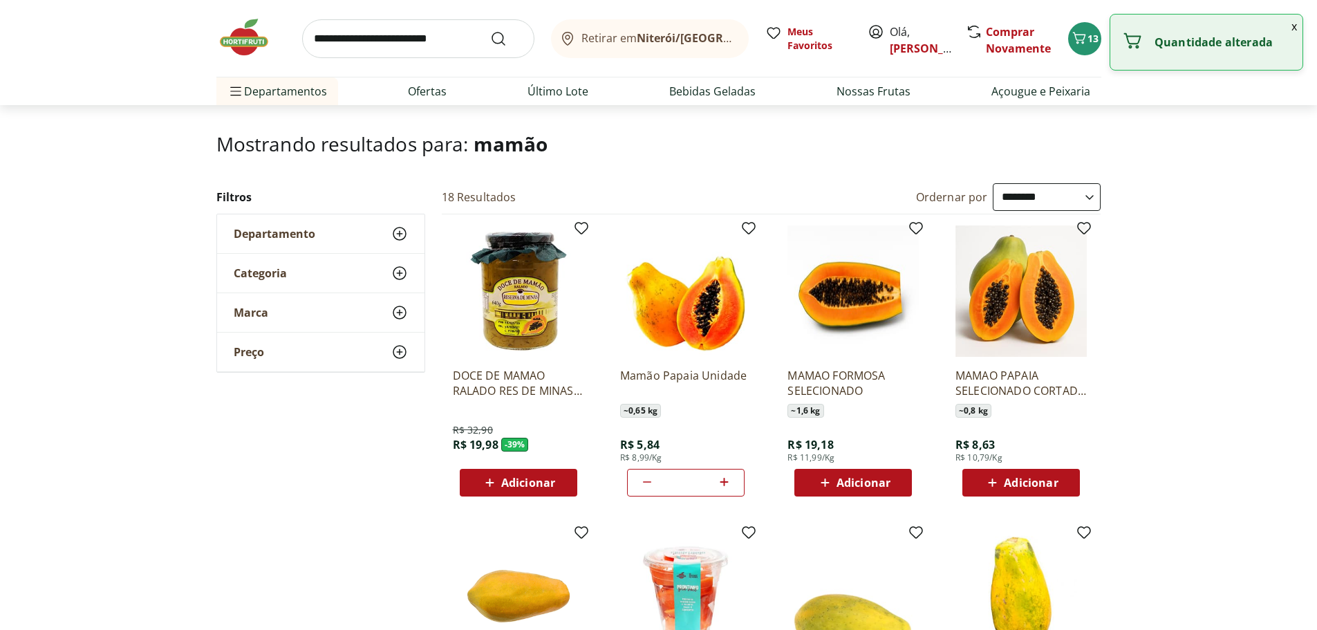
scroll to position [0, 0]
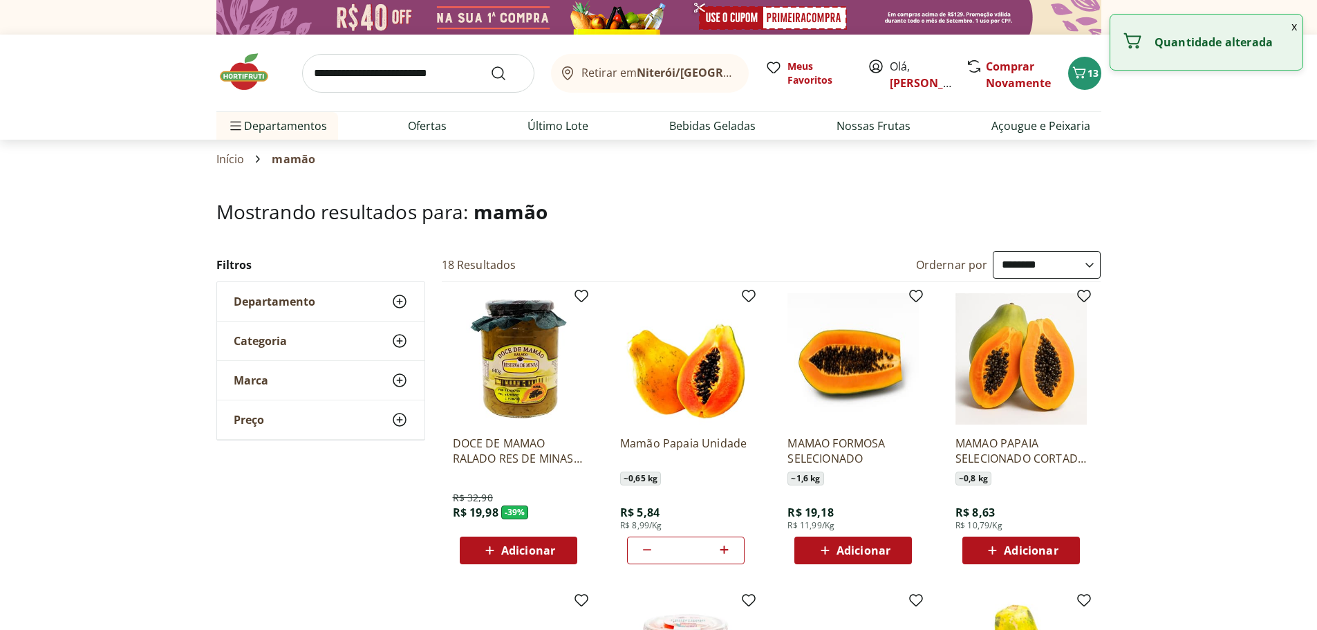
click at [436, 75] on input "search" at bounding box center [418, 73] width 232 height 39
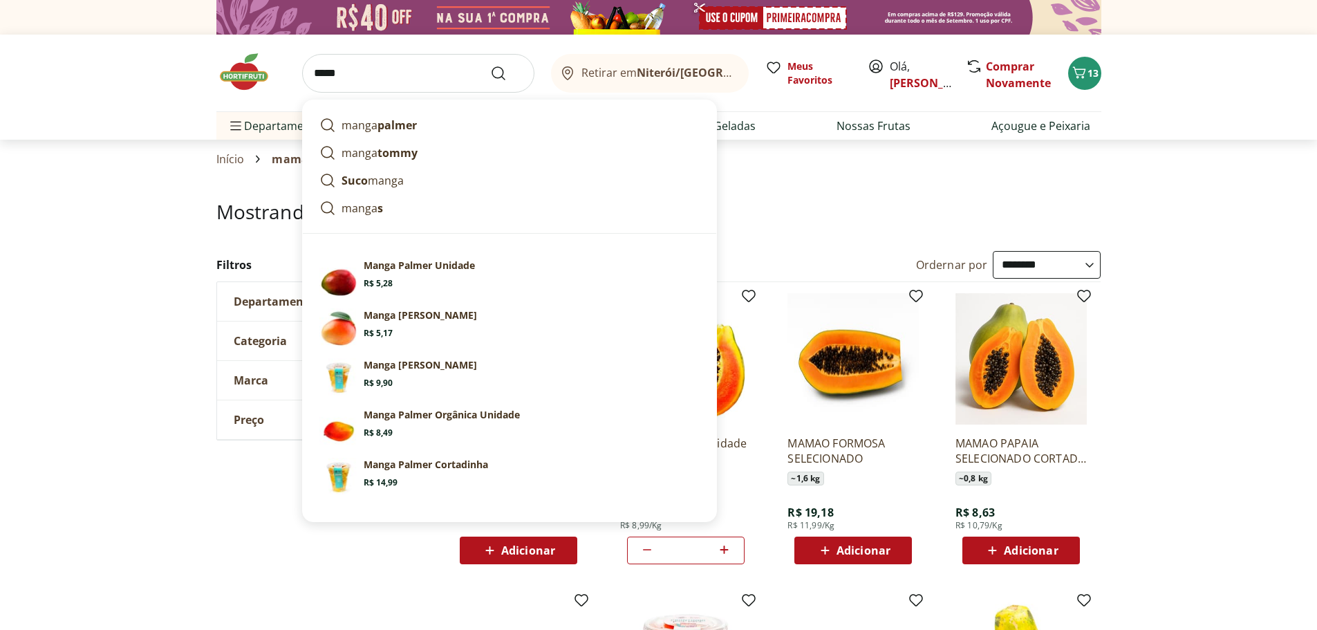
type input "*****"
click at [490, 65] on button "Submit Search" at bounding box center [506, 73] width 33 height 17
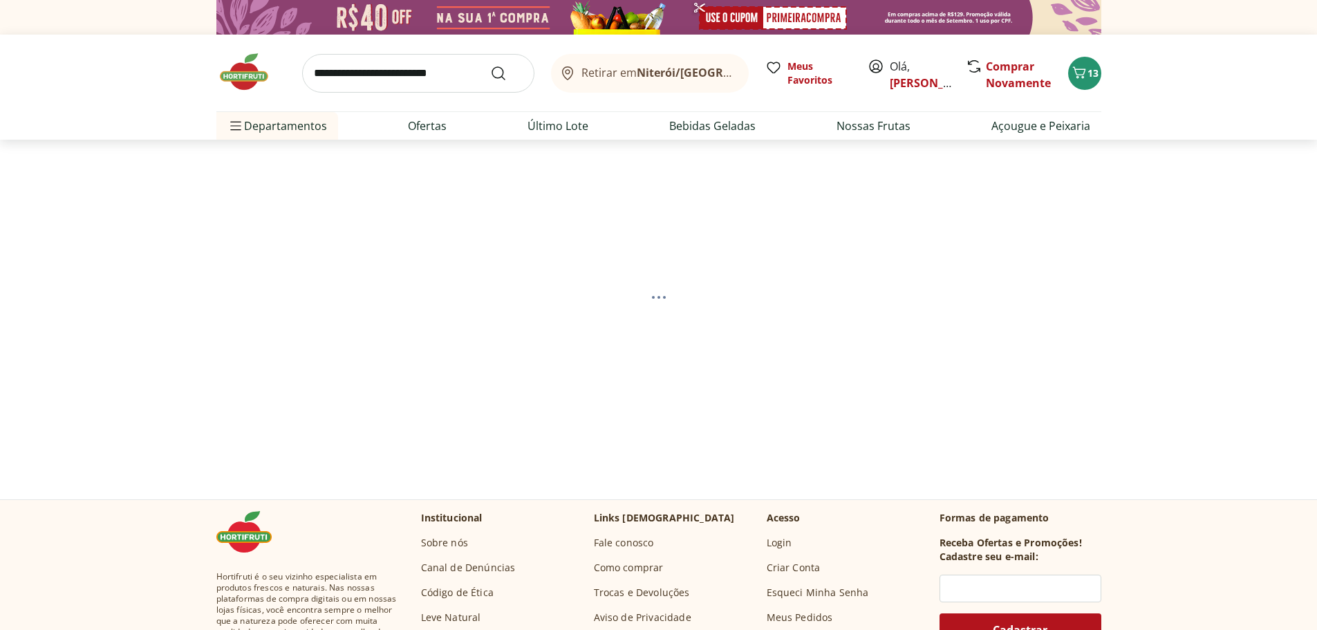
select select "**********"
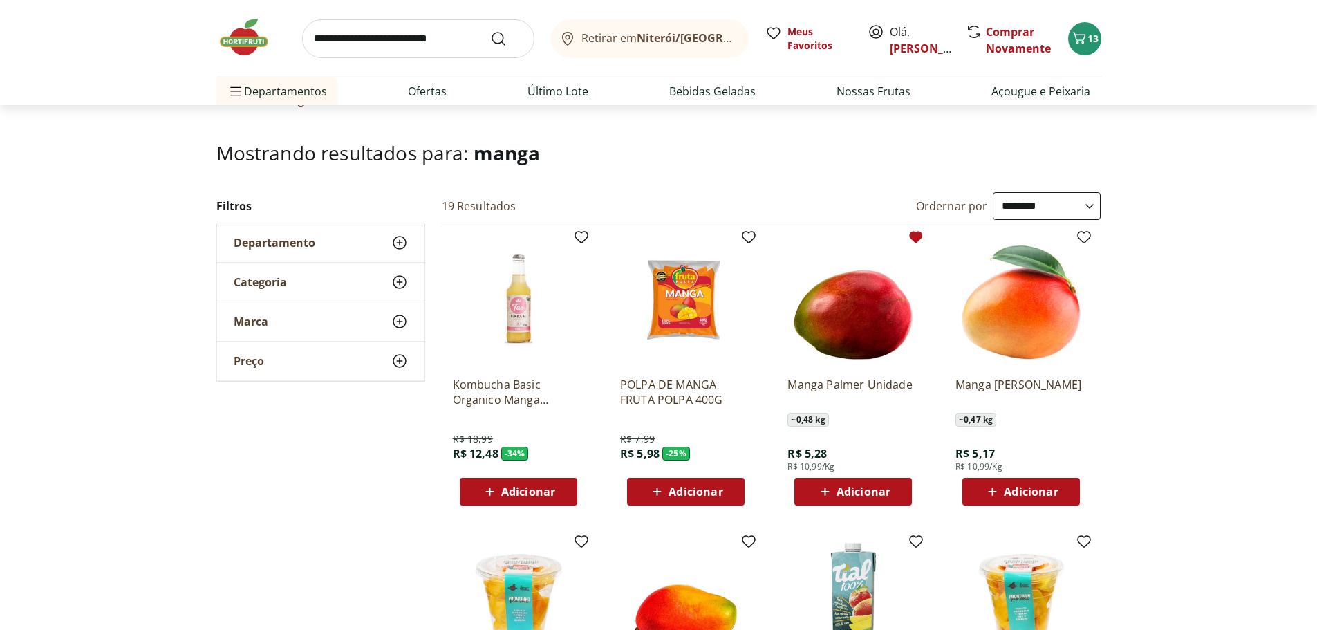
scroll to position [138, 0]
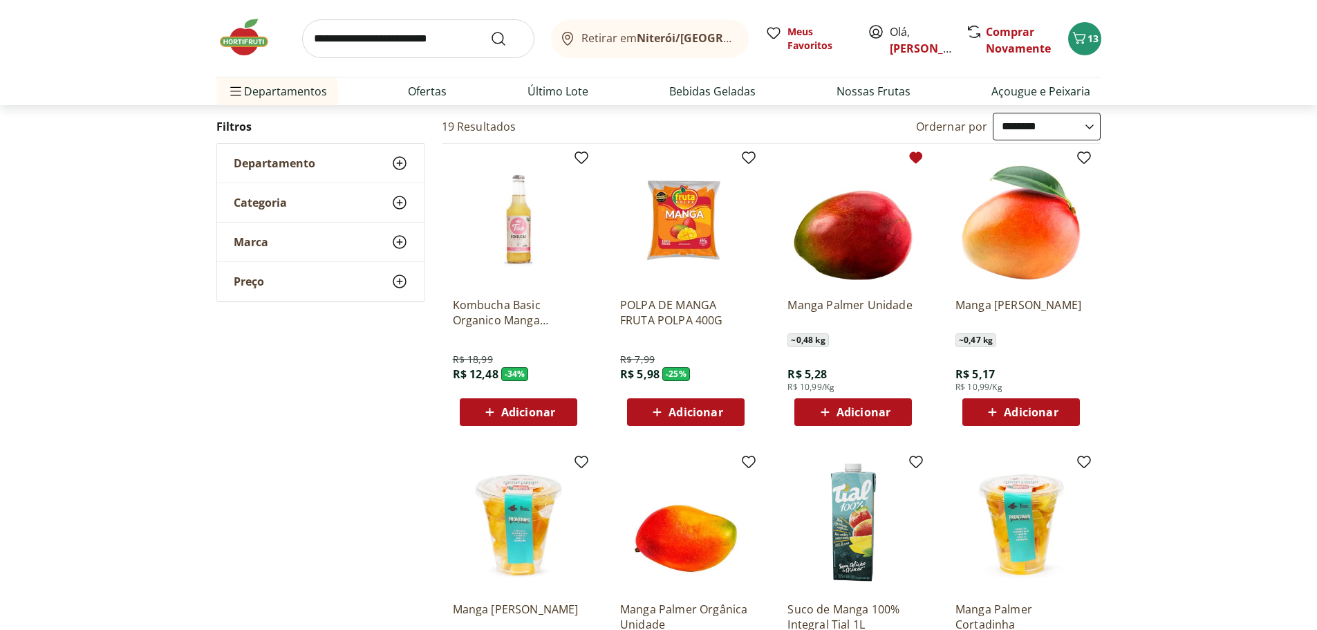
click at [855, 405] on span "Adicionar" at bounding box center [854, 412] width 74 height 17
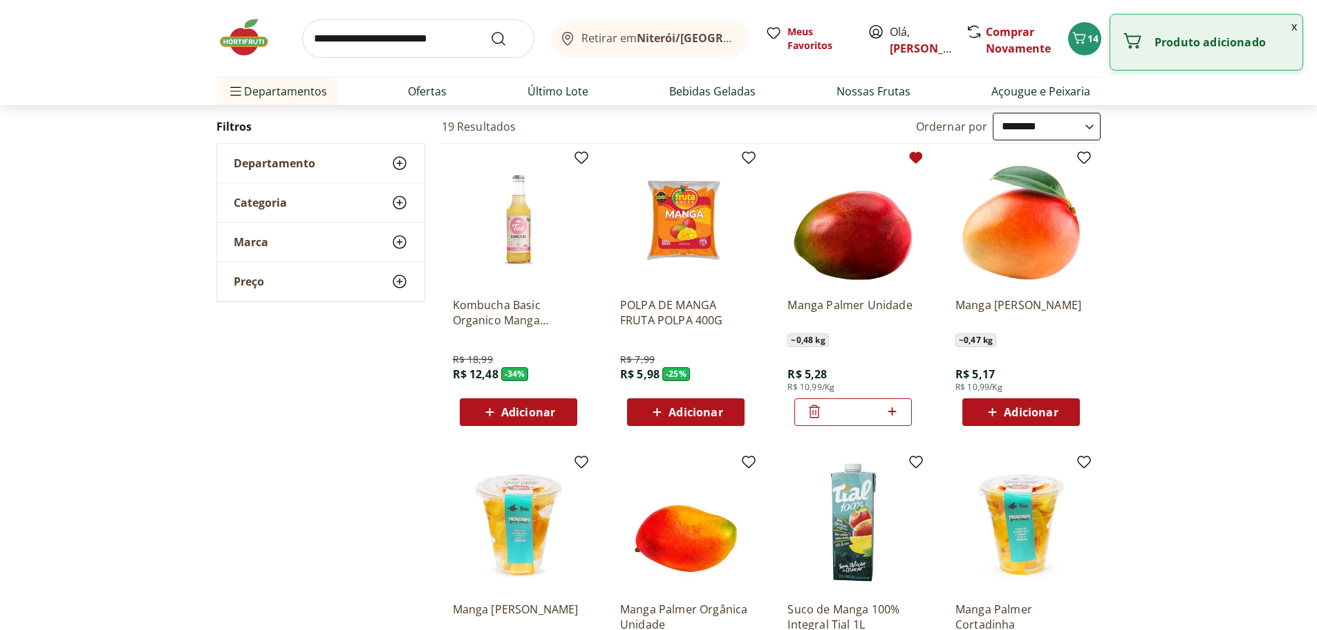
click at [894, 412] on icon at bounding box center [892, 411] width 17 height 17
click at [894, 411] on icon at bounding box center [892, 411] width 8 height 8
type input "*"
click at [373, 33] on input "search" at bounding box center [418, 38] width 232 height 39
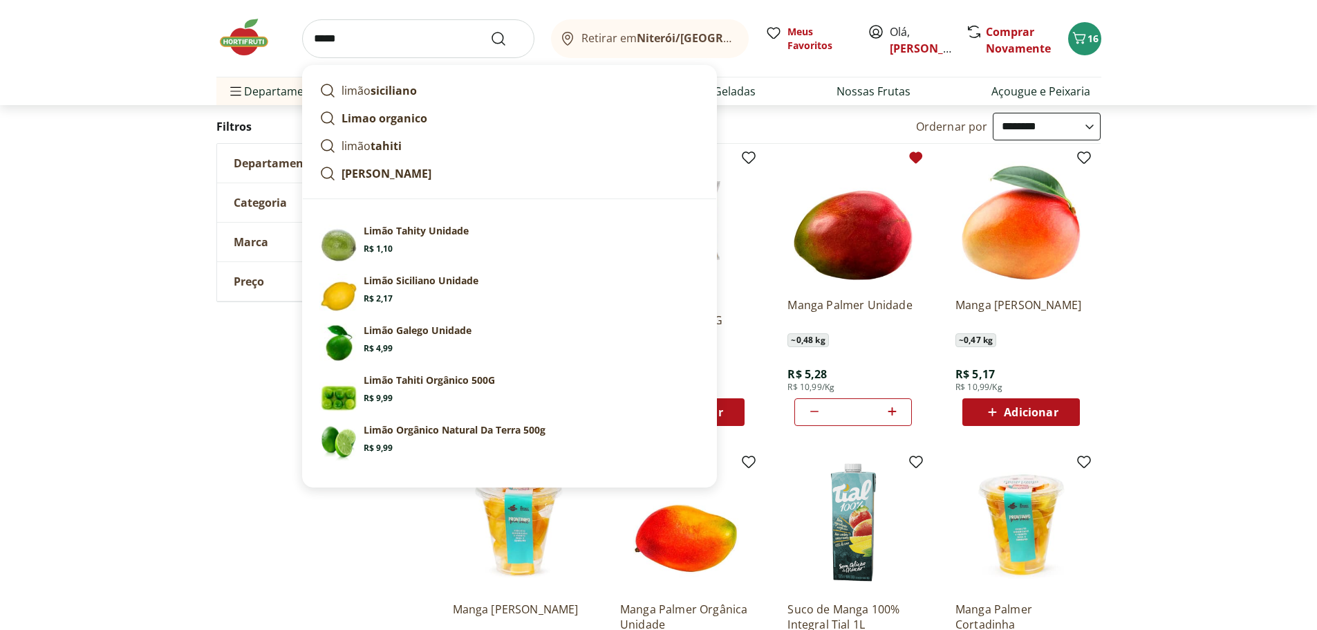
type input "*****"
click at [490, 30] on button "Submit Search" at bounding box center [506, 38] width 33 height 17
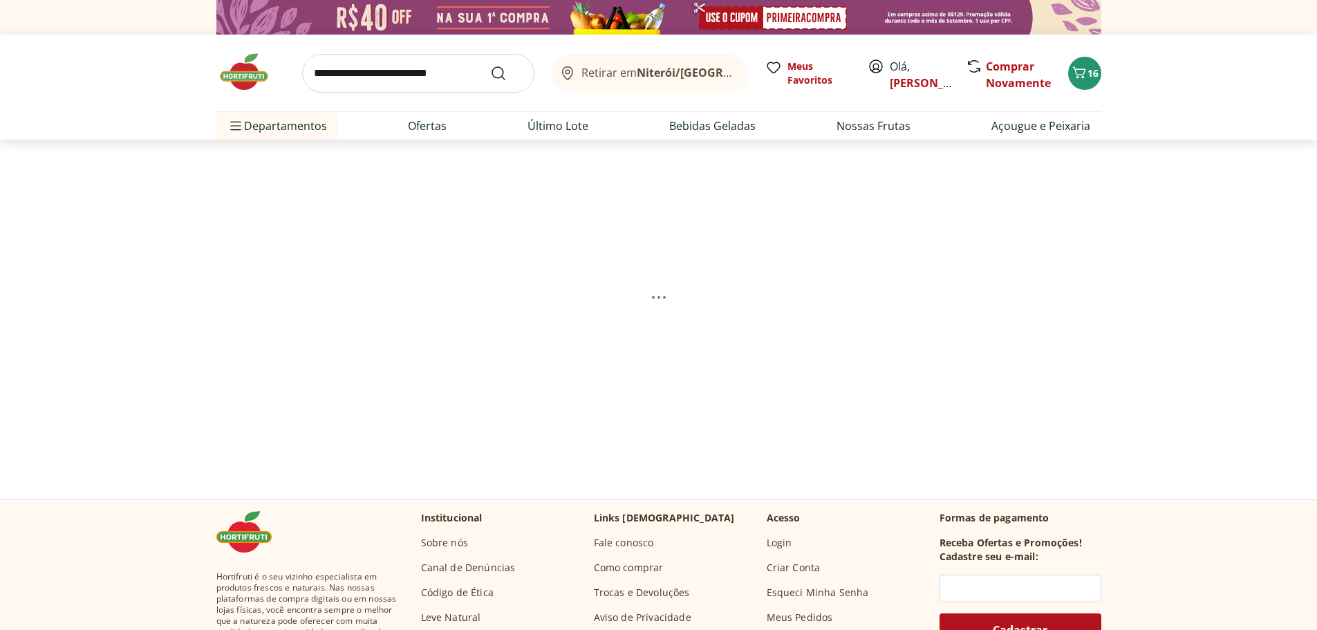
select select "**********"
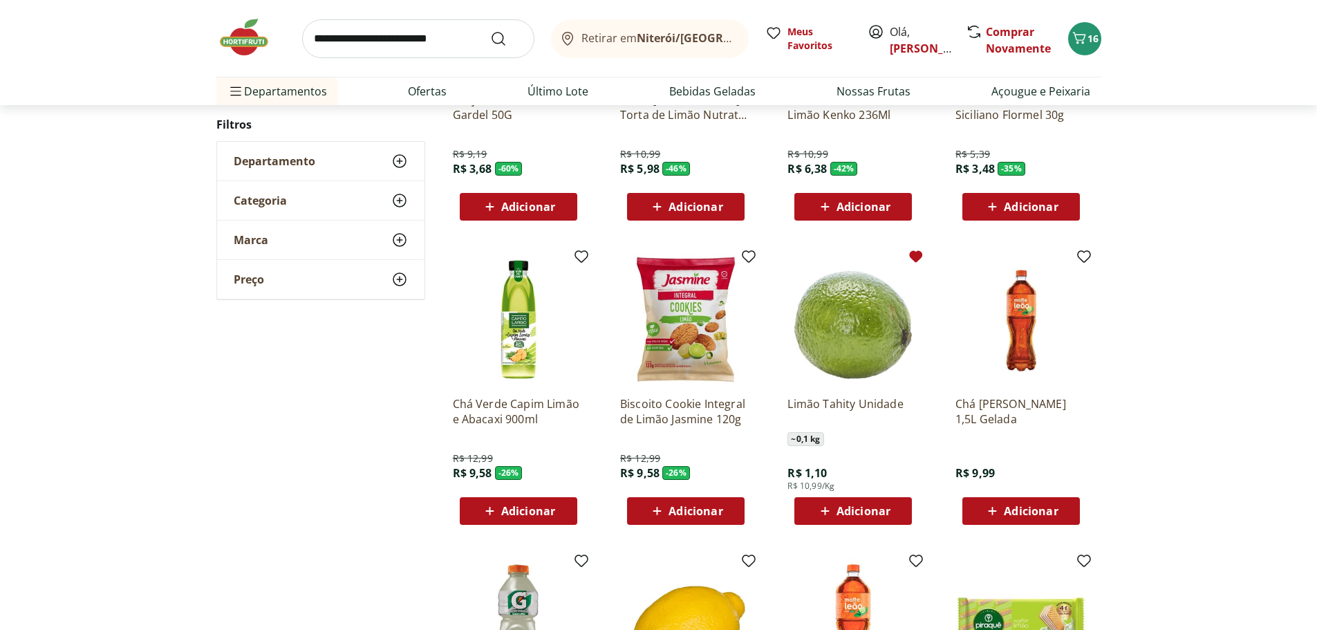
scroll to position [346, 0]
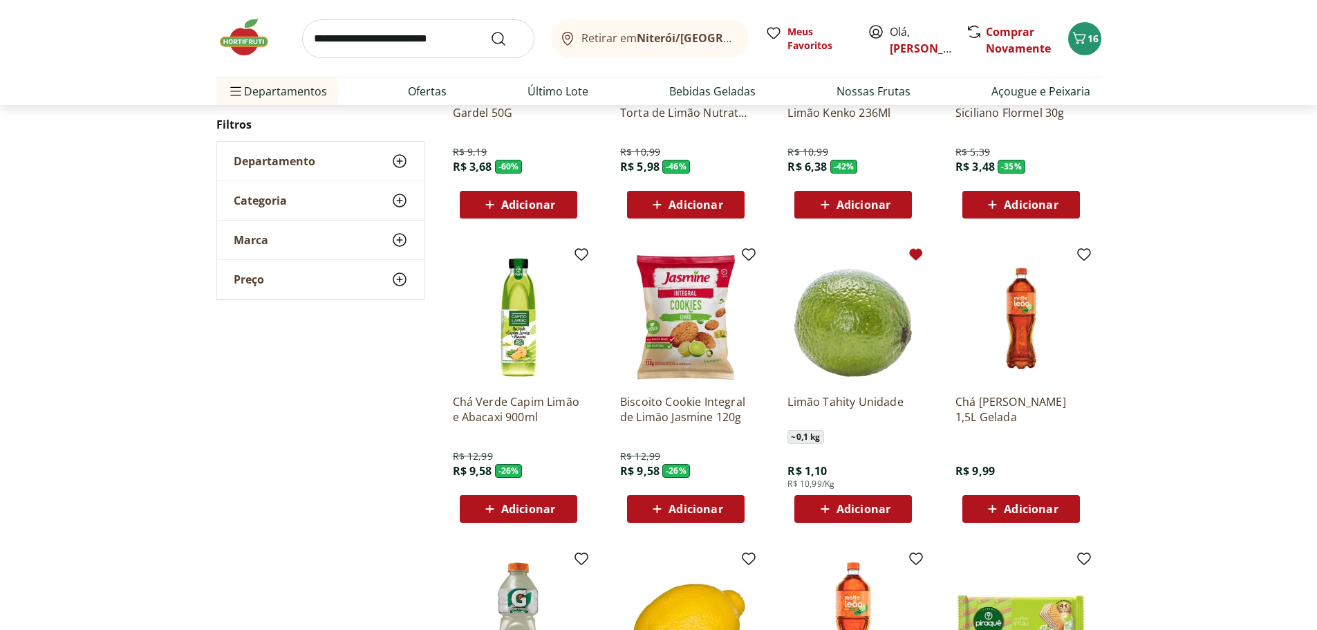
click at [864, 506] on span "Adicionar" at bounding box center [864, 508] width 54 height 11
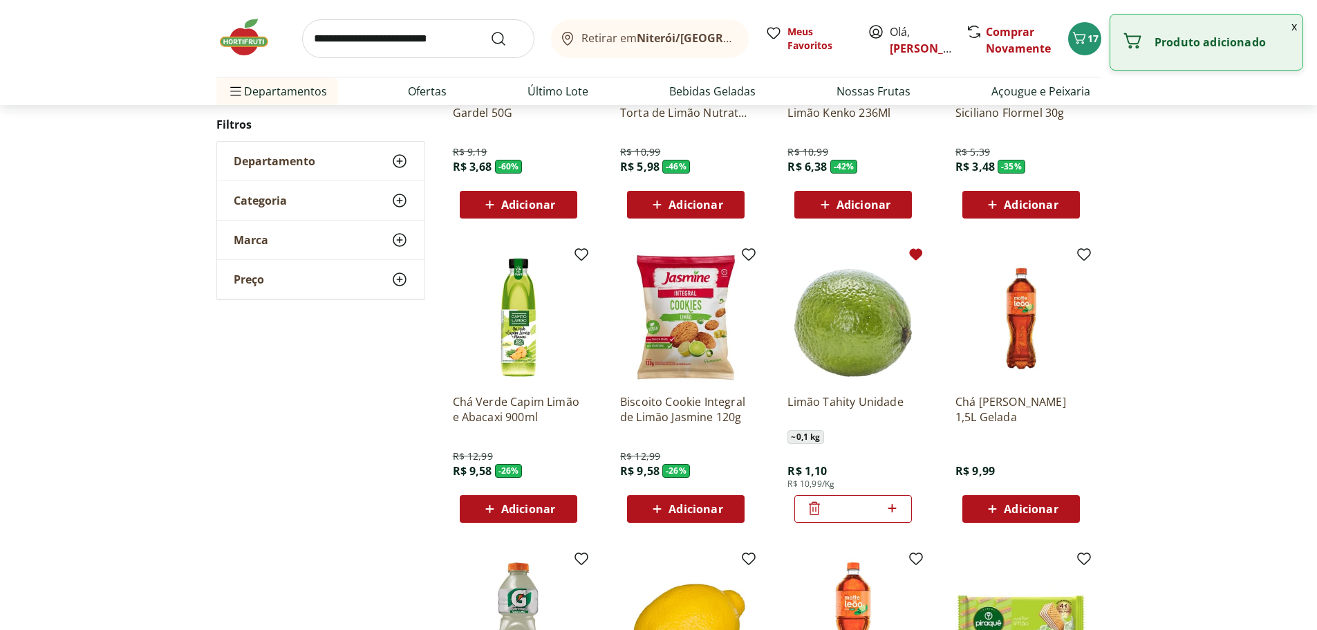
click at [896, 508] on icon at bounding box center [892, 508] width 8 height 8
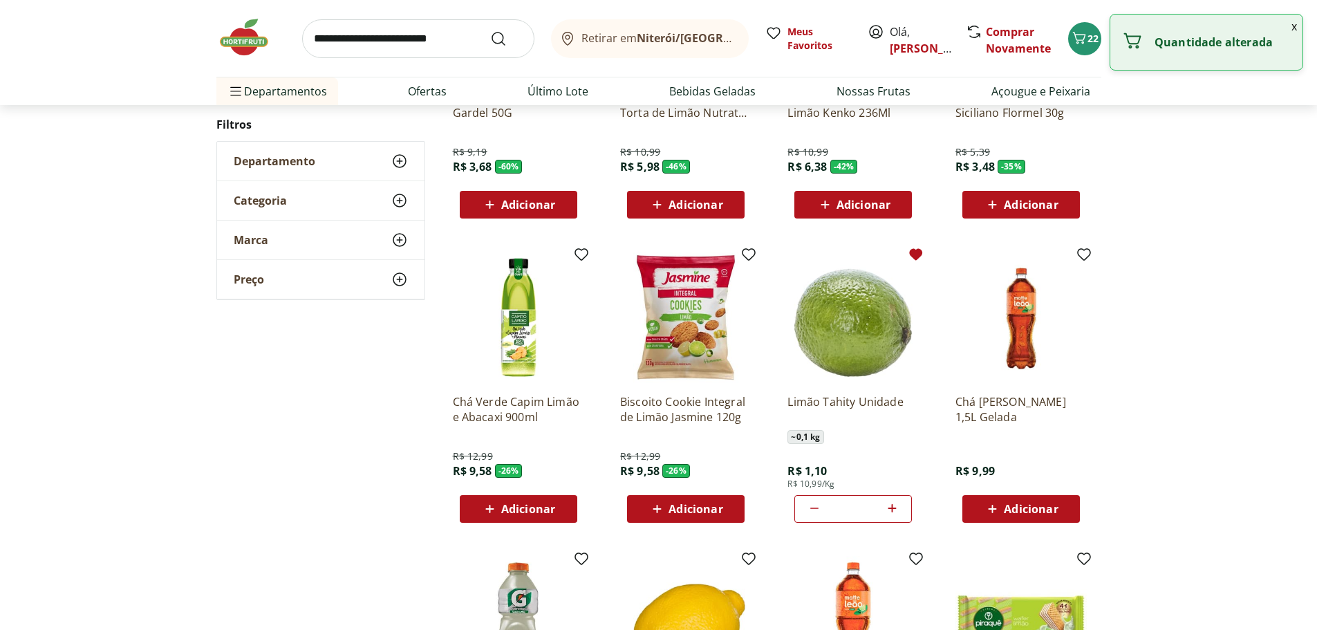
click at [896, 508] on icon at bounding box center [892, 508] width 8 height 8
type input "*"
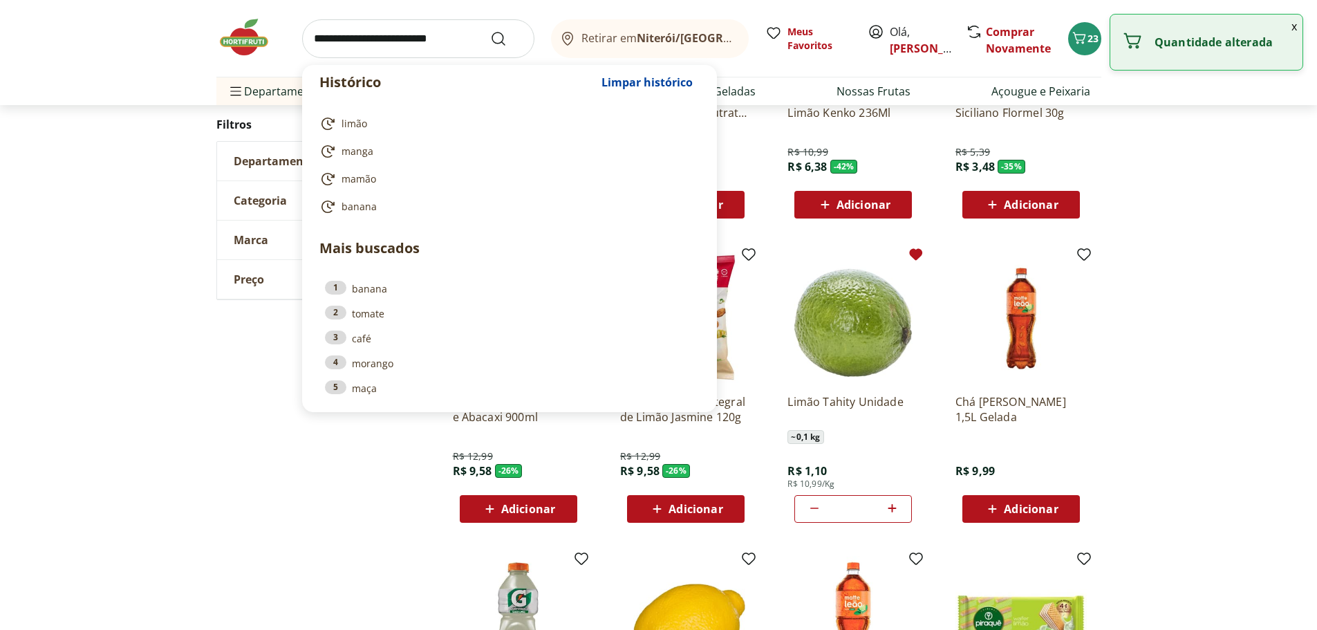
click at [423, 39] on input "search" at bounding box center [418, 38] width 232 height 39
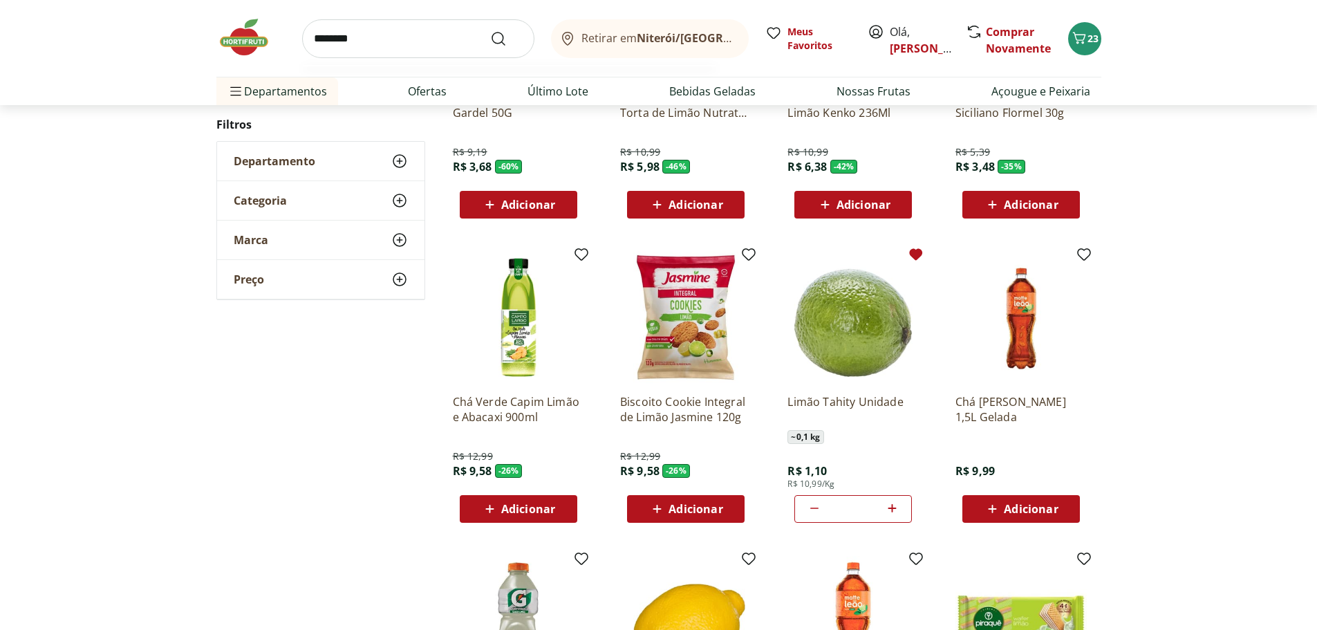
type input "********"
click at [490, 30] on button "Submit Search" at bounding box center [506, 38] width 33 height 17
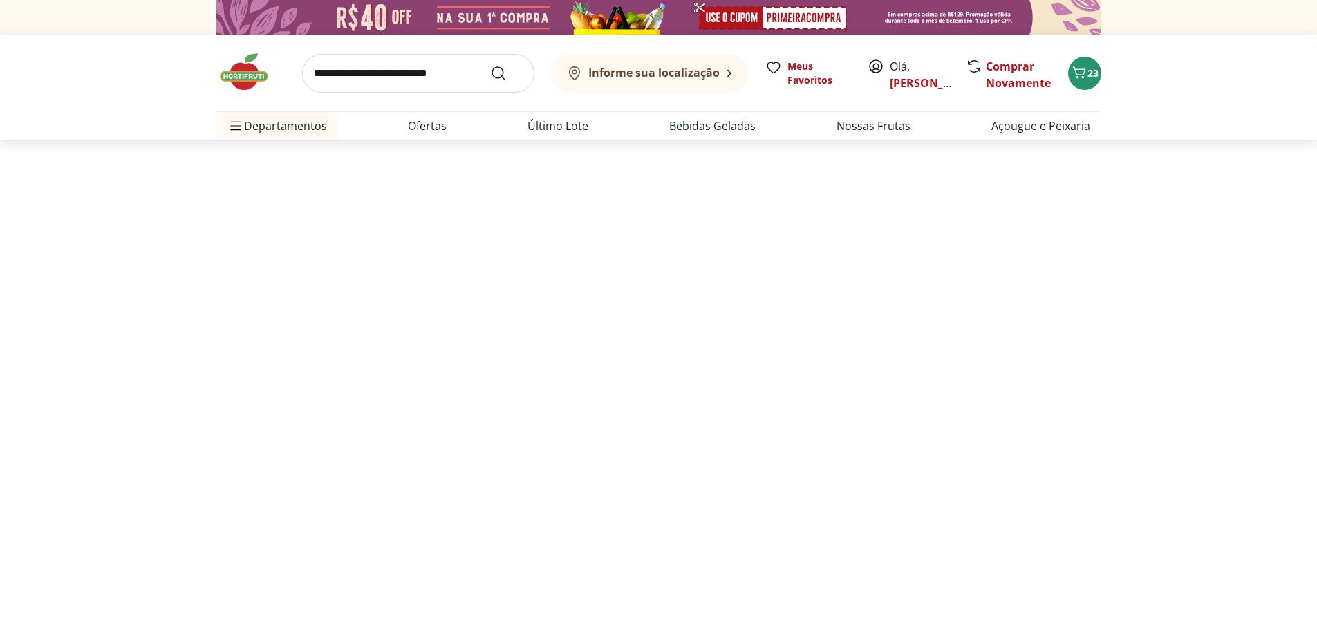
select select "**********"
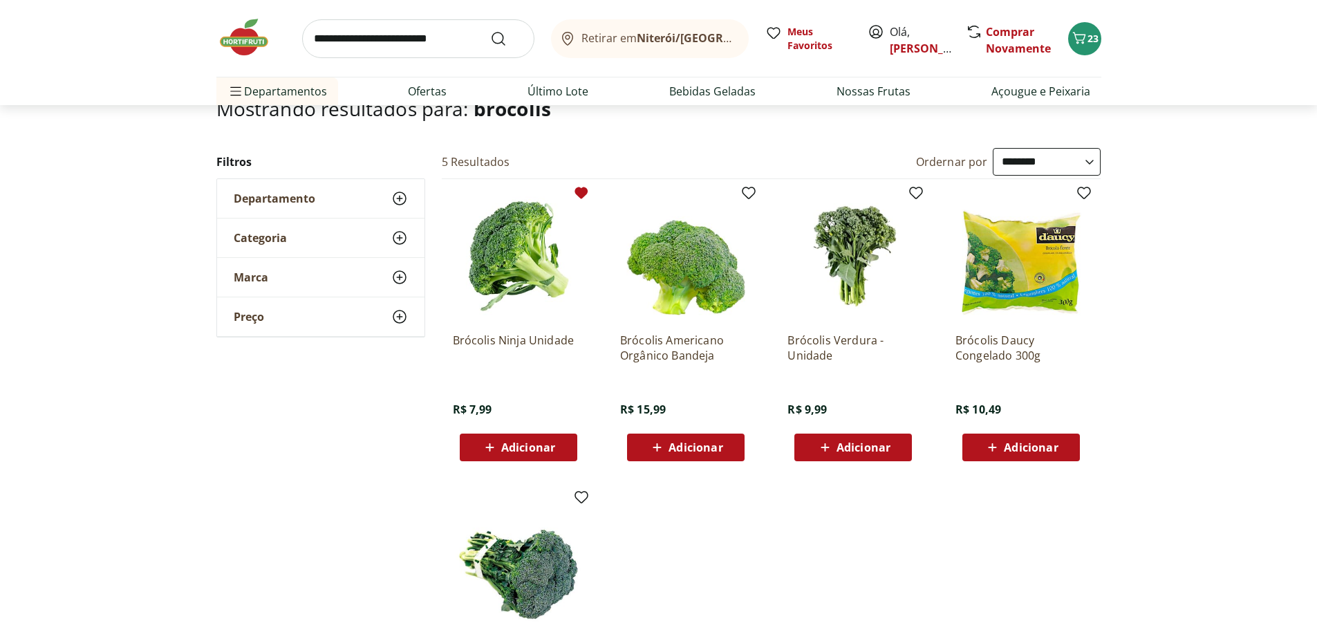
scroll to position [138, 0]
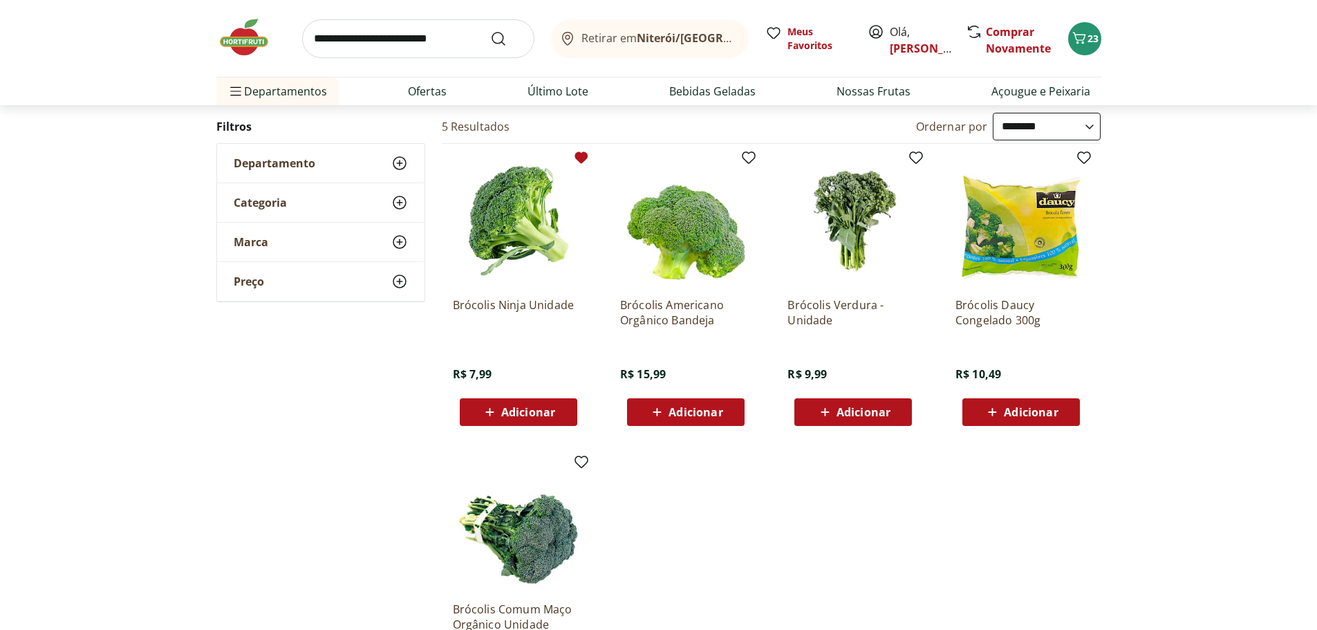
click at [542, 407] on span "Adicionar" at bounding box center [528, 412] width 54 height 11
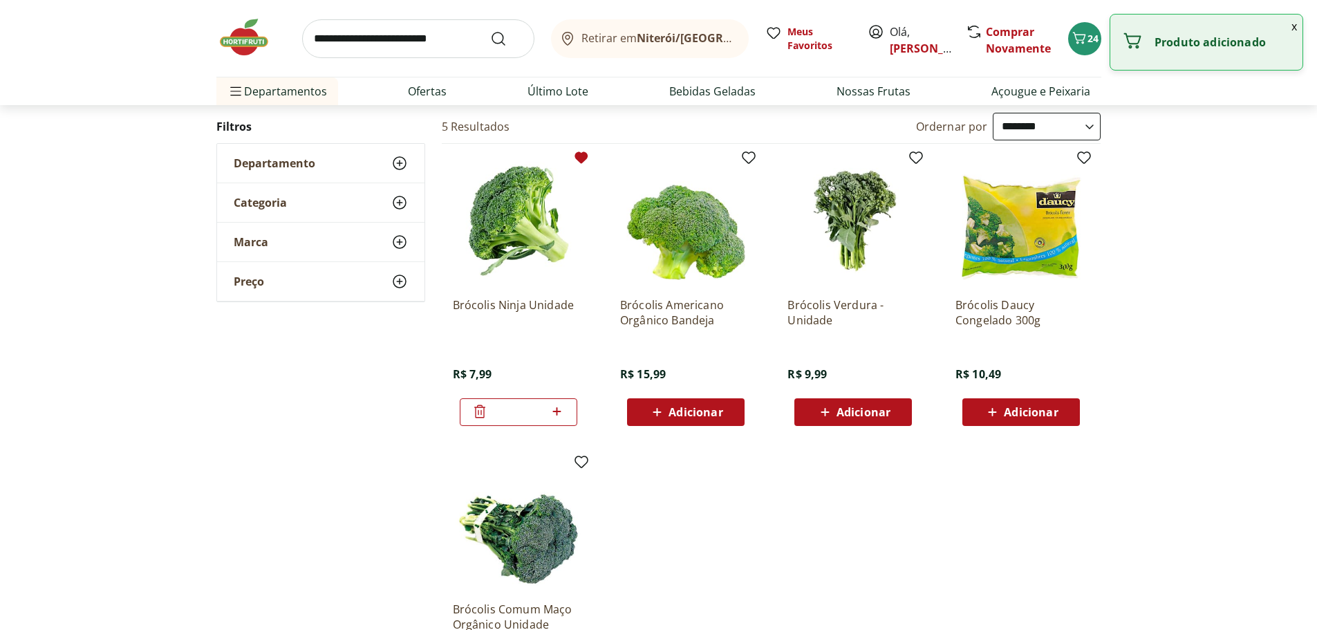
click at [371, 47] on input "search" at bounding box center [418, 38] width 232 height 39
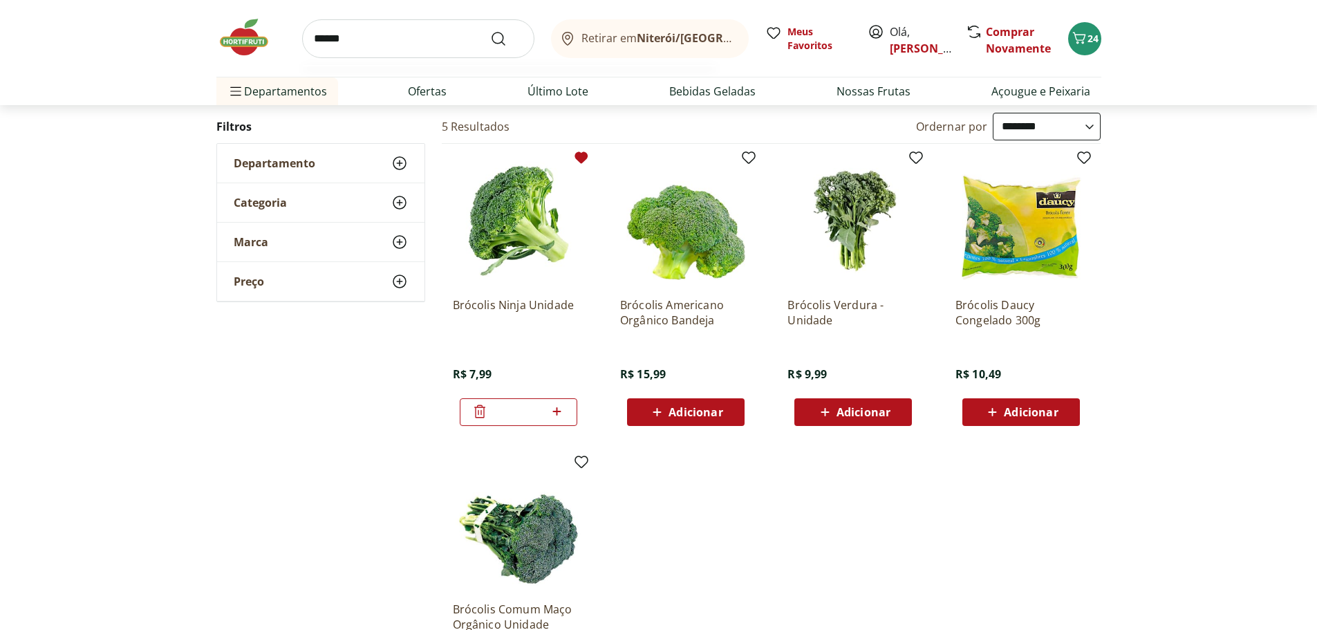
type input "******"
click at [490, 30] on button "Submit Search" at bounding box center [506, 38] width 33 height 17
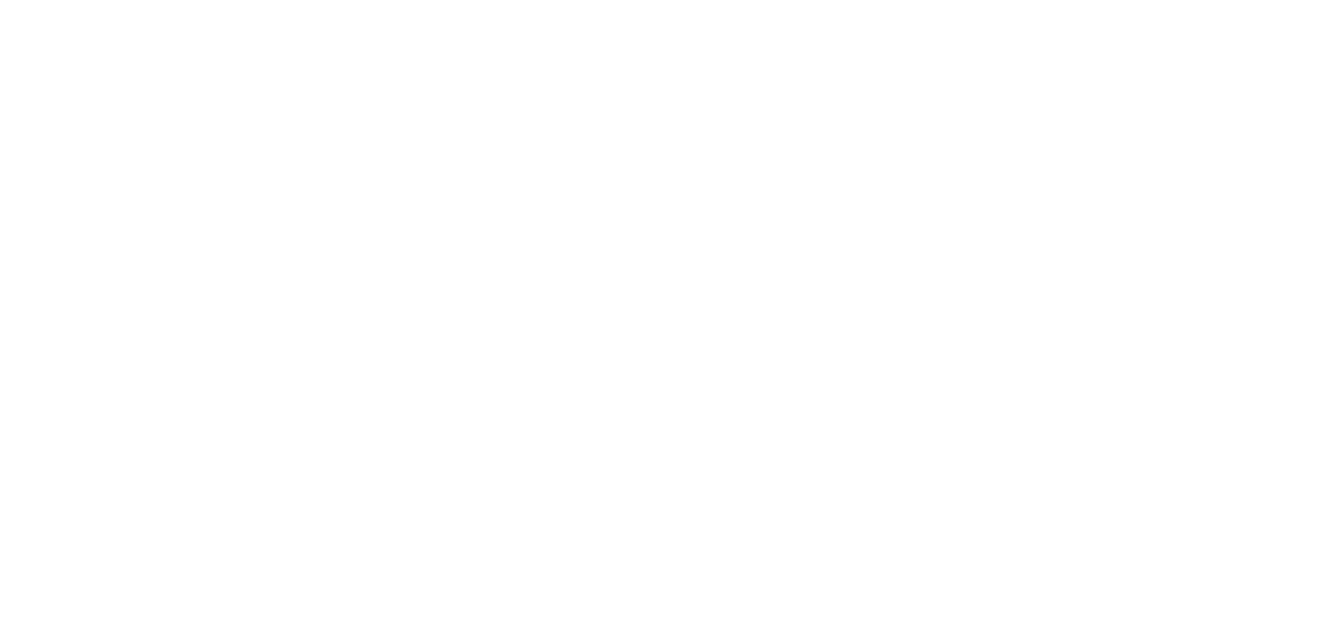
select select "**********"
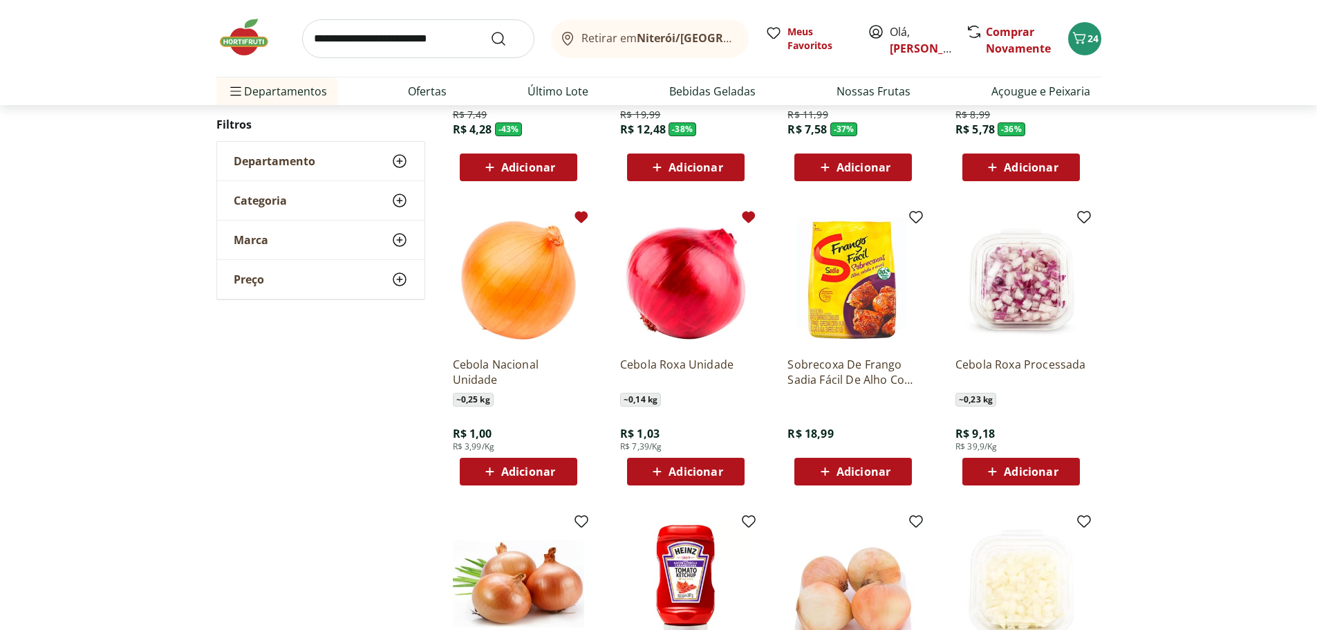
scroll to position [484, 0]
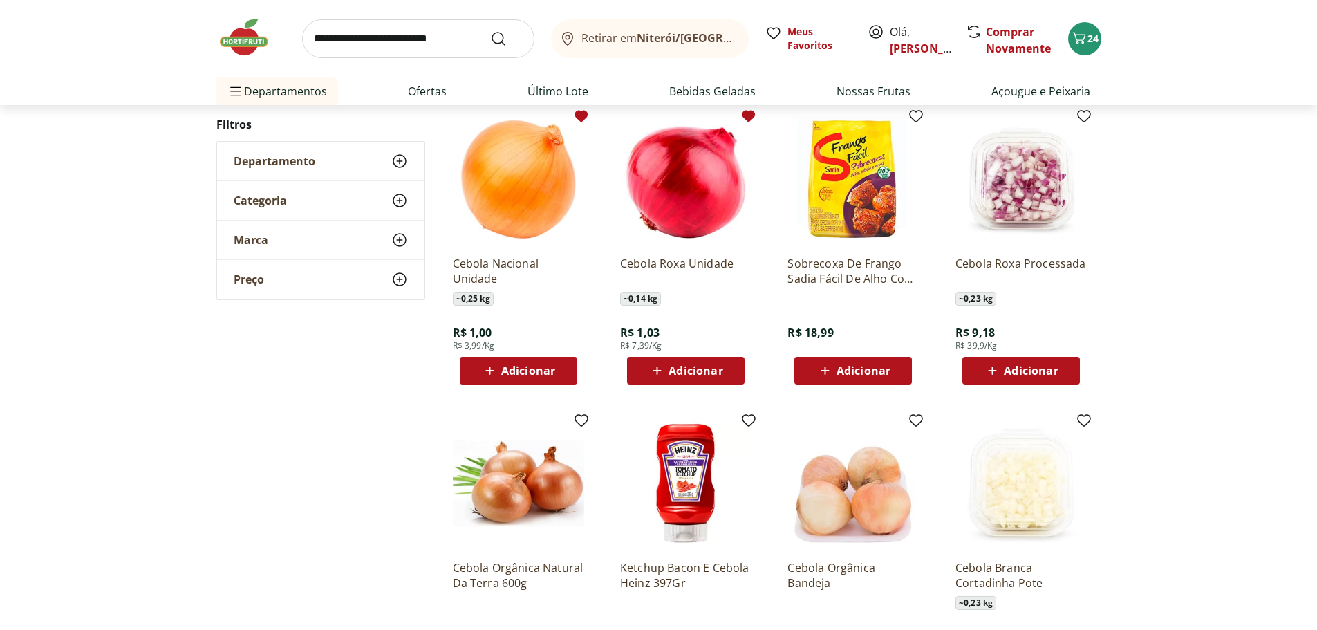
click at [551, 367] on span "Adicionar" at bounding box center [528, 370] width 54 height 11
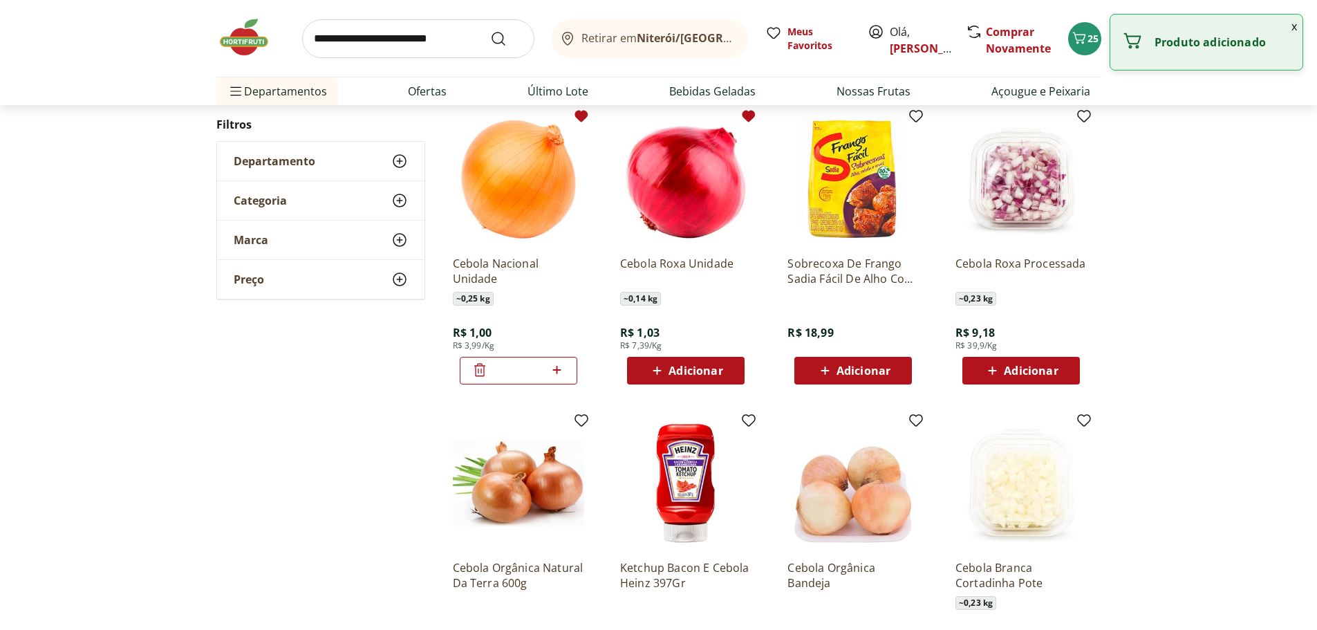
click at [559, 369] on icon at bounding box center [556, 370] width 17 height 17
click at [561, 368] on icon at bounding box center [556, 370] width 17 height 17
type input "*"
click at [384, 41] on input "search" at bounding box center [418, 38] width 232 height 39
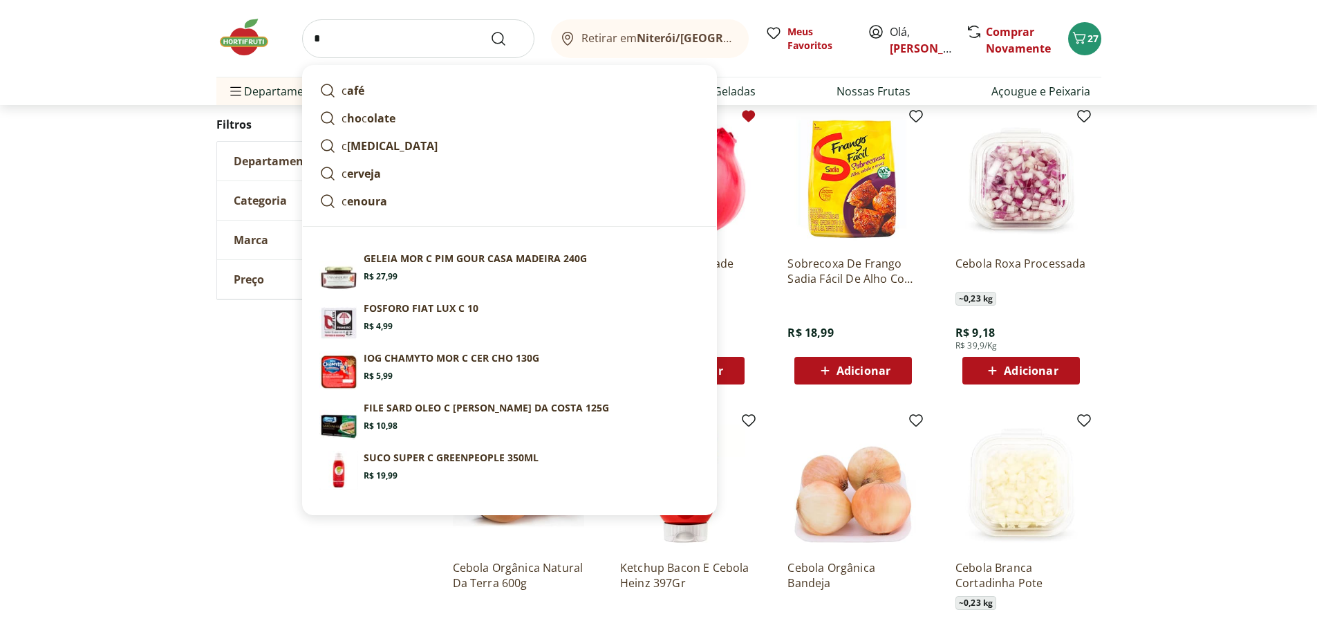
type input "*"
click at [730, 368] on div "Adicionar" at bounding box center [685, 370] width 95 height 25
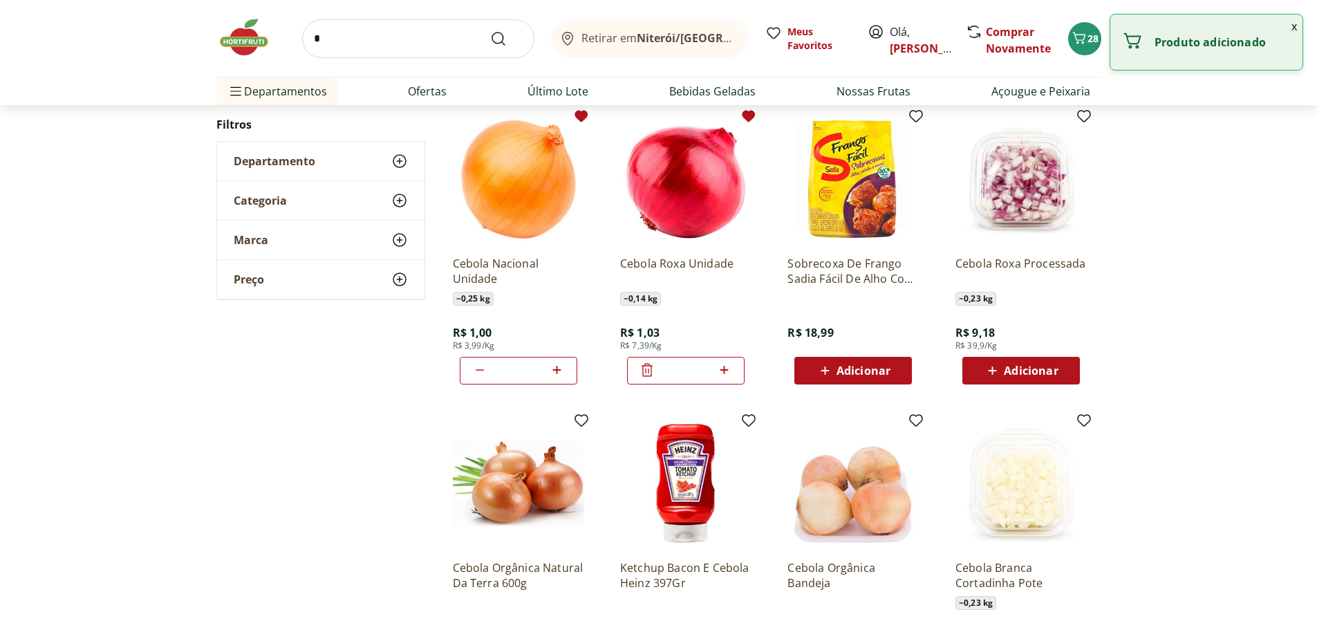
click at [722, 369] on icon at bounding box center [724, 370] width 17 height 17
click at [728, 370] on icon at bounding box center [725, 370] width 8 height 8
type input "*"
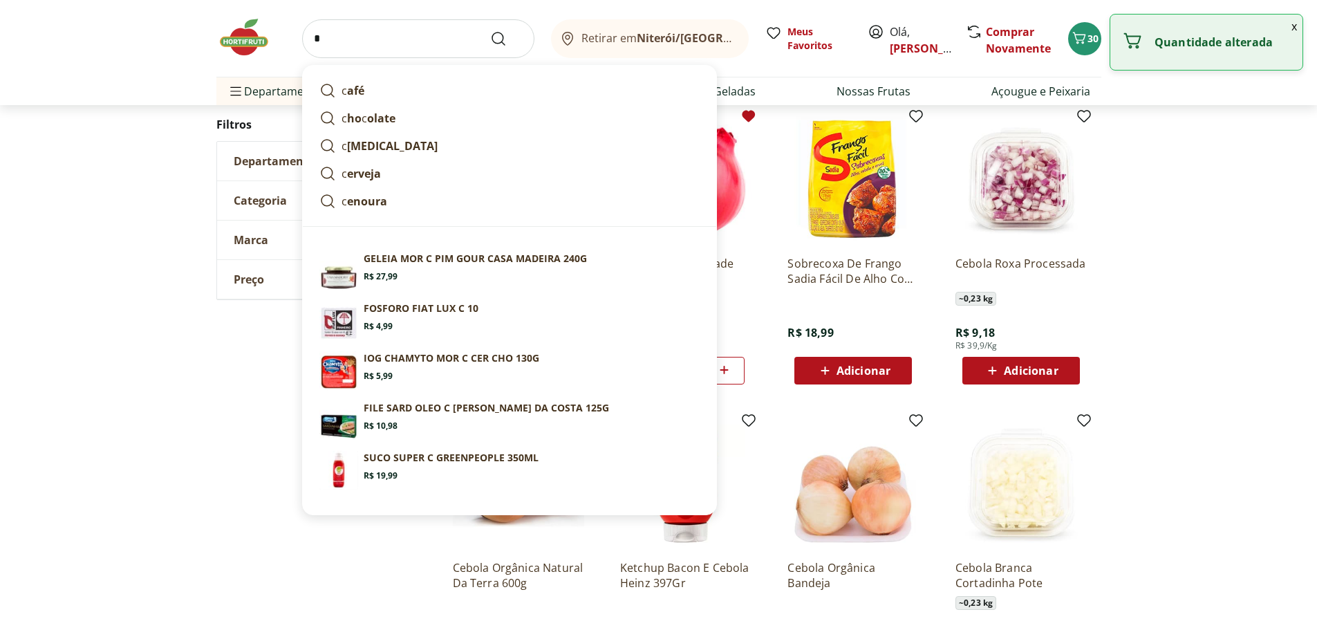
click at [384, 39] on input "*" at bounding box center [418, 38] width 232 height 39
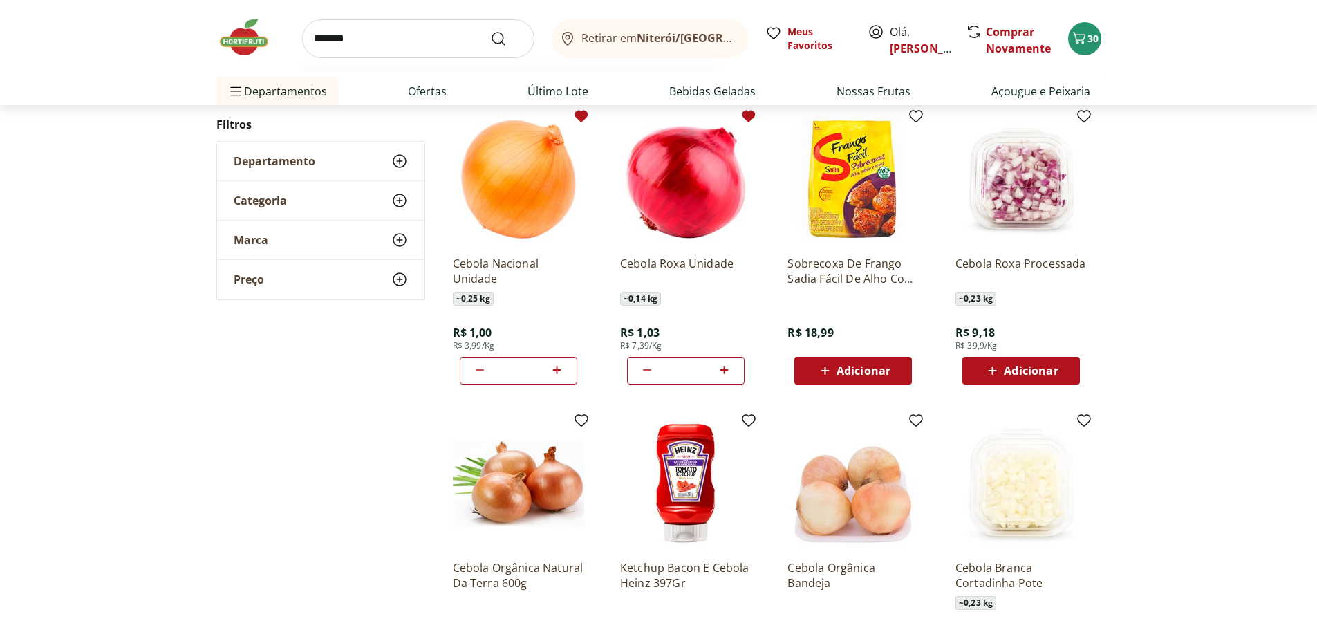
type input "*******"
click at [490, 30] on button "Submit Search" at bounding box center [506, 38] width 33 height 17
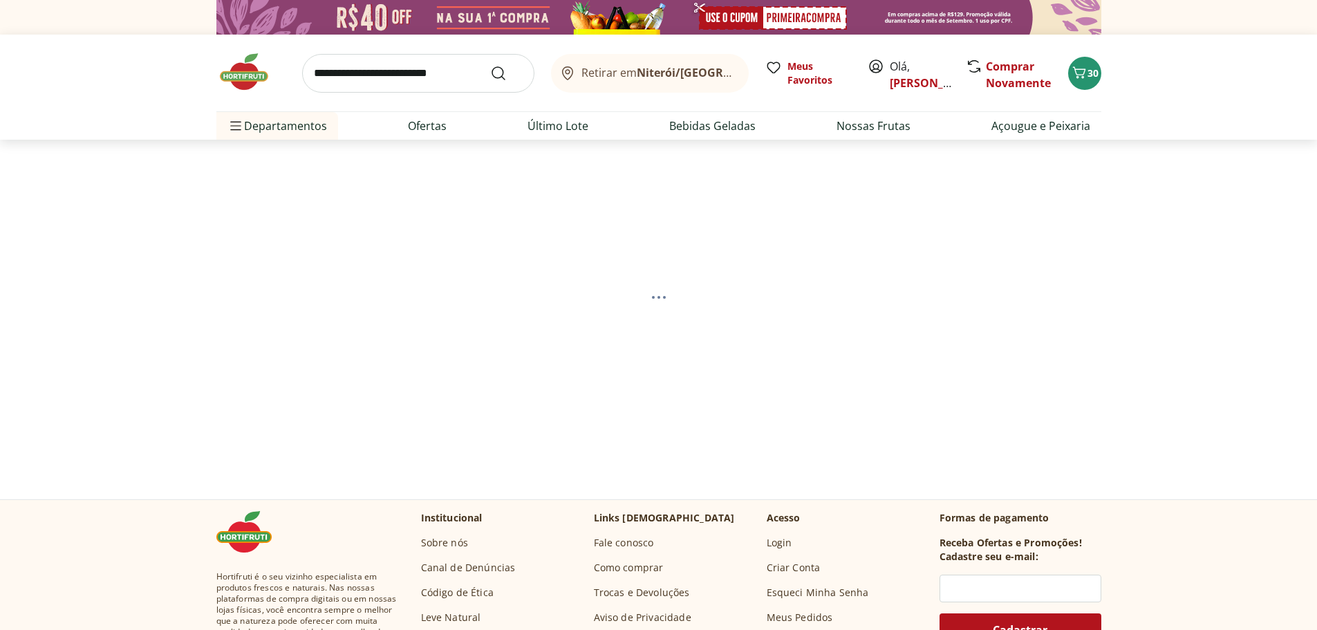
select select "**********"
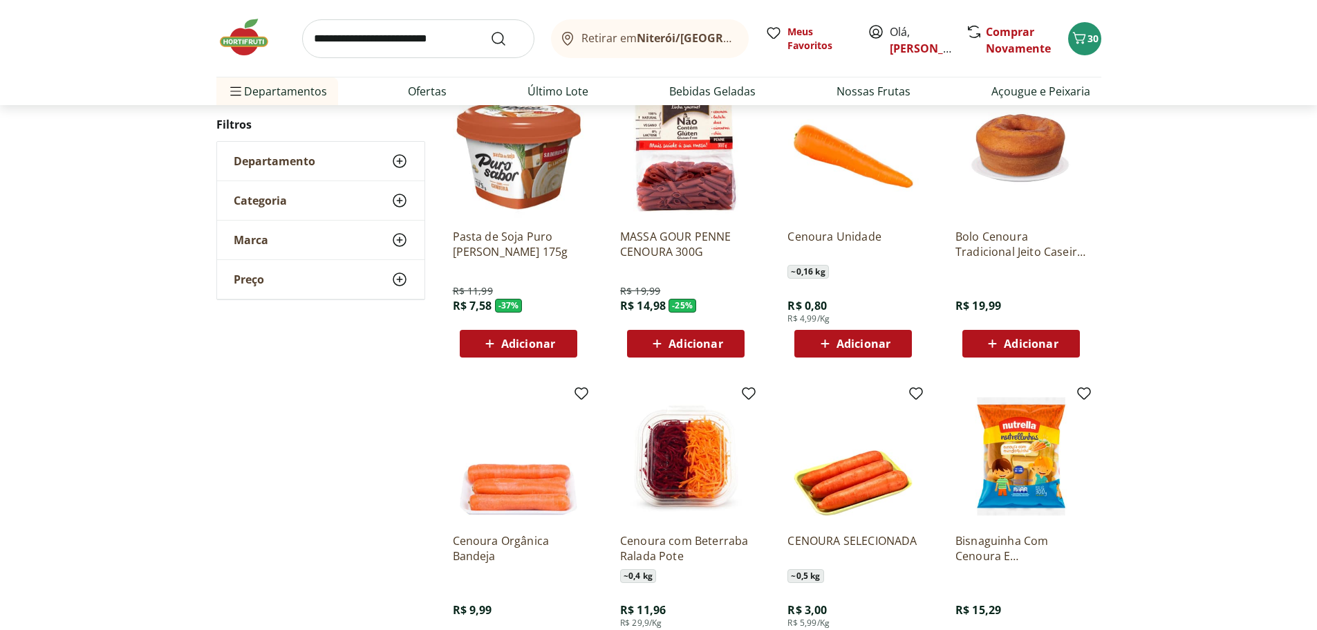
scroll to position [277, 0]
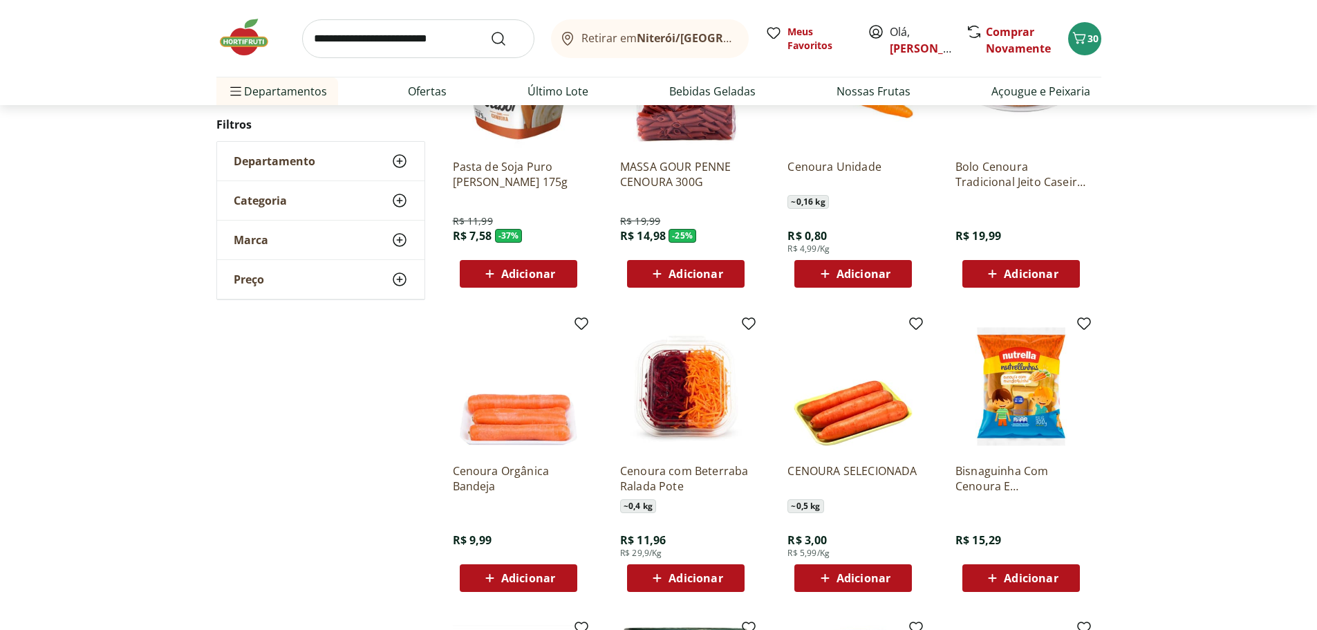
click at [879, 275] on span "Adicionar" at bounding box center [864, 273] width 54 height 11
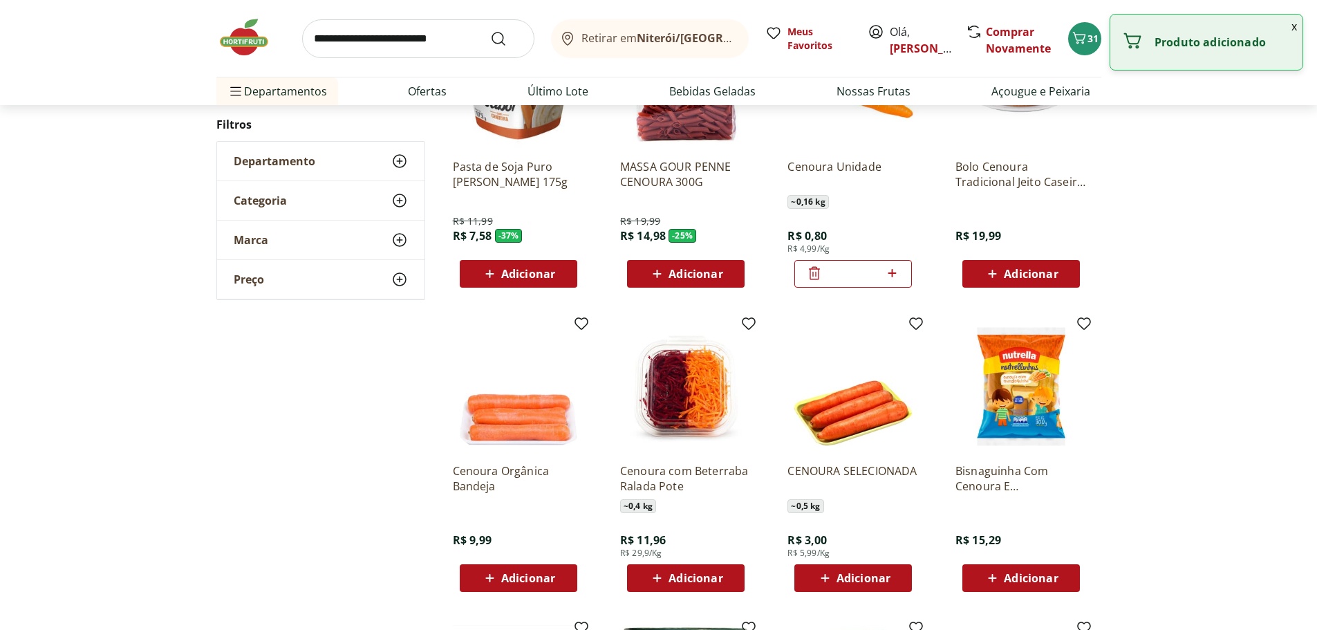
click at [894, 275] on icon at bounding box center [892, 273] width 17 height 17
type input "*"
click at [425, 39] on input "search" at bounding box center [418, 38] width 232 height 39
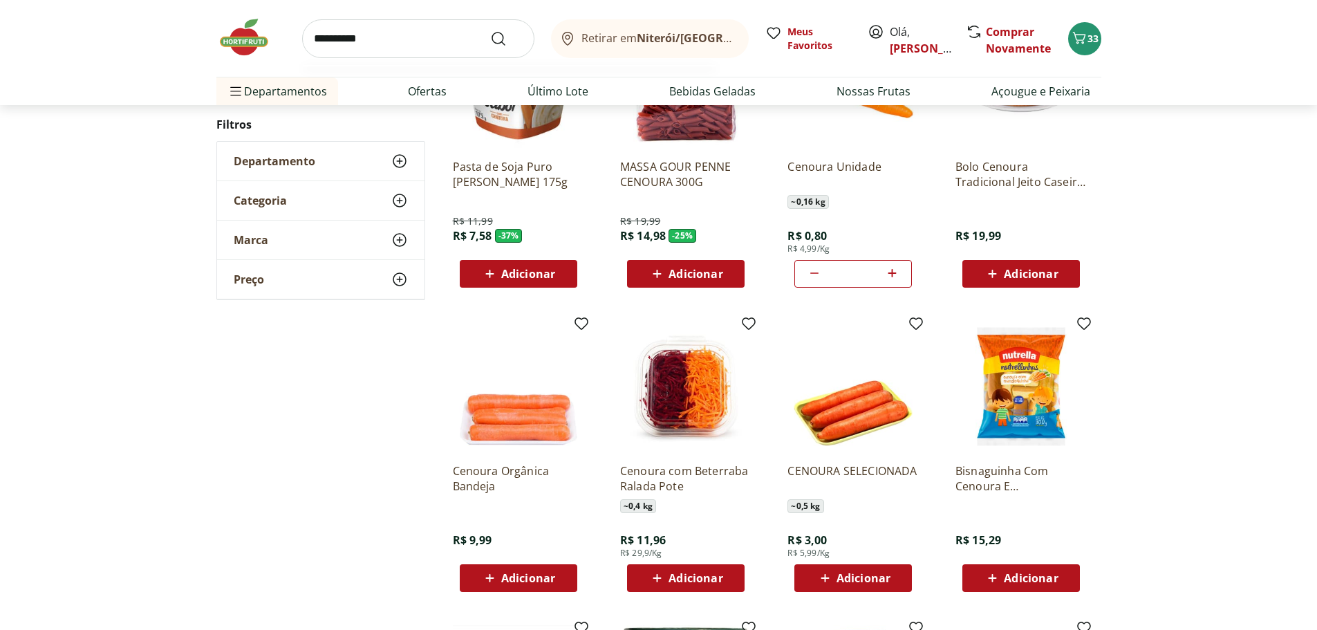
type input "**********"
click at [490, 30] on button "Submit Search" at bounding box center [506, 38] width 33 height 17
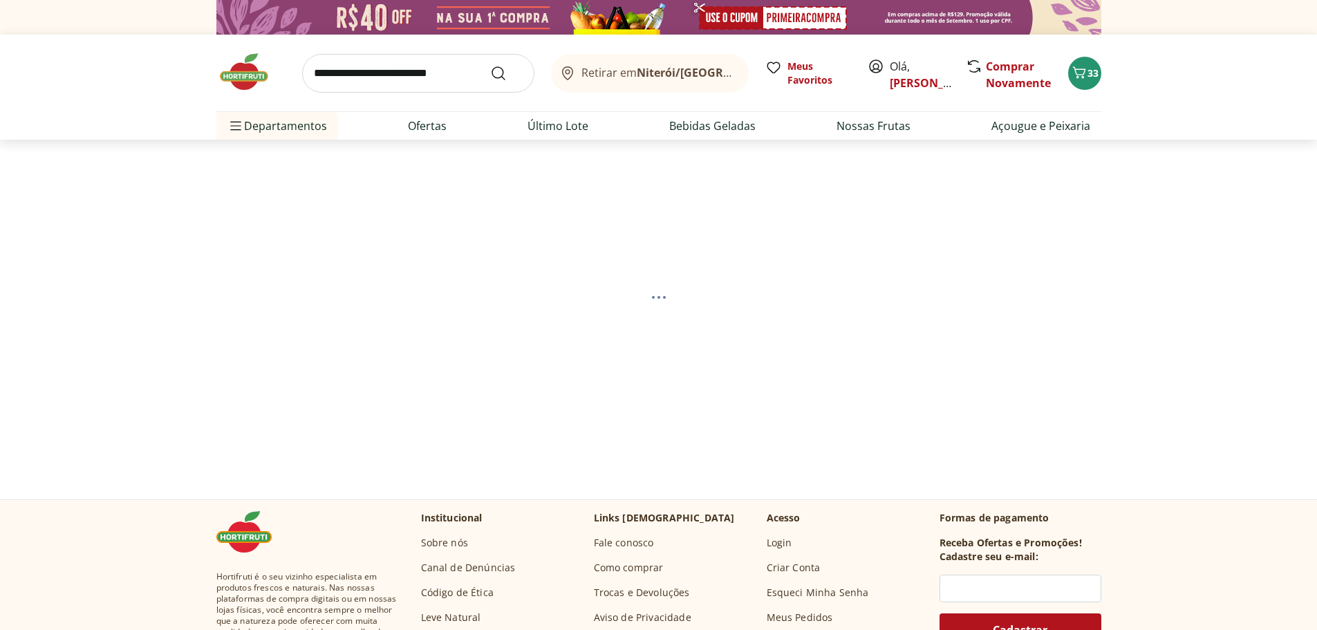
select select "**********"
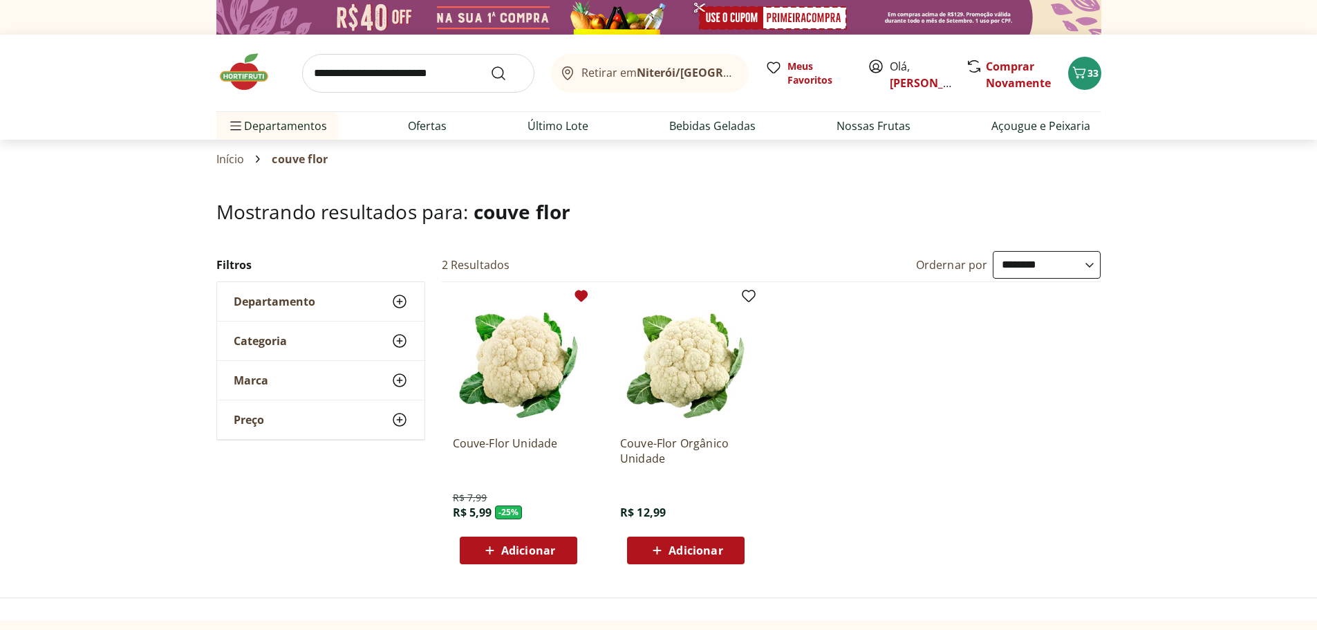
click at [539, 553] on span "Adicionar" at bounding box center [528, 550] width 54 height 11
click at [402, 75] on input "search" at bounding box center [418, 73] width 232 height 39
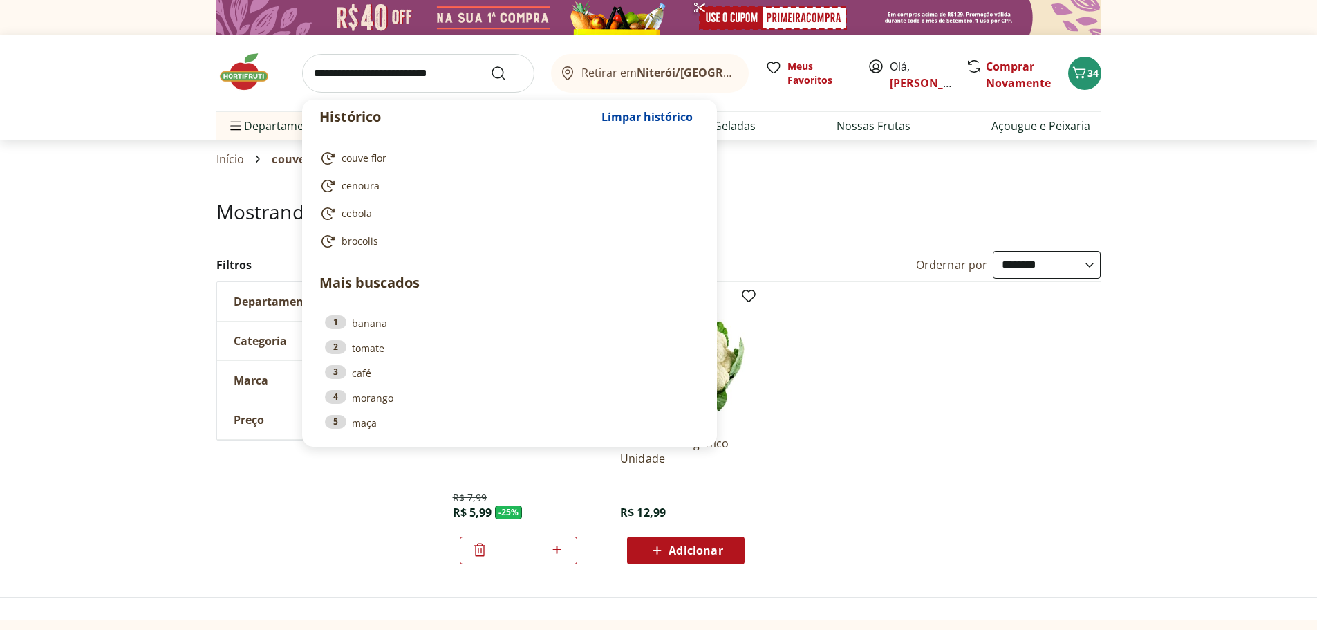
click at [416, 73] on input "search" at bounding box center [418, 73] width 232 height 39
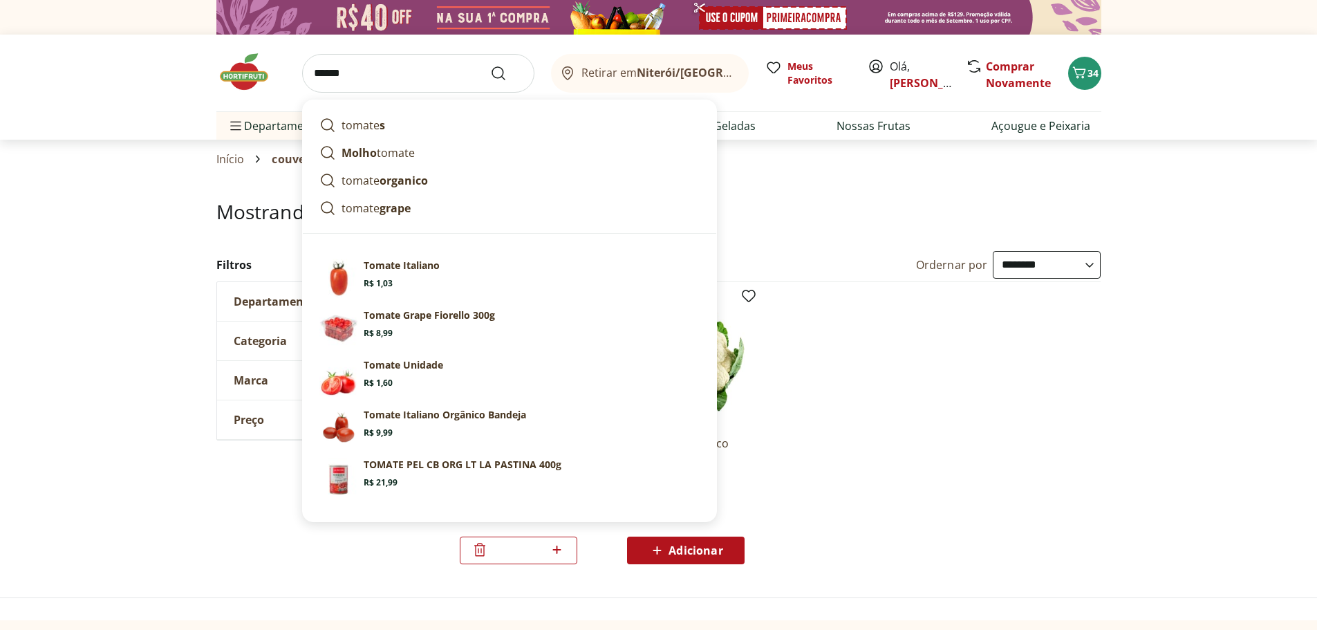
type input "******"
click at [490, 65] on button "Submit Search" at bounding box center [506, 73] width 33 height 17
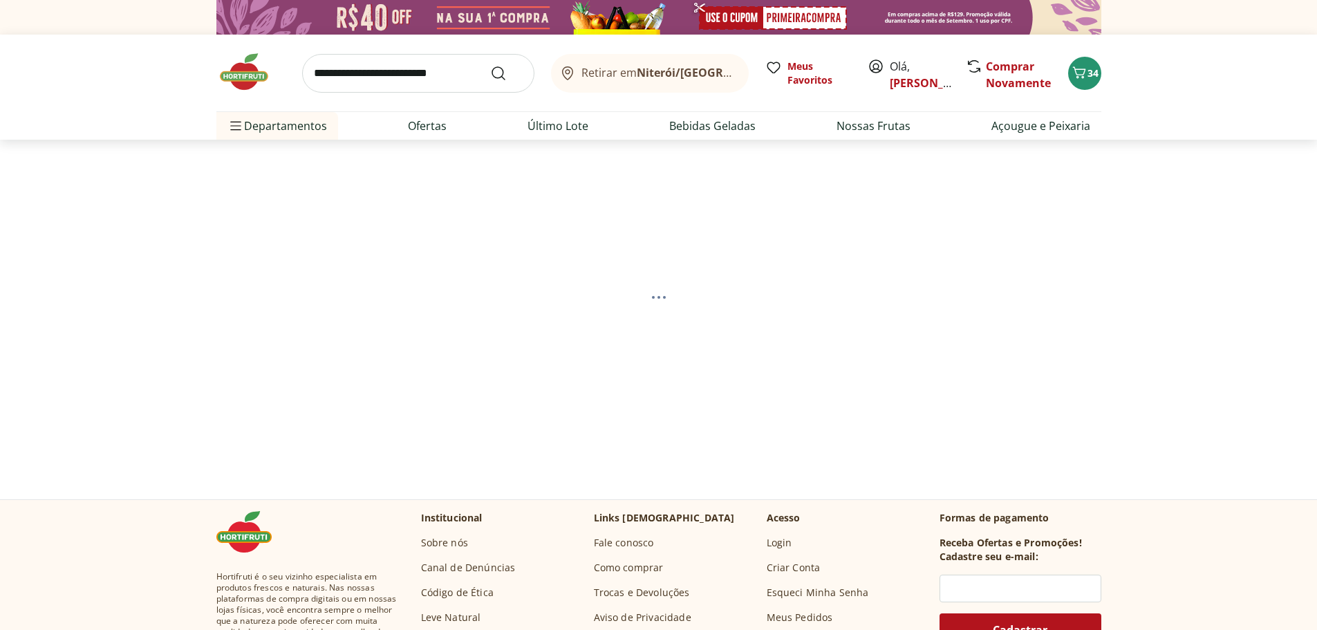
select select "**********"
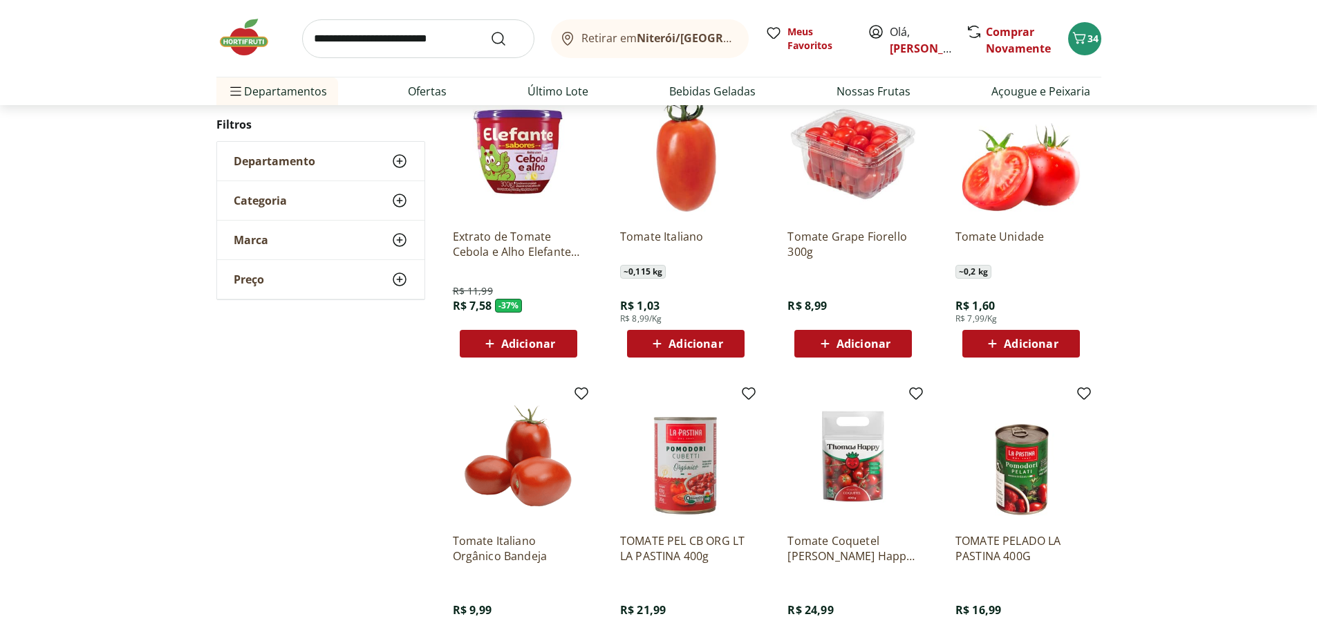
scroll to position [207, 0]
click at [715, 335] on span "Adicionar" at bounding box center [686, 343] width 74 height 17
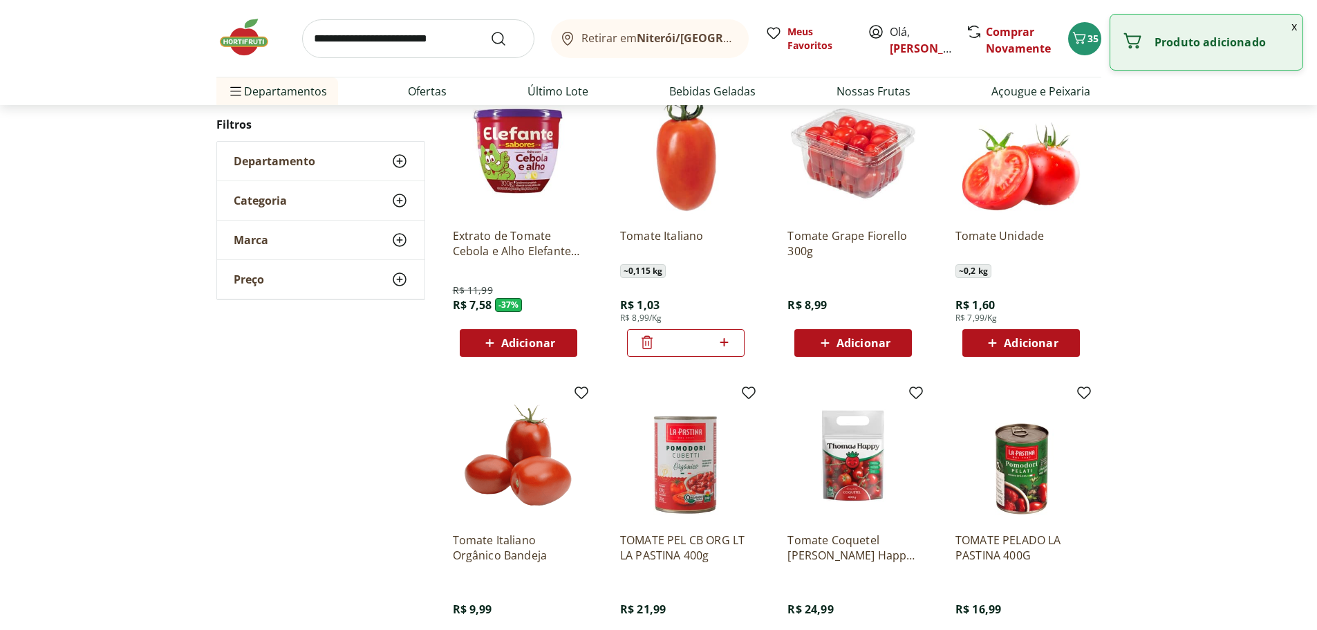
click at [724, 340] on icon at bounding box center [724, 342] width 17 height 17
click at [728, 340] on icon at bounding box center [724, 342] width 17 height 17
type input "*"
click at [1014, 342] on span "Adicionar" at bounding box center [1031, 342] width 54 height 11
click at [1059, 344] on icon at bounding box center [1059, 342] width 17 height 17
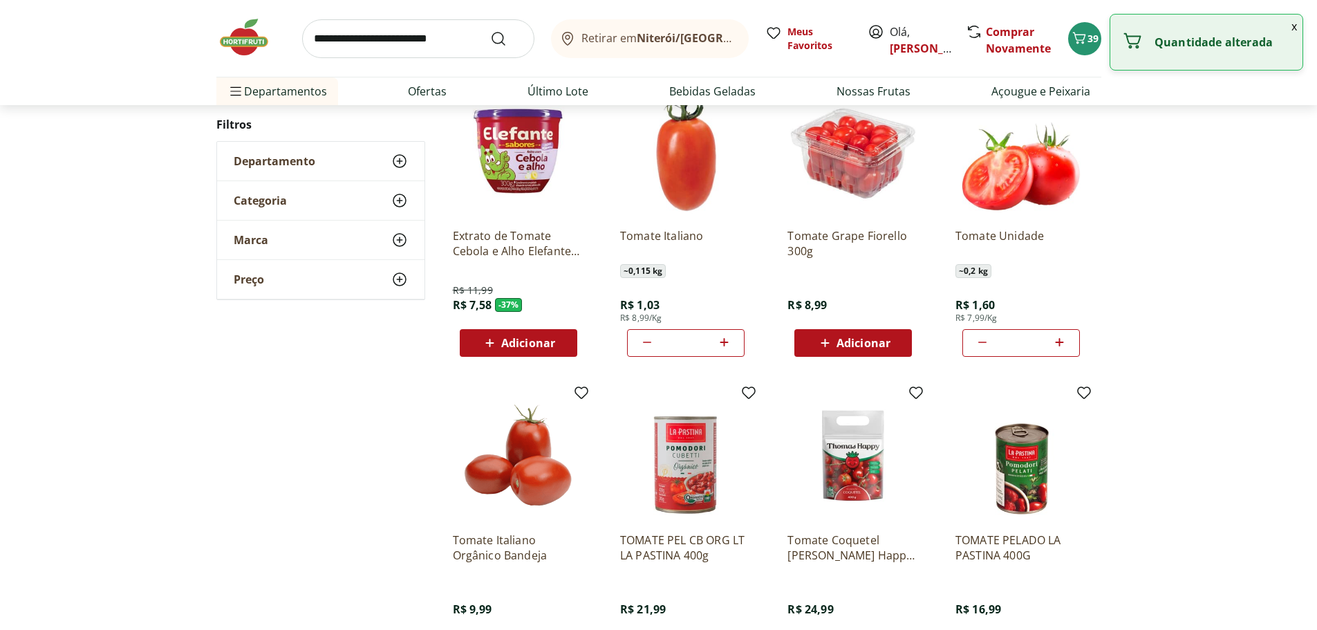
click at [1060, 344] on icon at bounding box center [1060, 342] width 8 height 8
type input "*"
click at [432, 44] on input "search" at bounding box center [418, 38] width 232 height 39
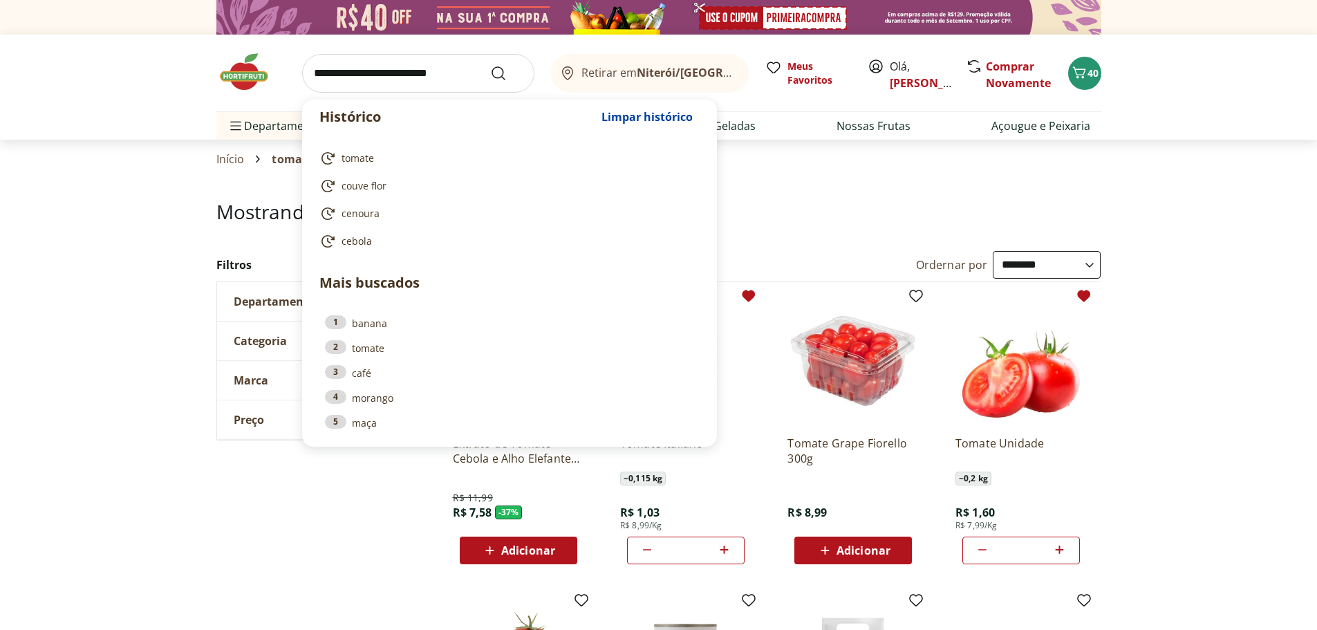
select select "**********"
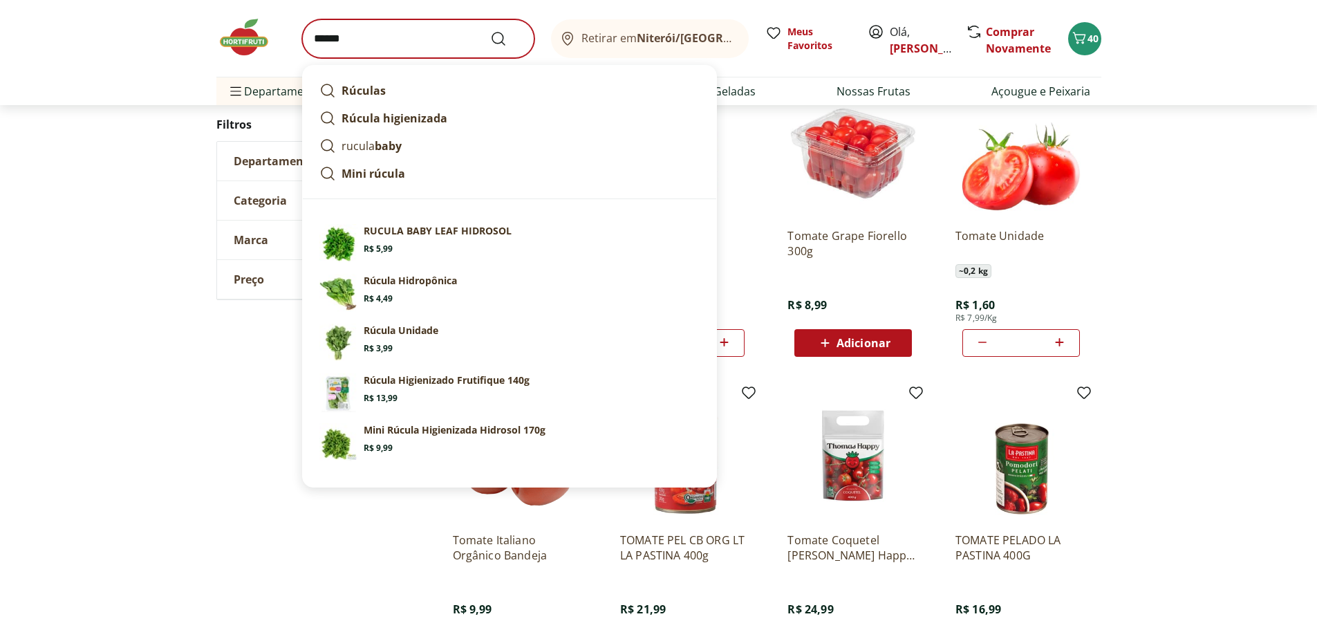
type input "******"
click at [490, 30] on button "Submit Search" at bounding box center [506, 38] width 33 height 17
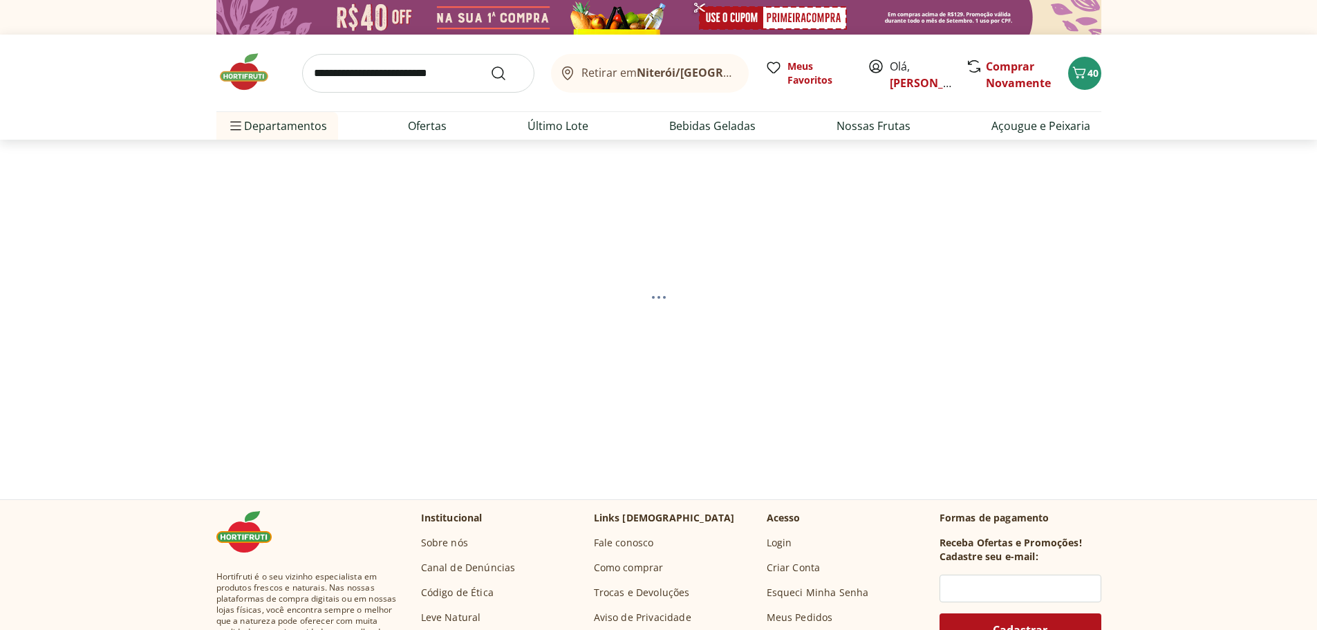
select select "**********"
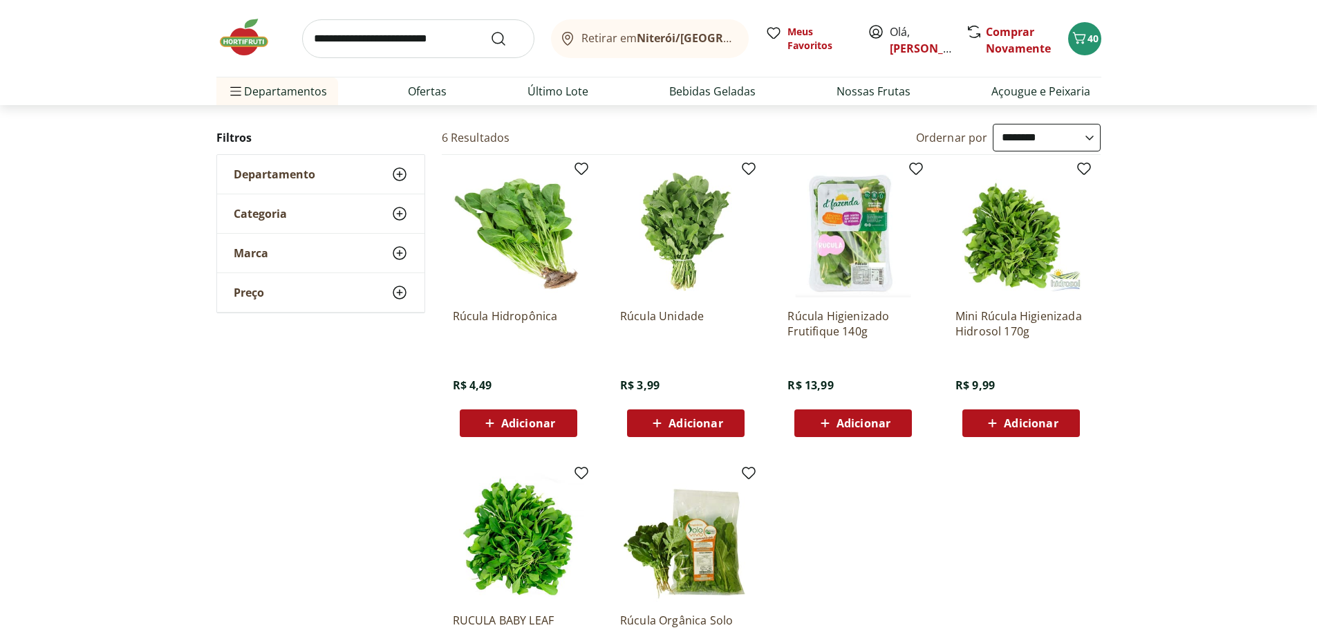
scroll to position [138, 0]
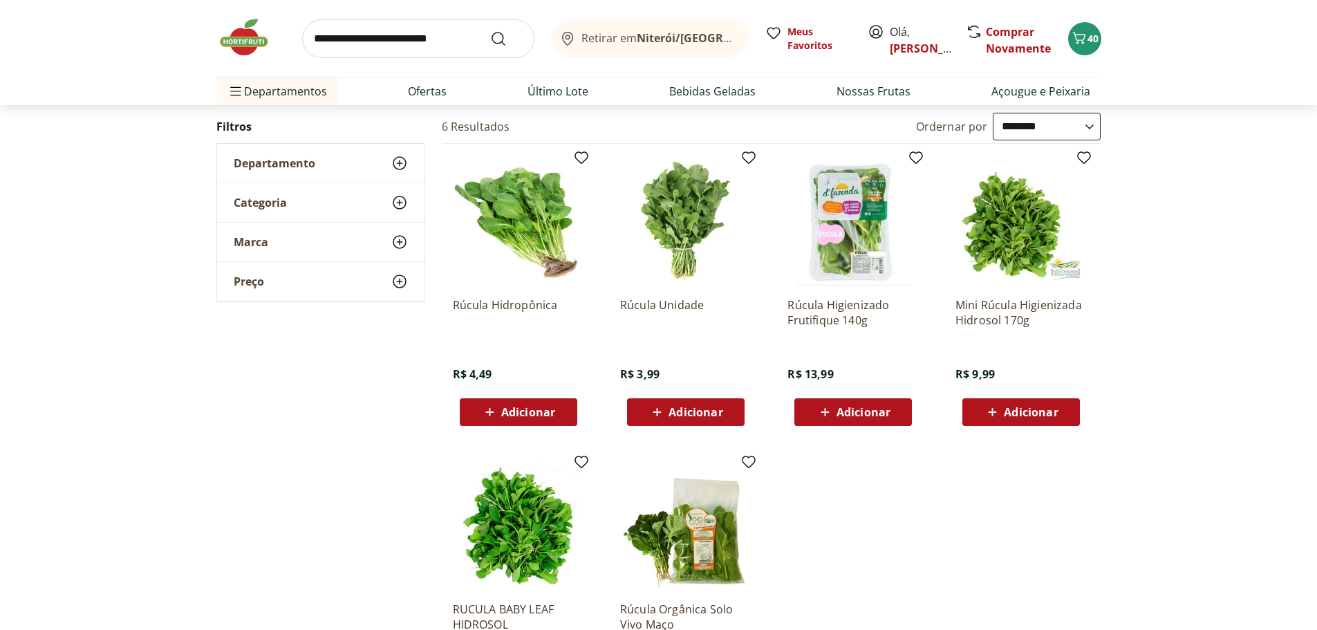
click at [711, 414] on span "Adicionar" at bounding box center [696, 412] width 54 height 11
click at [372, 41] on input "search" at bounding box center [418, 38] width 232 height 39
type input "**********"
click at [490, 30] on button "Submit Search" at bounding box center [506, 38] width 33 height 17
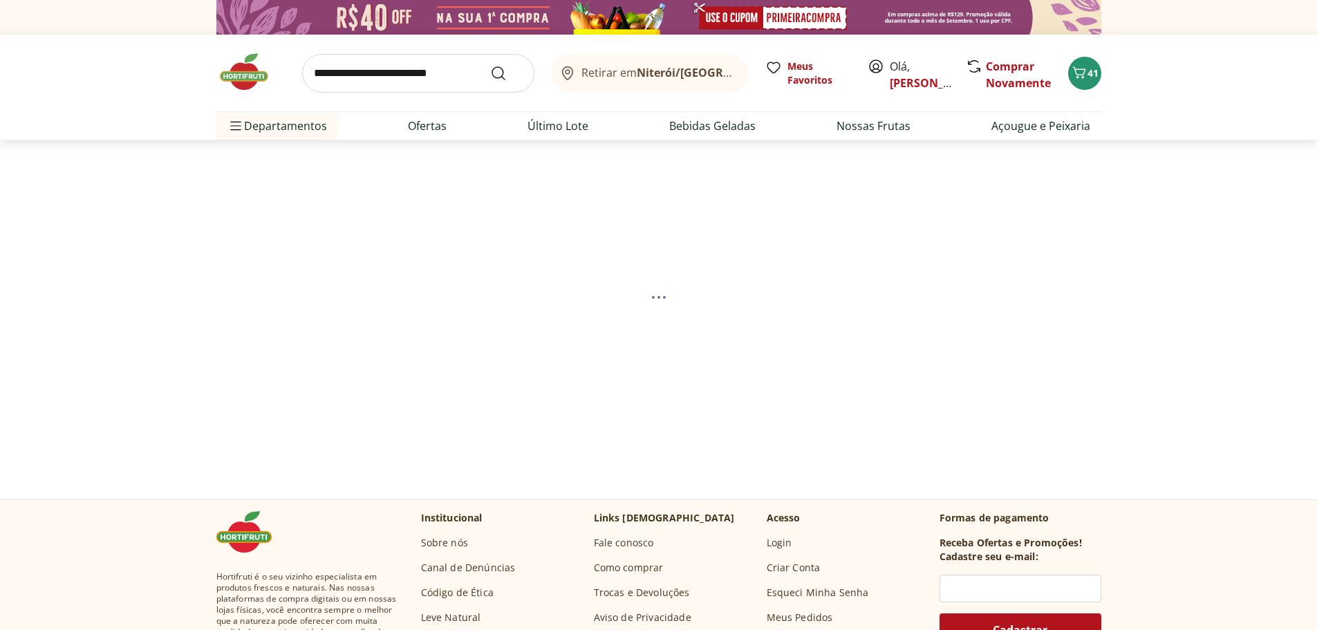
select select "**********"
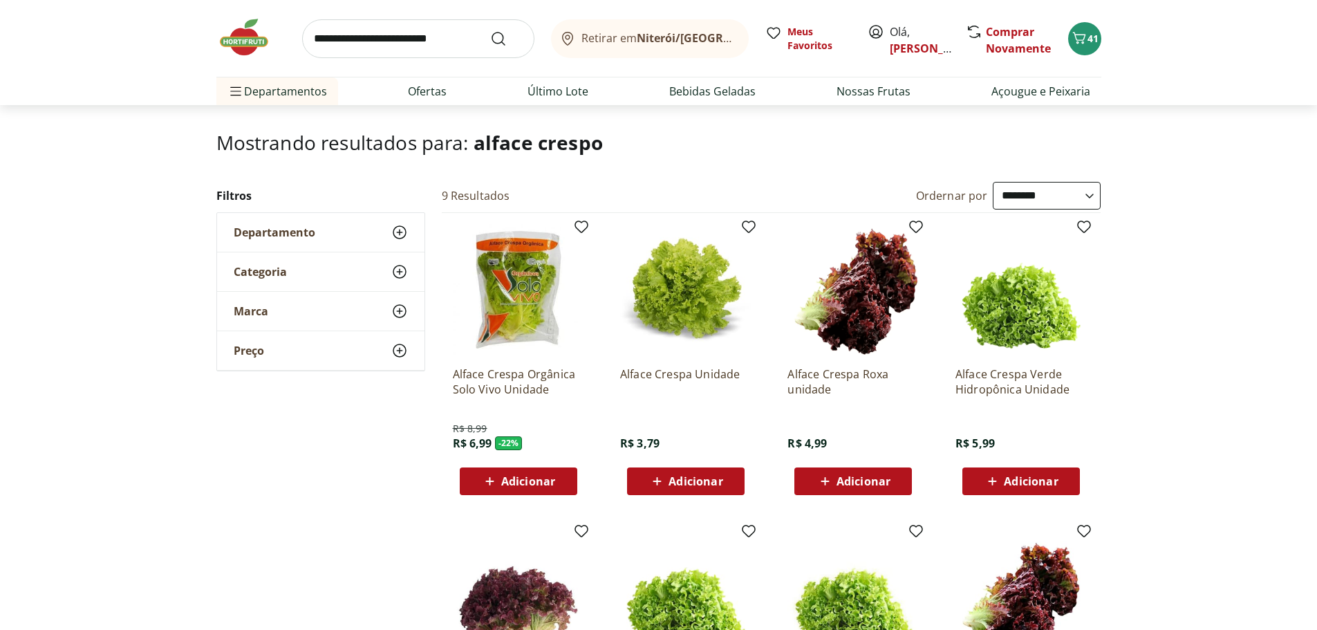
scroll to position [138, 0]
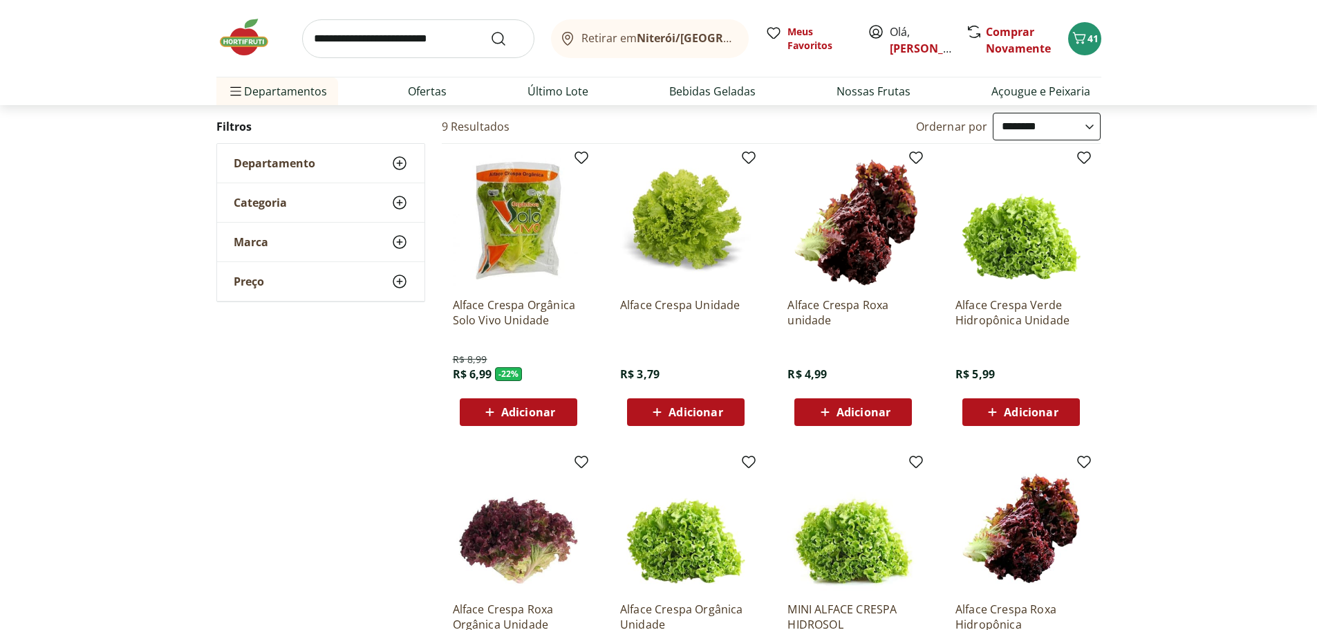
click at [718, 409] on span "Adicionar" at bounding box center [696, 412] width 54 height 11
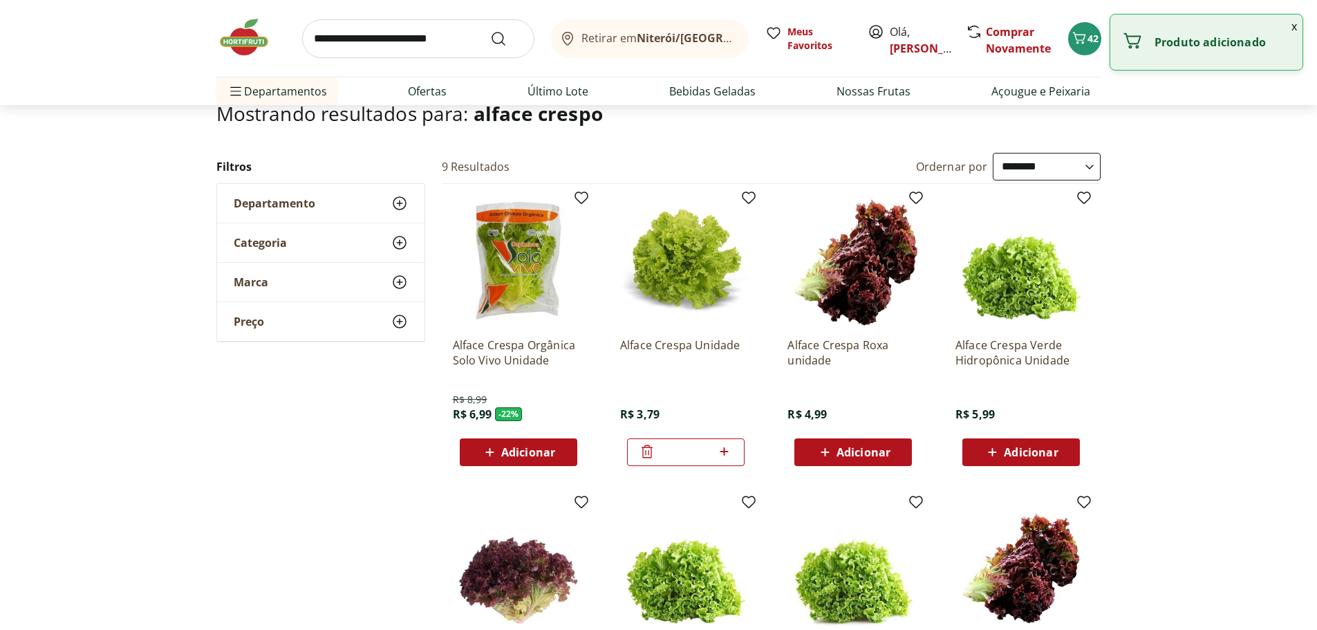
scroll to position [0, 0]
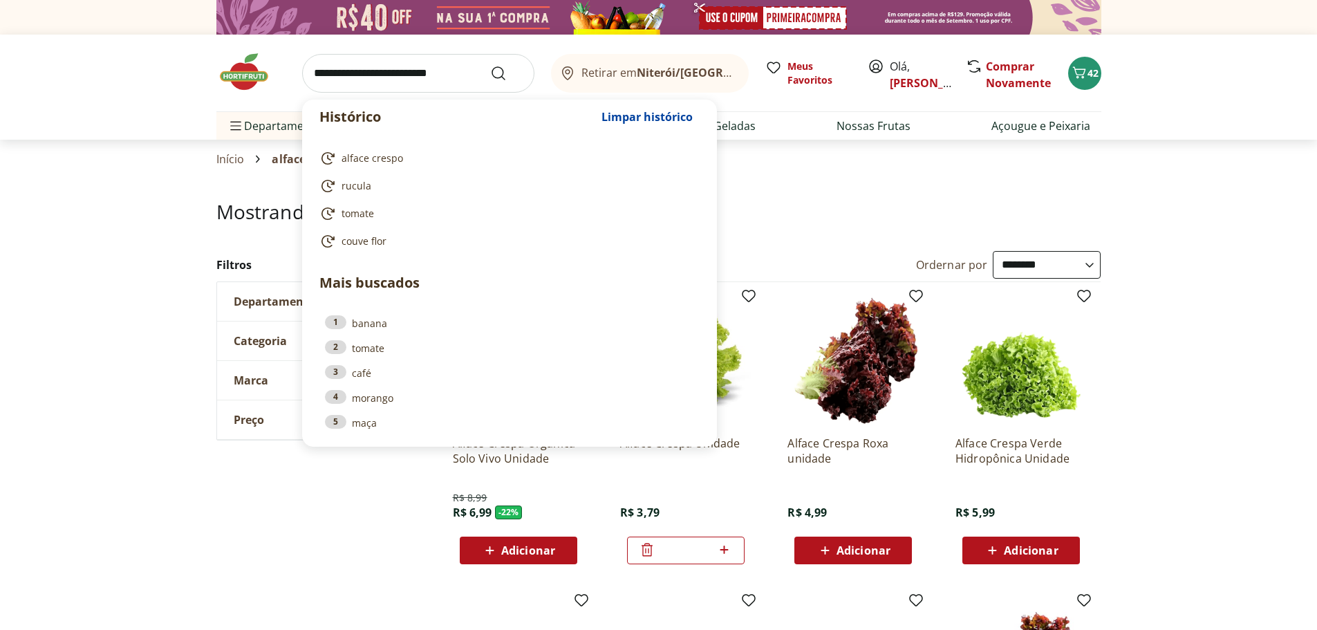
click at [438, 70] on input "search" at bounding box center [418, 73] width 232 height 39
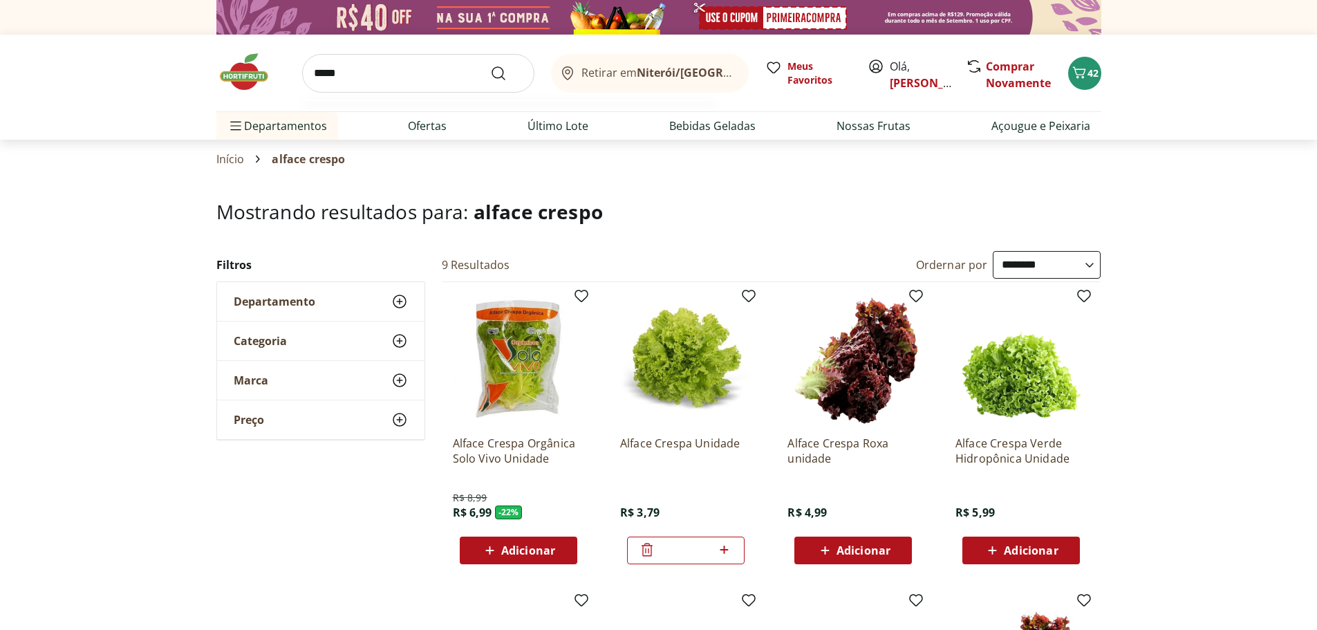
type input "*****"
click at [490, 65] on button "Submit Search" at bounding box center [506, 73] width 33 height 17
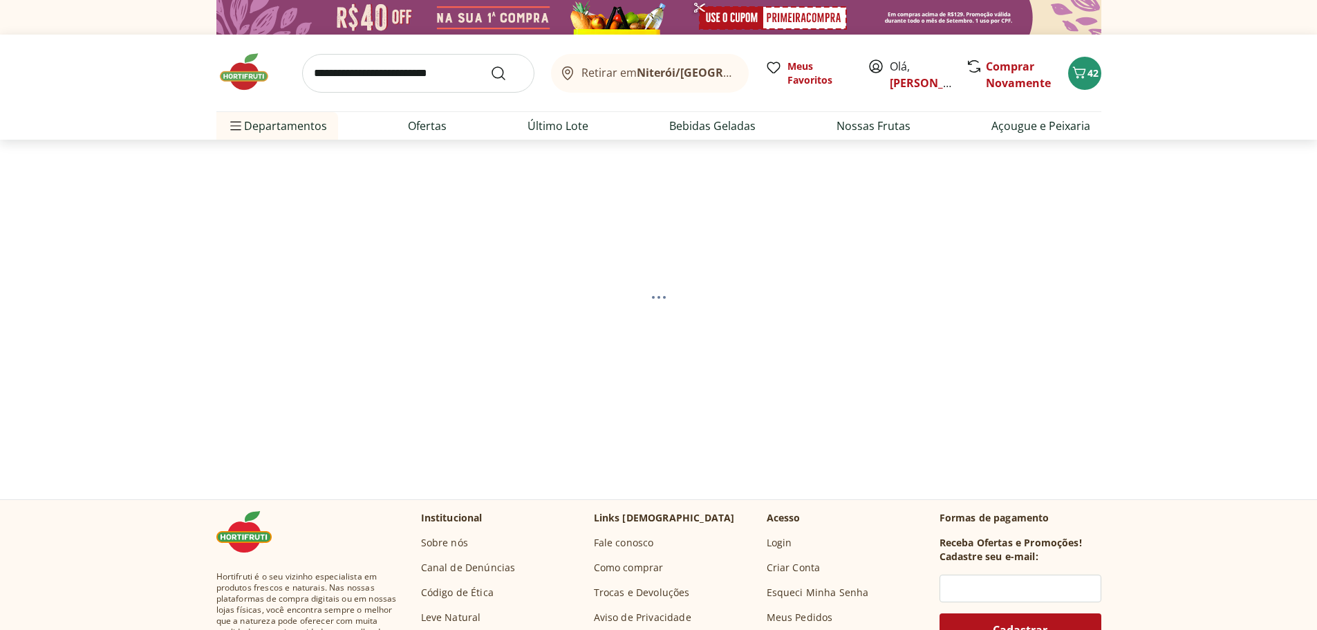
select select "**********"
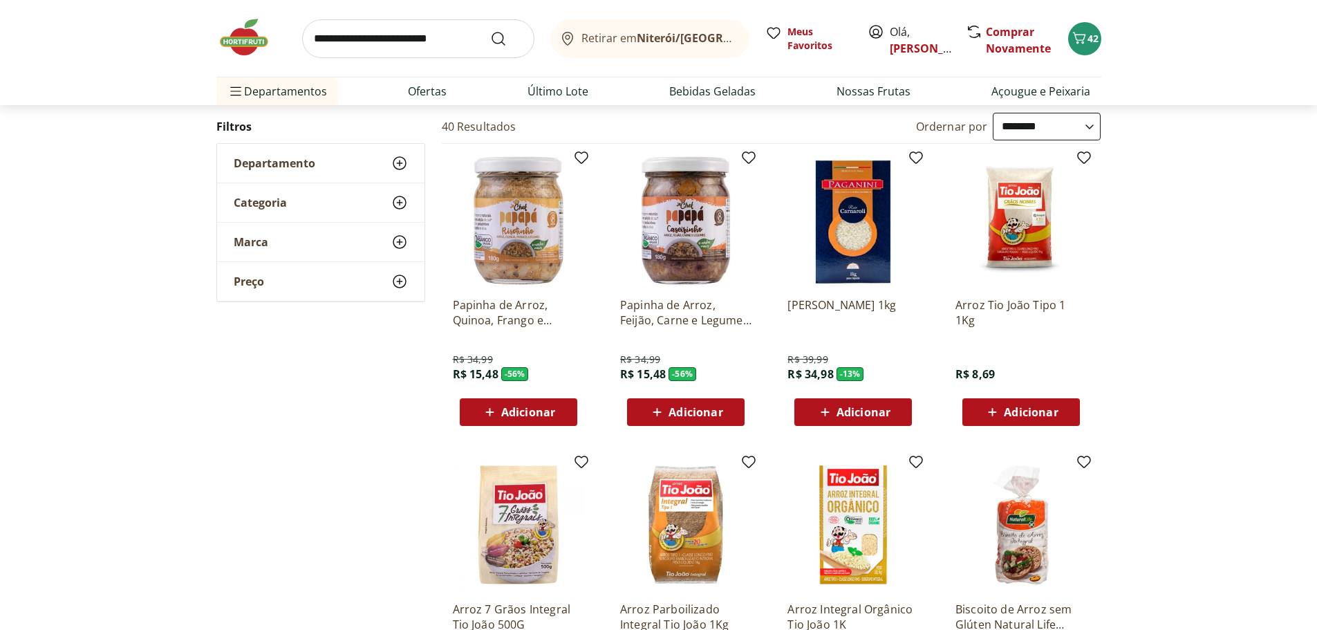
scroll to position [207, 0]
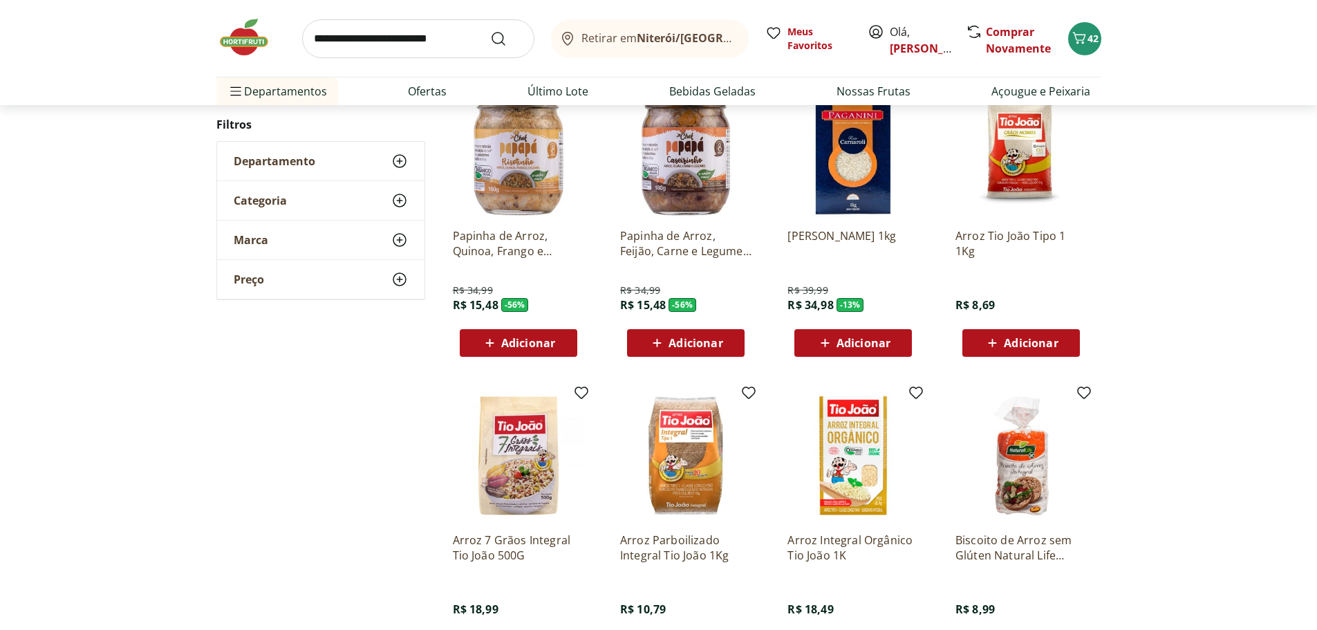
click at [1041, 344] on span "Adicionar" at bounding box center [1031, 342] width 54 height 11
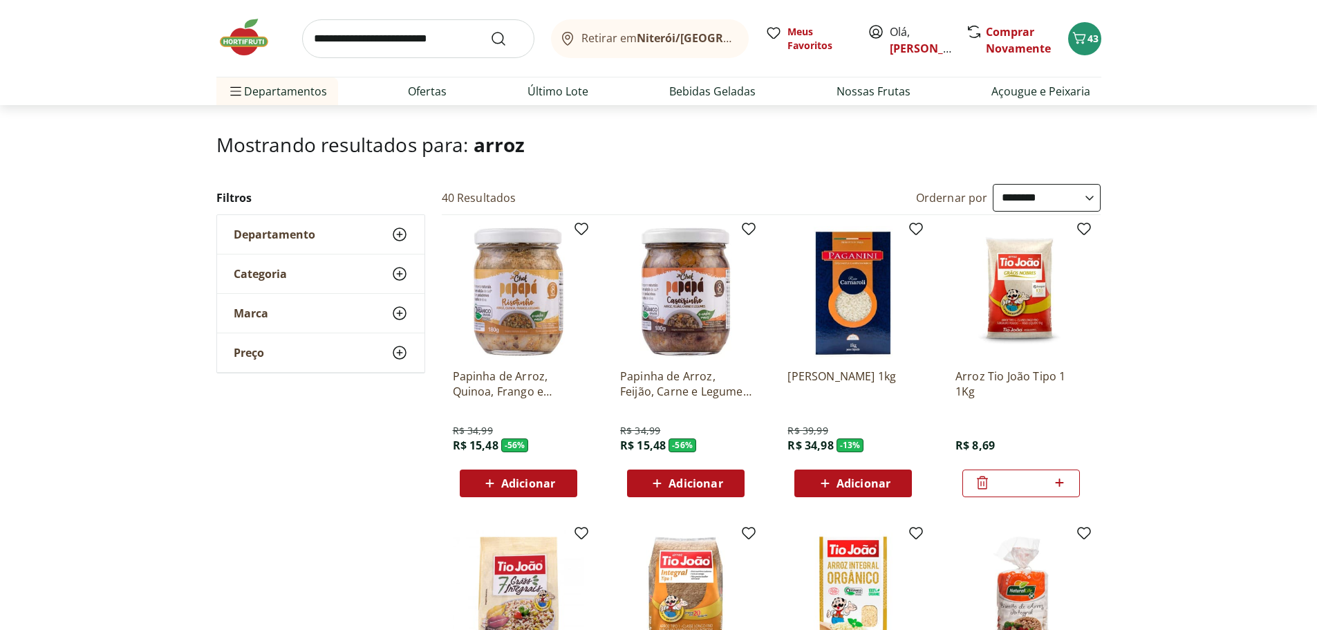
scroll to position [0, 0]
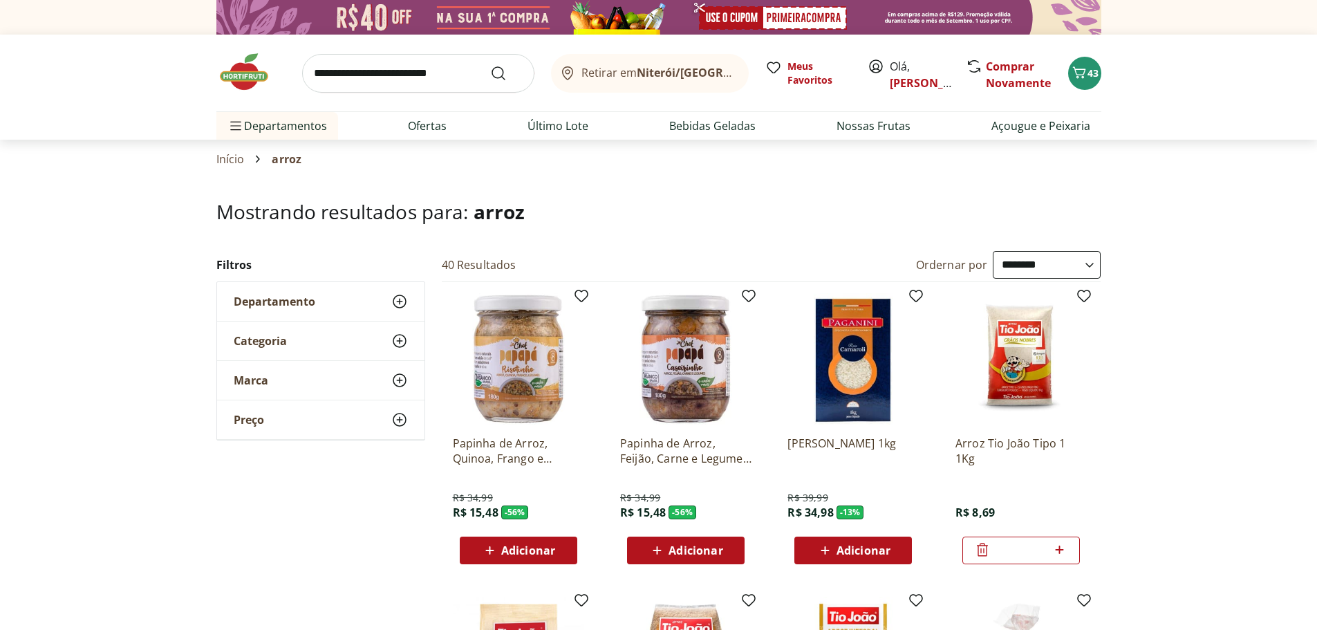
drag, startPoint x: 358, startPoint y: 73, endPoint x: 362, endPoint y: 63, distance: 10.5
click at [358, 73] on input "search" at bounding box center [418, 73] width 232 height 39
type input "***"
click at [490, 65] on button "Submit Search" at bounding box center [506, 73] width 33 height 17
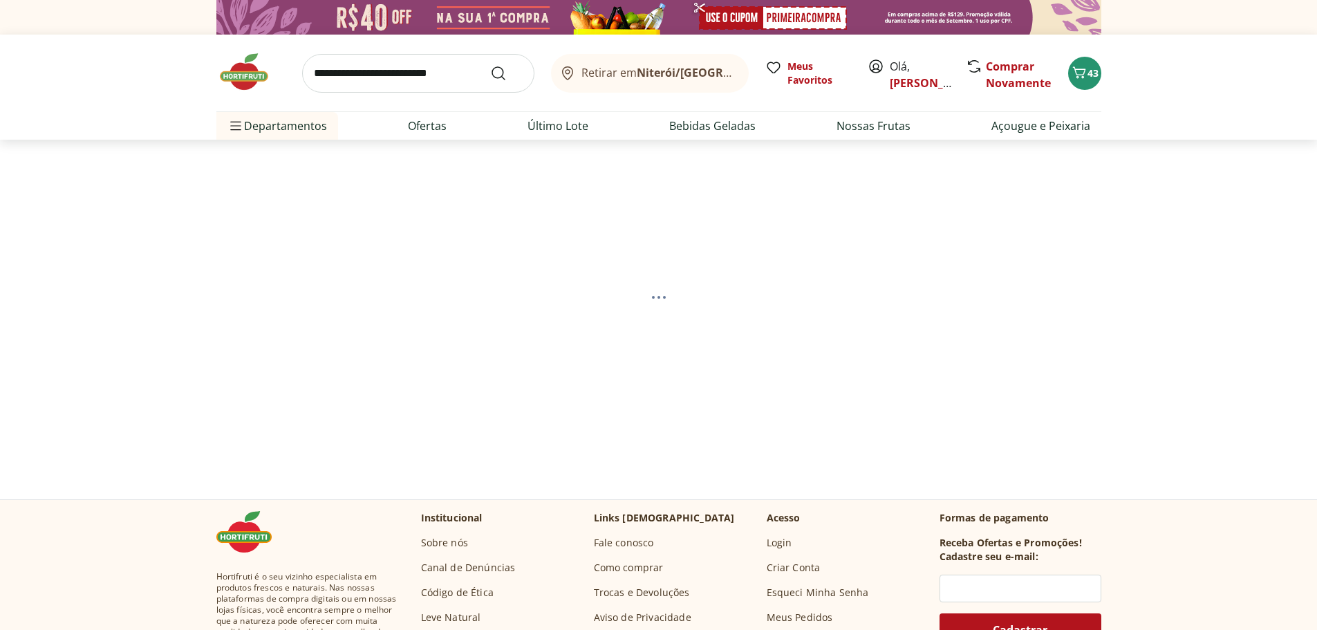
select select "**********"
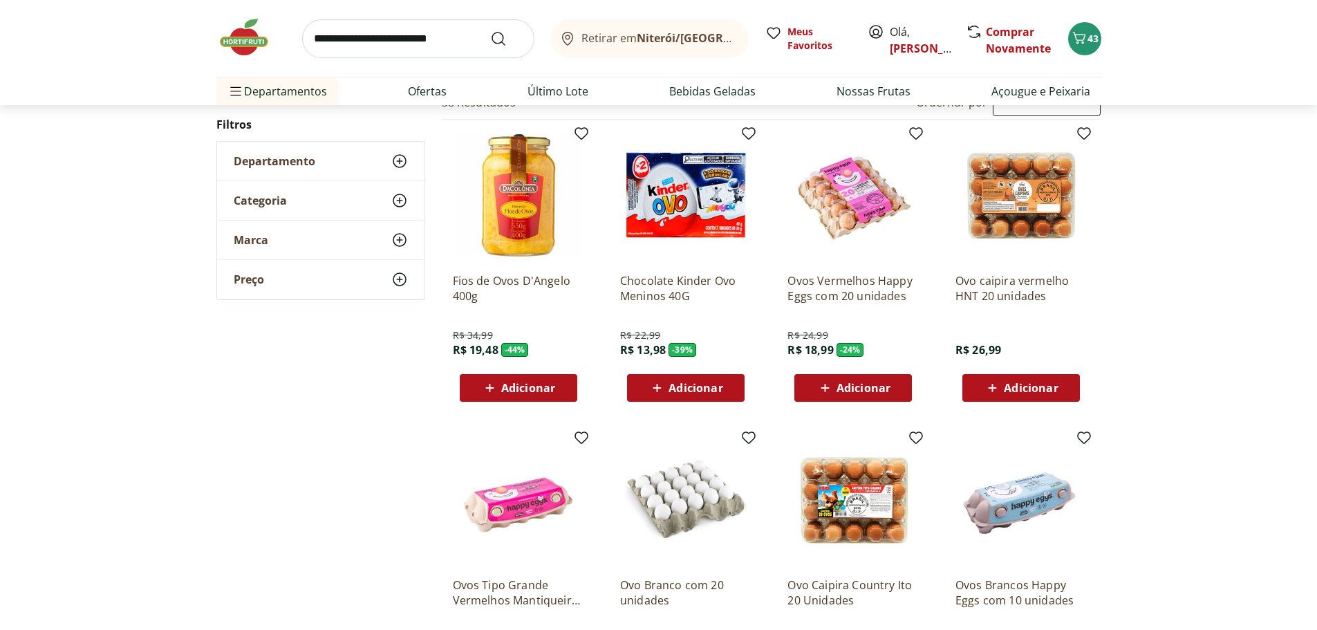
scroll to position [138, 0]
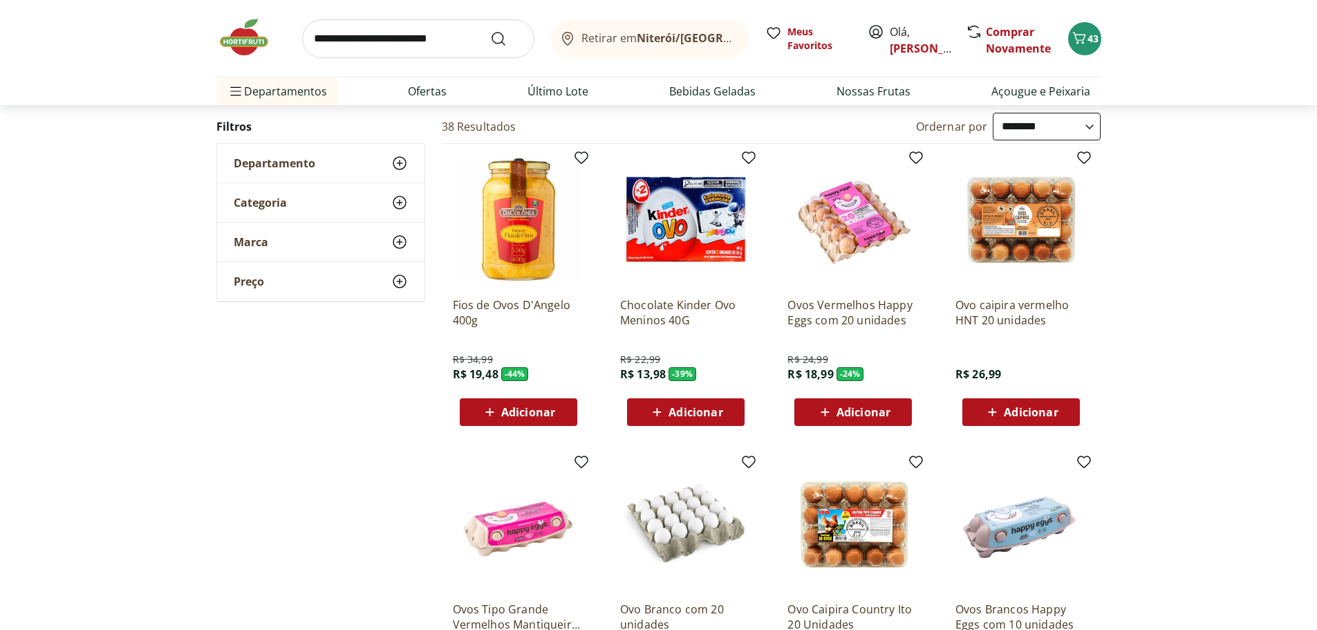
click at [1010, 418] on span "Adicionar" at bounding box center [1031, 412] width 54 height 11
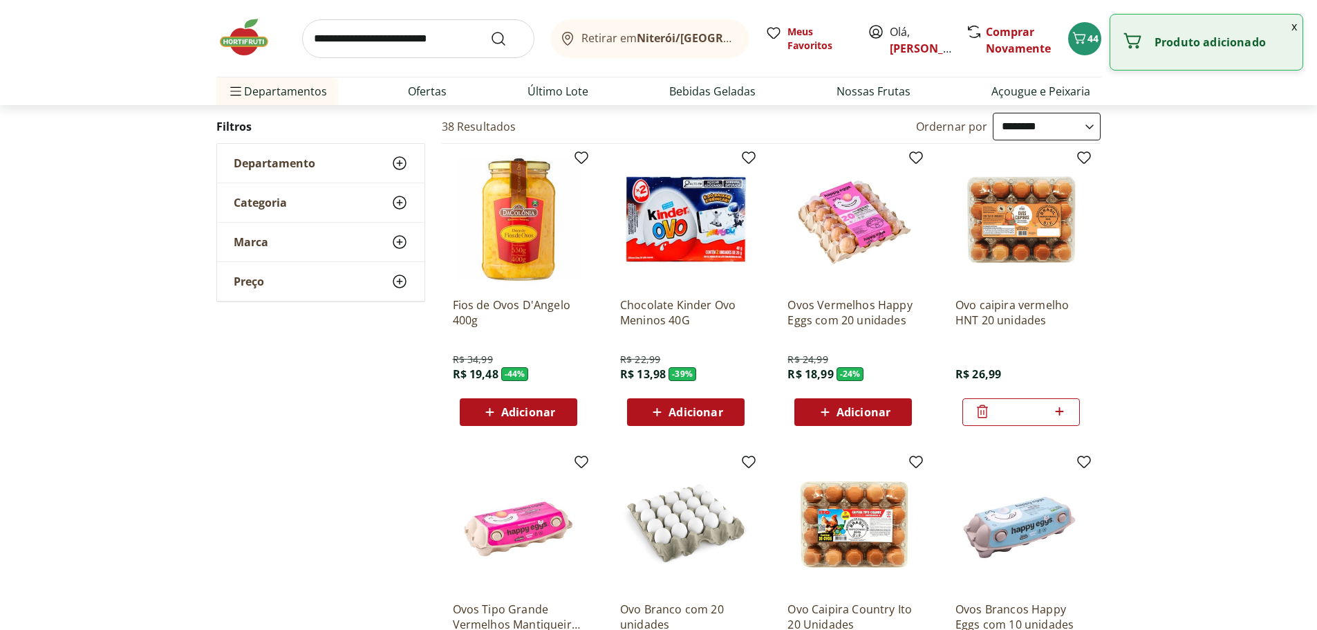
click at [392, 28] on input "search" at bounding box center [418, 38] width 232 height 39
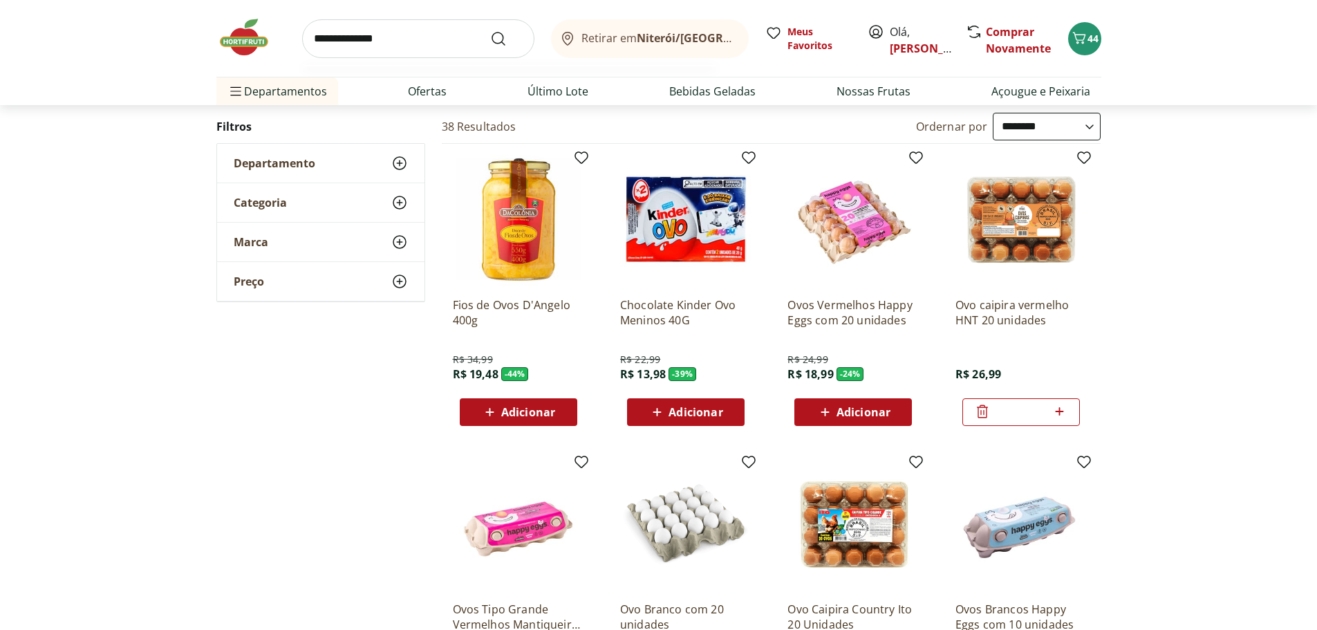
type input "**********"
click at [490, 30] on button "Submit Search" at bounding box center [506, 38] width 33 height 17
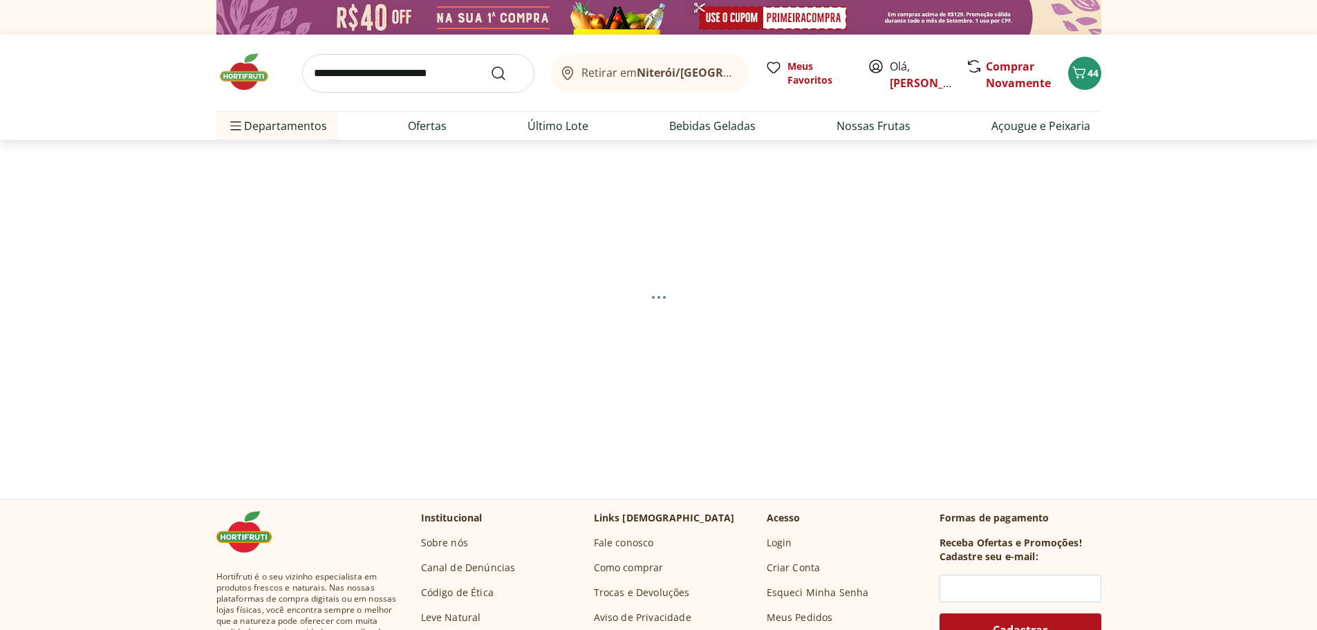
select select "**********"
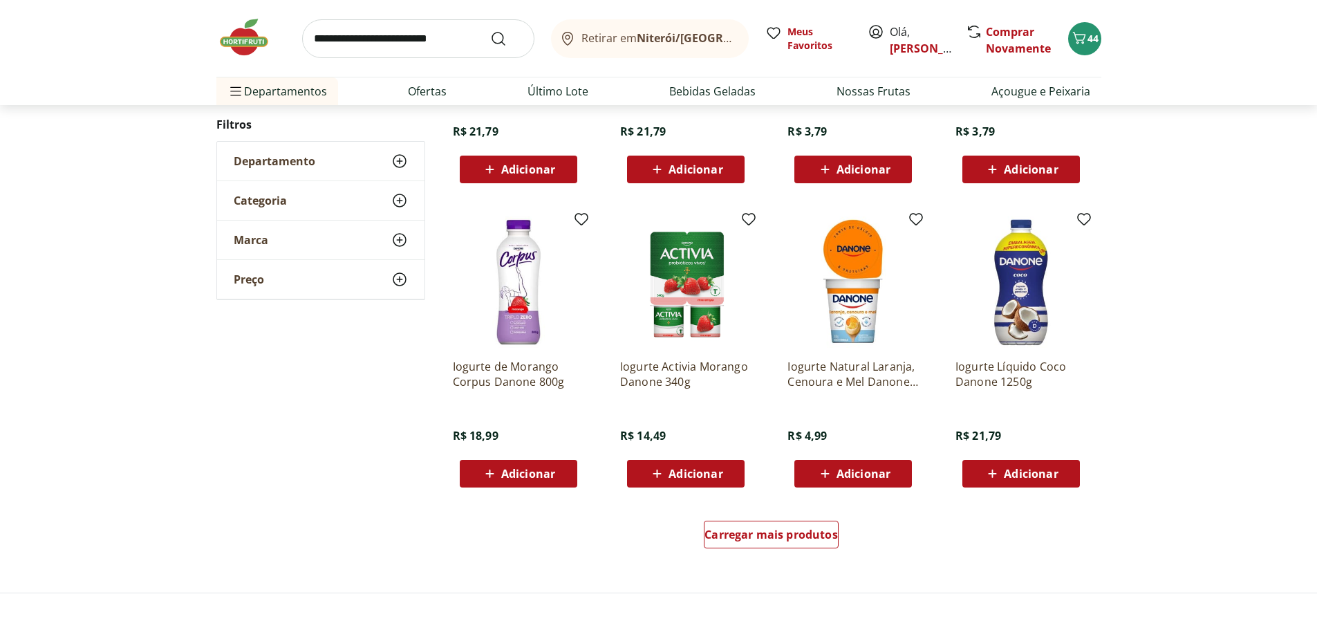
scroll to position [692, 0]
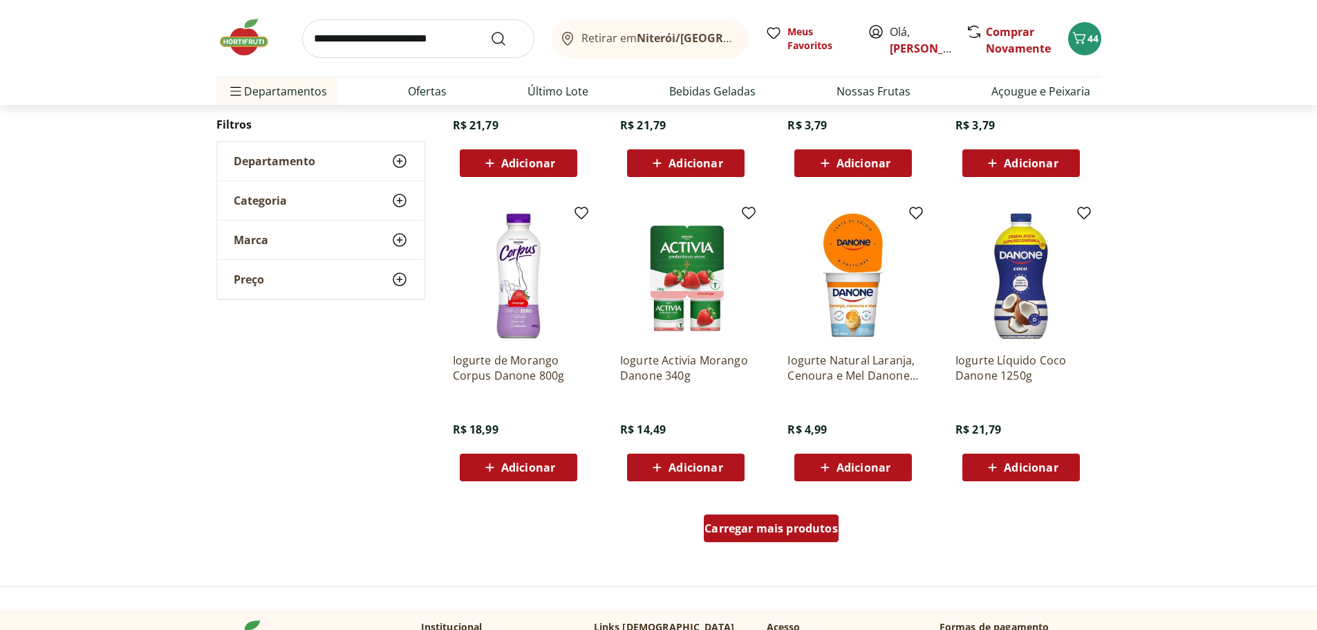
click at [737, 527] on span "Carregar mais produtos" at bounding box center [771, 528] width 133 height 11
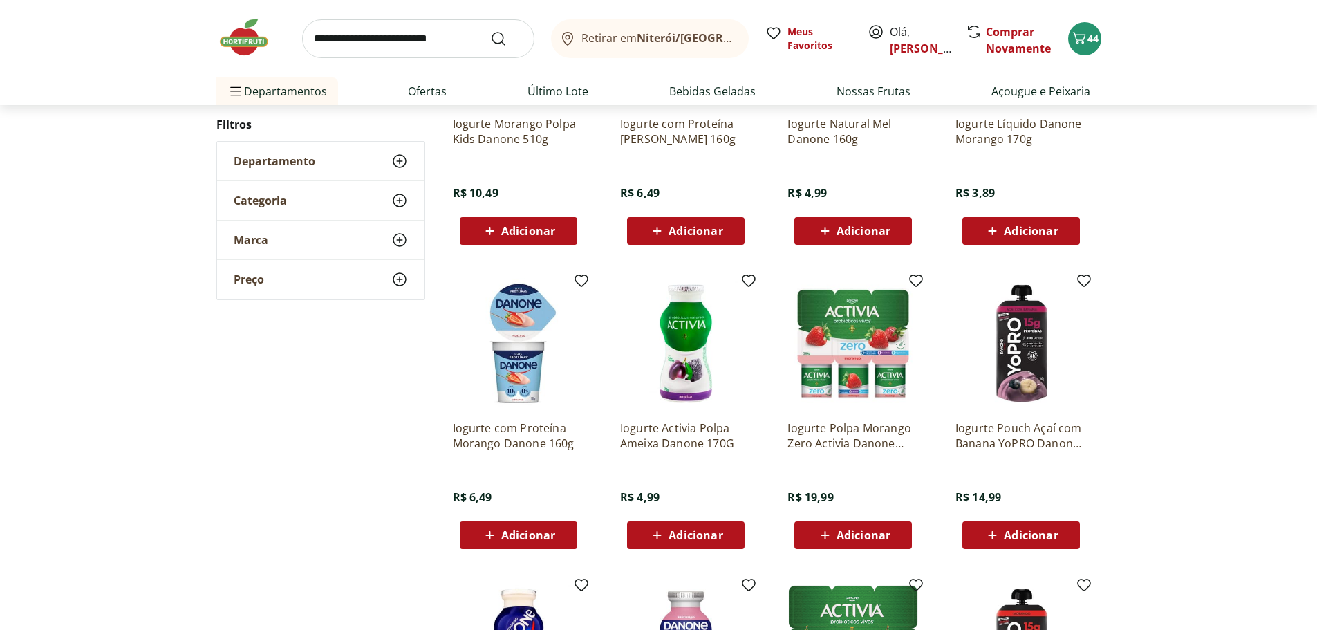
scroll to position [1245, 0]
